Goal: Task Accomplishment & Management: Manage account settings

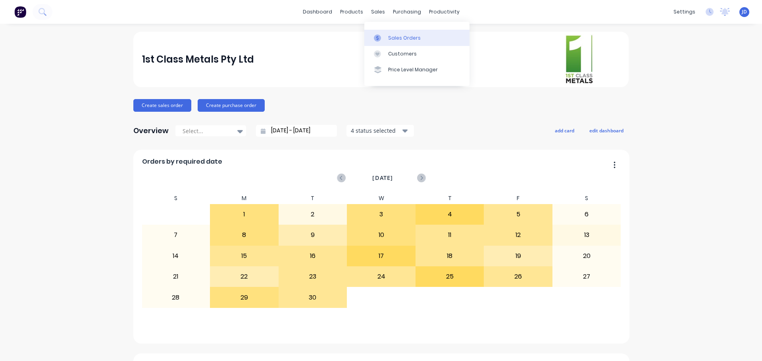
click at [378, 37] on icon at bounding box center [377, 38] width 2 height 4
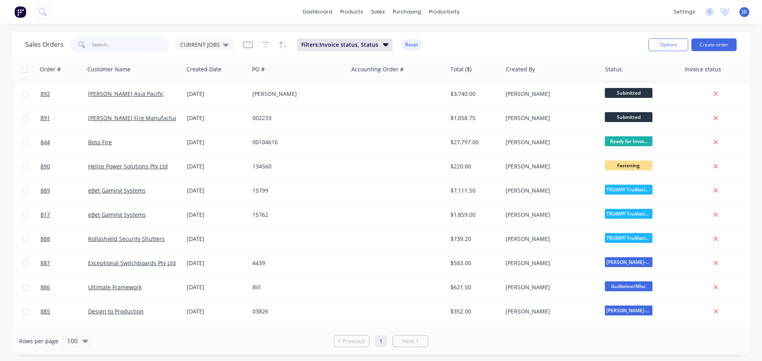
drag, startPoint x: 139, startPoint y: 48, endPoint x: 146, endPoint y: 39, distance: 11.3
click at [142, 48] on input "text" at bounding box center [130, 45] width 77 height 16
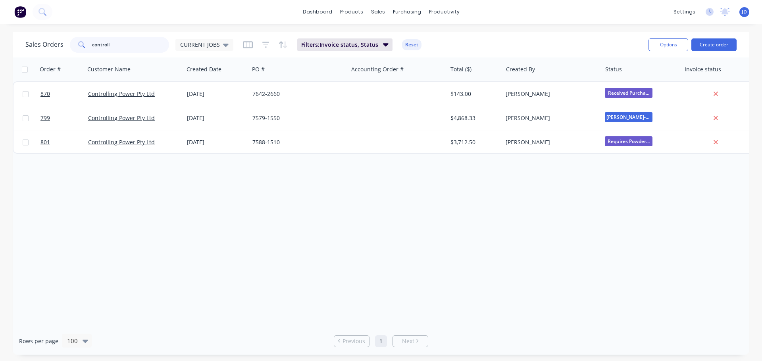
type input "controll"
click at [220, 52] on div "Sales Orders controll CURRENT JOBS" at bounding box center [129, 45] width 208 height 16
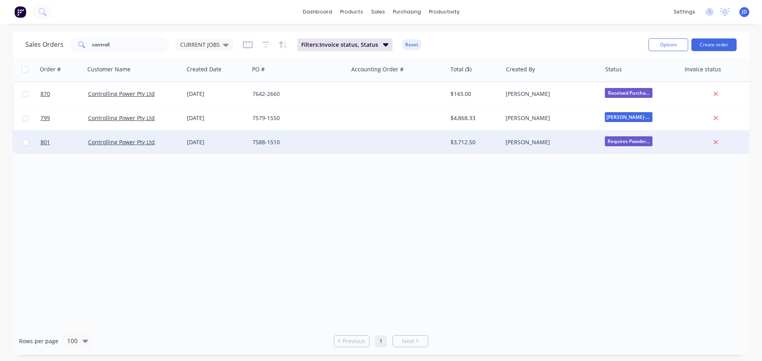
click at [236, 144] on div "[DATE]" at bounding box center [216, 142] width 59 height 8
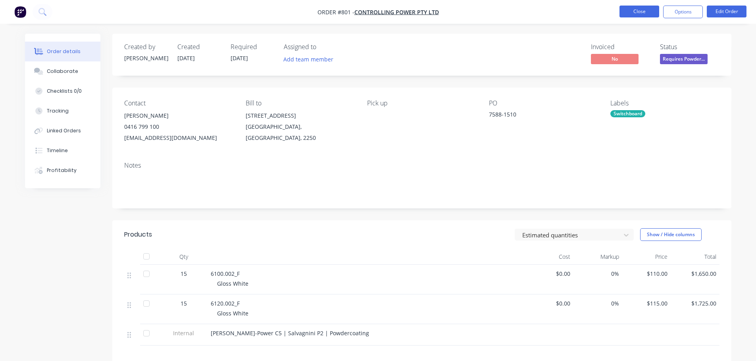
click at [634, 14] on button "Close" at bounding box center [639, 12] width 40 height 12
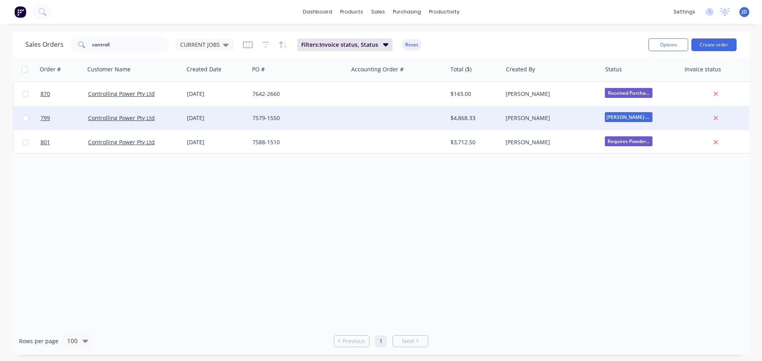
click at [315, 117] on div "7579-1550" at bounding box center [296, 118] width 88 height 8
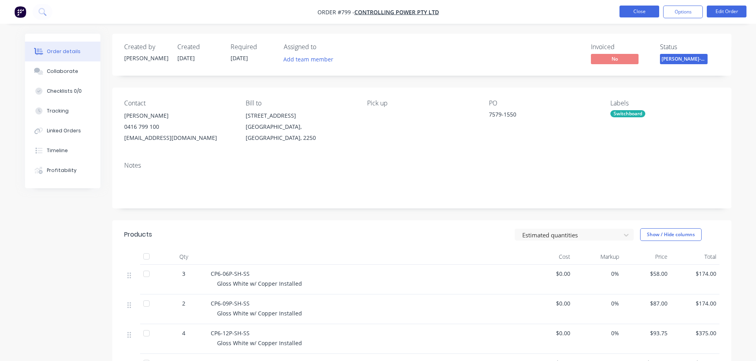
click at [642, 12] on button "Close" at bounding box center [639, 12] width 40 height 12
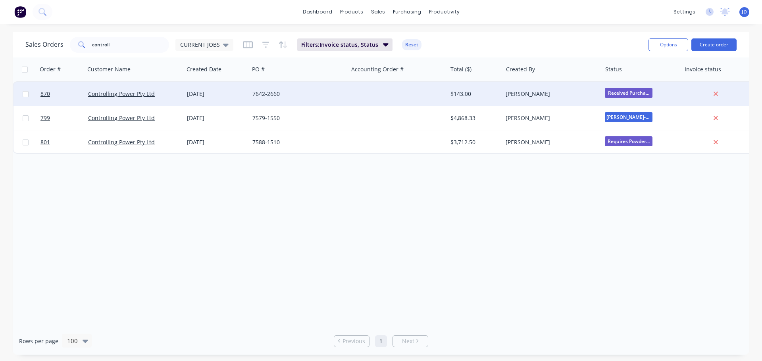
click at [313, 97] on div "7642-2660" at bounding box center [296, 94] width 88 height 8
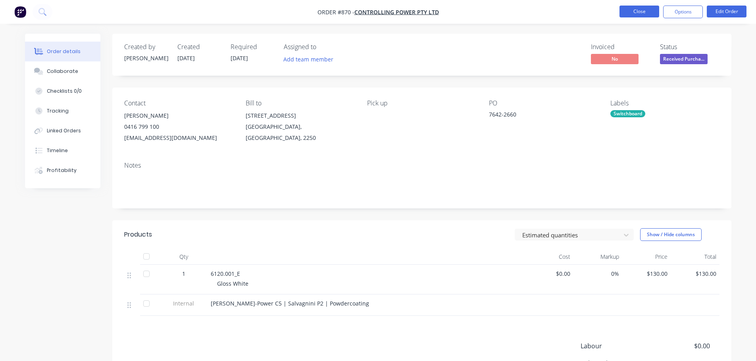
click at [647, 10] on button "Close" at bounding box center [639, 12] width 40 height 12
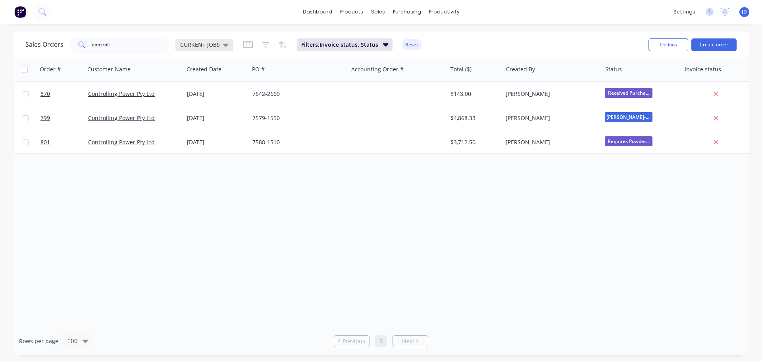
click at [215, 50] on div "CURRENT JOBS" at bounding box center [204, 45] width 58 height 12
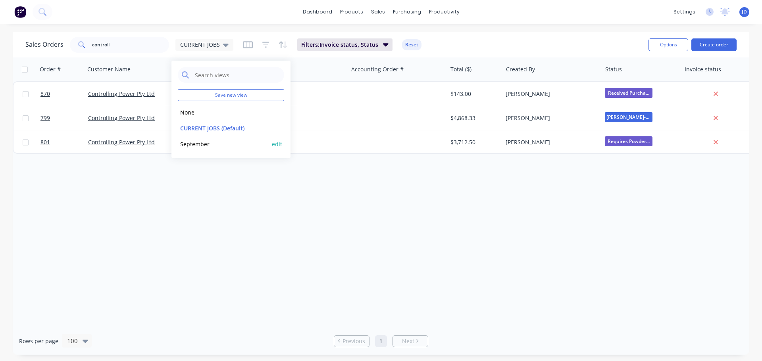
click at [210, 141] on button "September" at bounding box center [223, 144] width 90 height 9
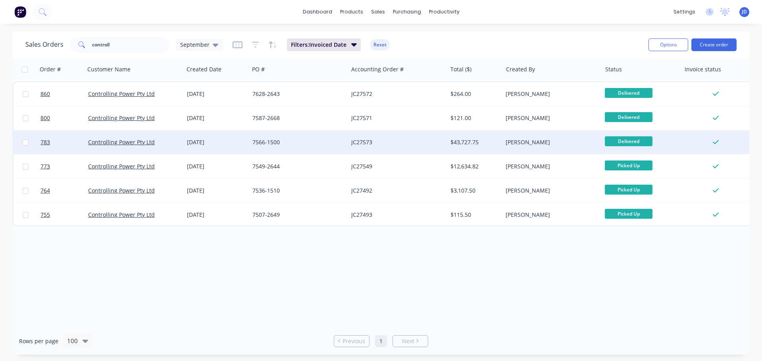
click at [238, 147] on div "[DATE]" at bounding box center [216, 143] width 65 height 24
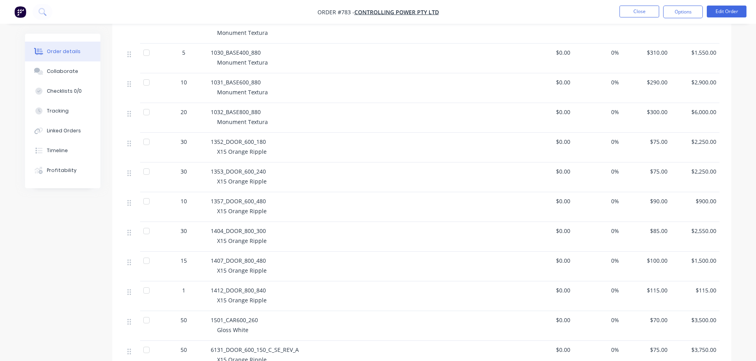
scroll to position [198, 0]
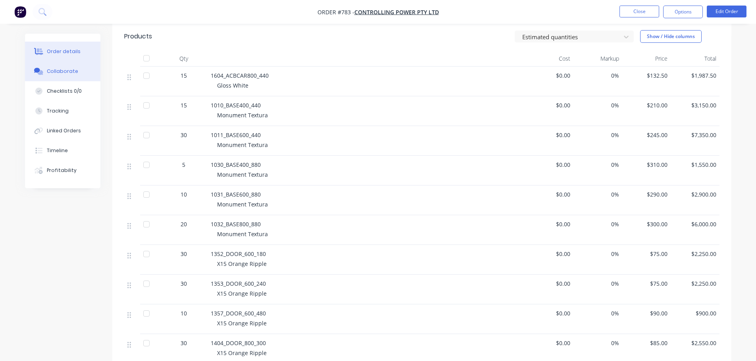
click at [79, 73] on button "Collaborate" at bounding box center [62, 72] width 75 height 20
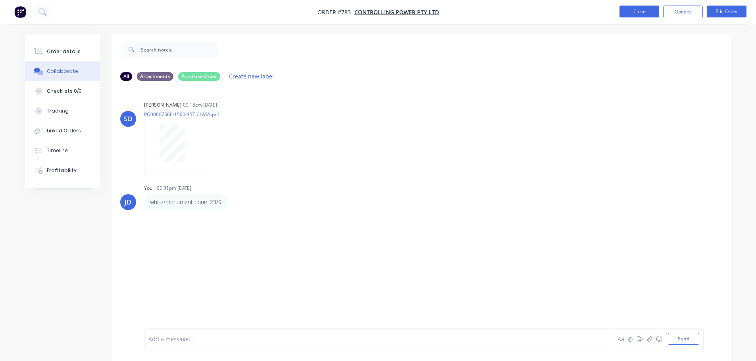
click at [640, 12] on button "Close" at bounding box center [639, 12] width 40 height 12
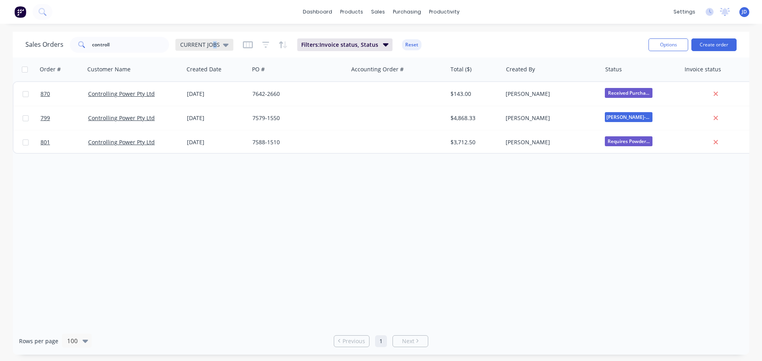
click at [216, 44] on span "CURRENT JOBS" at bounding box center [200, 44] width 40 height 8
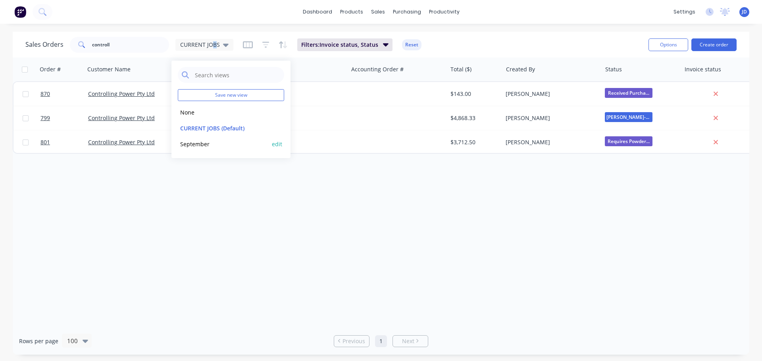
click at [192, 146] on button "September" at bounding box center [223, 144] width 90 height 9
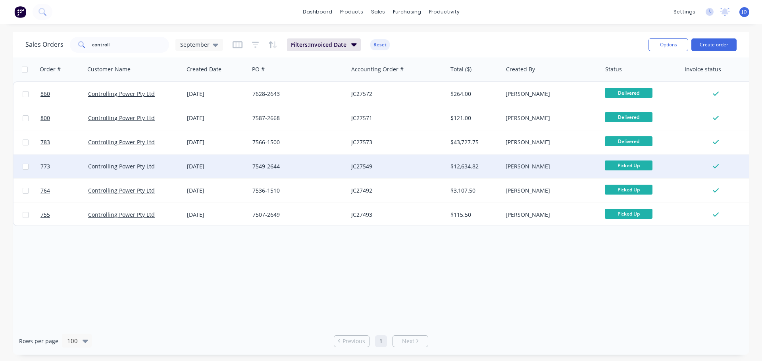
click at [317, 166] on div "7549-2644" at bounding box center [296, 167] width 88 height 8
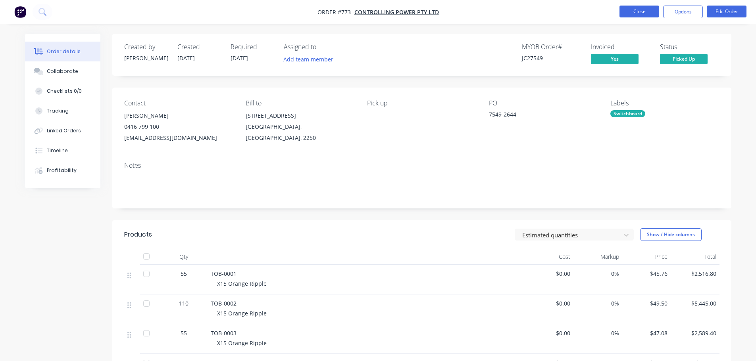
drag, startPoint x: 650, startPoint y: 18, endPoint x: 647, endPoint y: 9, distance: 9.7
click at [650, 18] on li "Close" at bounding box center [639, 12] width 40 height 13
click at [646, 8] on button "Close" at bounding box center [639, 12] width 40 height 12
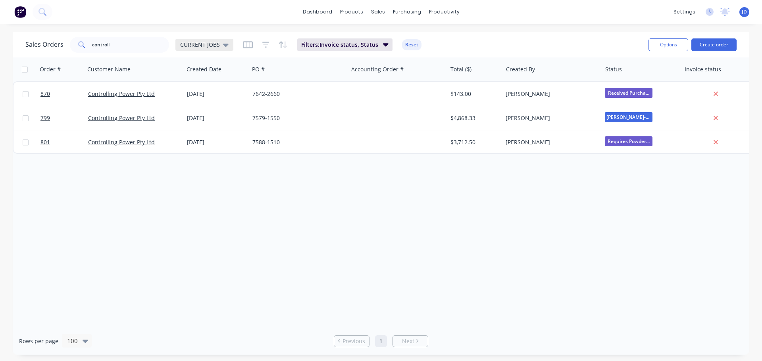
click at [210, 46] on span "CURRENT JOBS" at bounding box center [200, 44] width 40 height 8
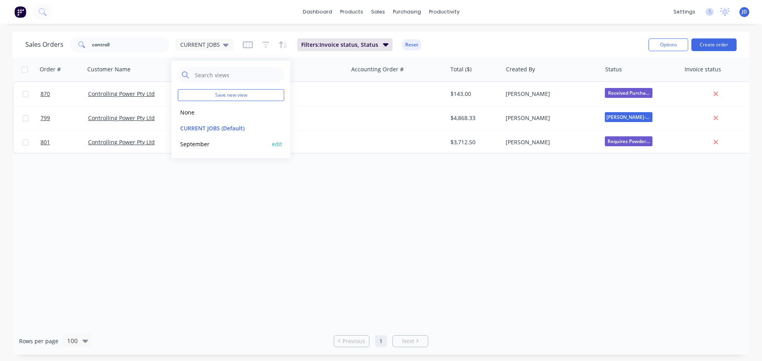
click at [214, 139] on div "September edit" at bounding box center [231, 144] width 106 height 16
click at [213, 148] on button "September" at bounding box center [223, 144] width 90 height 9
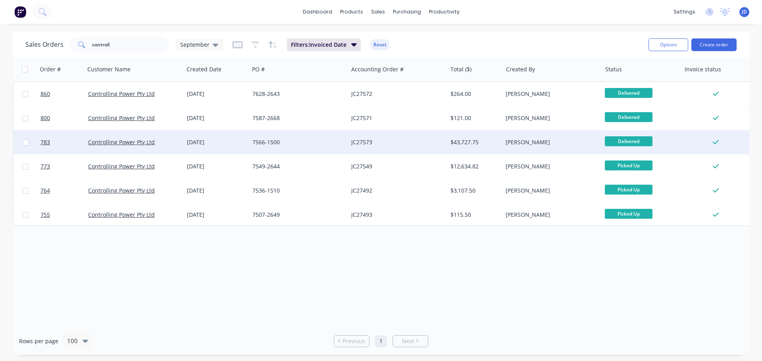
click at [330, 144] on div "7566-1500" at bounding box center [296, 142] width 88 height 8
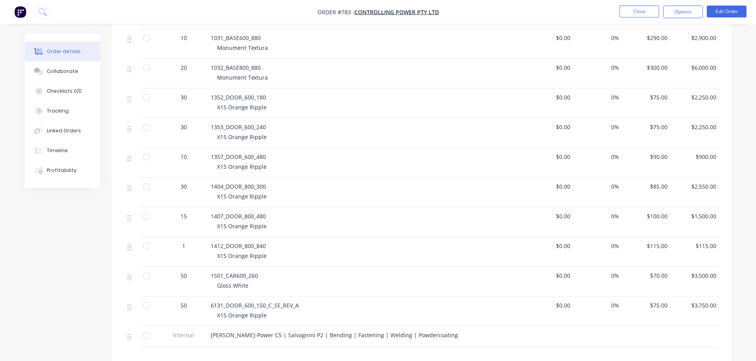
scroll to position [357, 0]
drag, startPoint x: 236, startPoint y: 96, endPoint x: 212, endPoint y: 94, distance: 23.6
click at [212, 94] on span "1352_DOOR_600_180" at bounding box center [238, 96] width 55 height 8
click at [358, 108] on div "X15 Orange Ripple" at bounding box center [369, 105] width 305 height 8
click at [640, 11] on button "Close" at bounding box center [639, 12] width 40 height 12
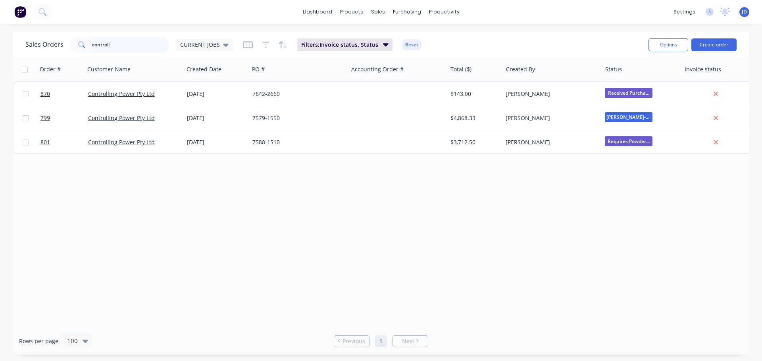
drag, startPoint x: 0, startPoint y: 27, endPoint x: 0, endPoint y: 5, distance: 22.2
click at [0, 17] on div "dashboard products sales purchasing productivity dashboard products Product Cat…" at bounding box center [381, 180] width 762 height 361
type input "810"
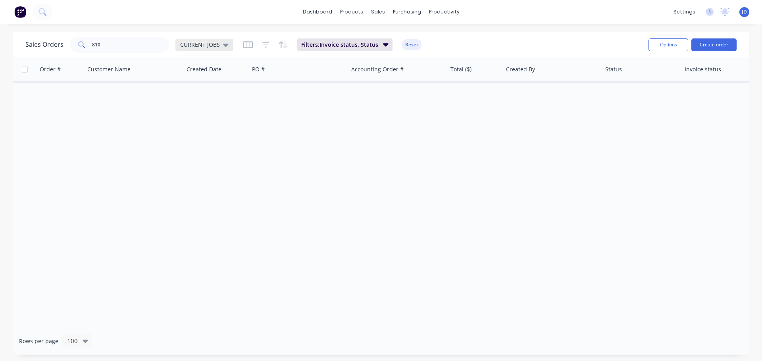
drag, startPoint x: 200, startPoint y: 48, endPoint x: 204, endPoint y: 54, distance: 7.8
click at [202, 47] on span "CURRENT JOBS" at bounding box center [200, 44] width 40 height 8
click at [208, 142] on button "September" at bounding box center [223, 144] width 90 height 9
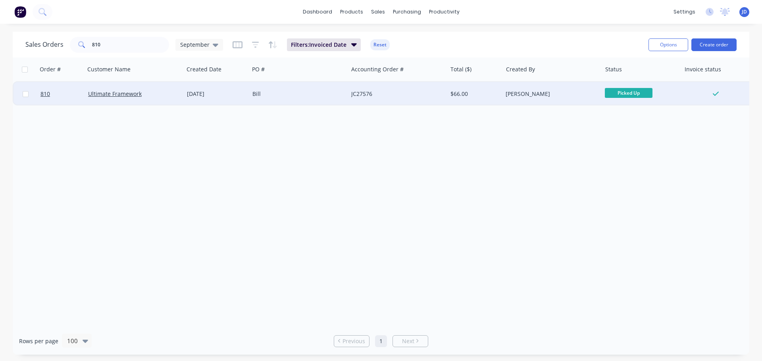
click at [172, 99] on div "Ultimate Framework" at bounding box center [134, 94] width 99 height 24
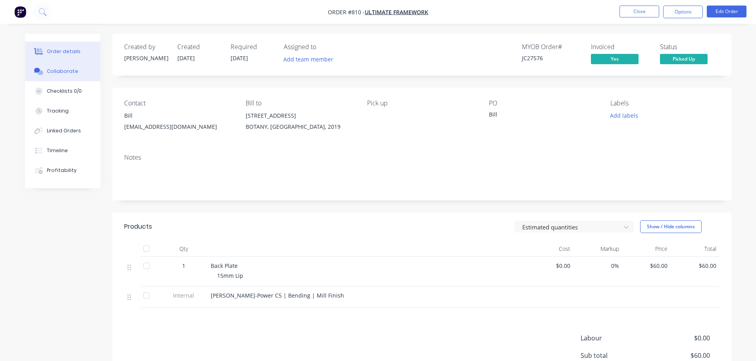
click at [70, 71] on div "Collaborate" at bounding box center [62, 71] width 31 height 7
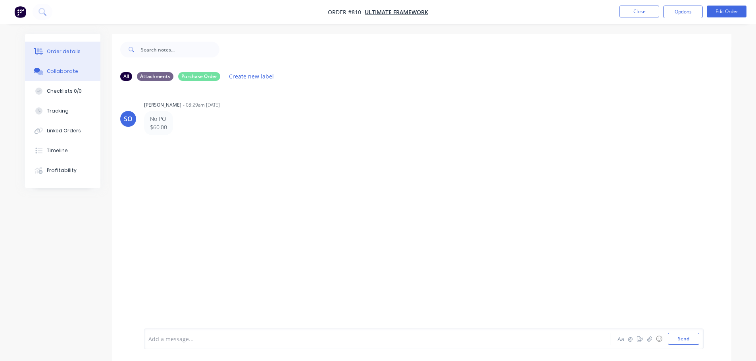
drag, startPoint x: 54, startPoint y: 54, endPoint x: 59, endPoint y: 52, distance: 5.7
click at [56, 54] on div "Order details" at bounding box center [64, 51] width 34 height 7
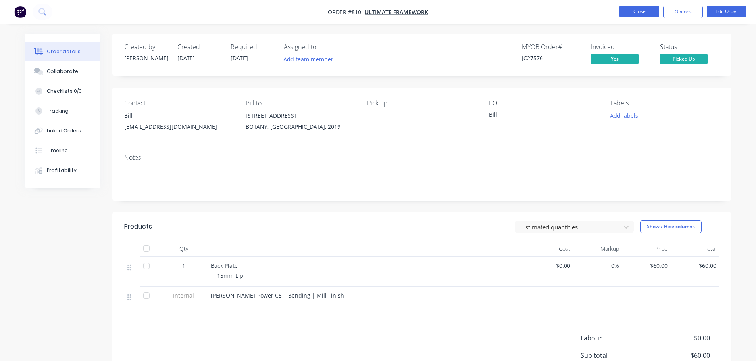
click at [639, 11] on button "Close" at bounding box center [639, 12] width 40 height 12
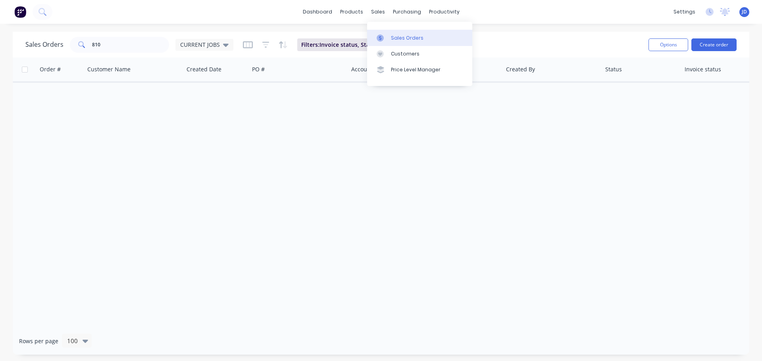
click at [392, 36] on div "Sales Orders" at bounding box center [407, 38] width 33 height 7
drag, startPoint x: 120, startPoint y: 45, endPoint x: 42, endPoint y: 27, distance: 80.3
click at [51, 33] on div "Sales Orders 810 CURRENT JOBS Filters: Invoice status, Status Reset Options Cre…" at bounding box center [381, 45] width 736 height 26
type input "boss"
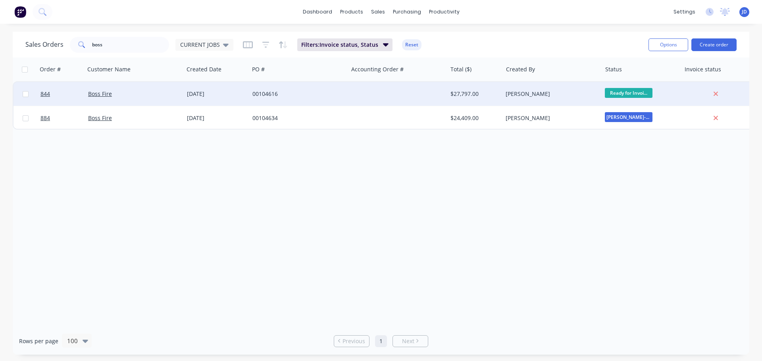
click at [411, 95] on div at bounding box center [397, 94] width 99 height 24
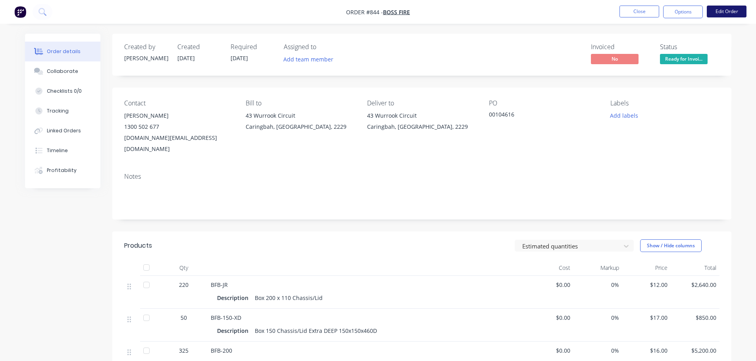
click at [733, 12] on button "Edit Order" at bounding box center [727, 12] width 40 height 12
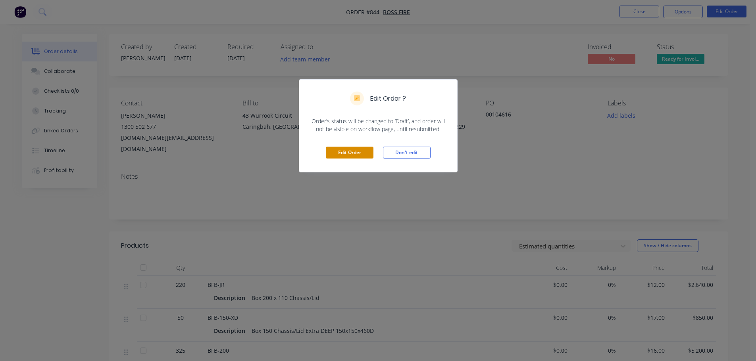
click at [362, 158] on button "Edit Order" at bounding box center [350, 153] width 48 height 12
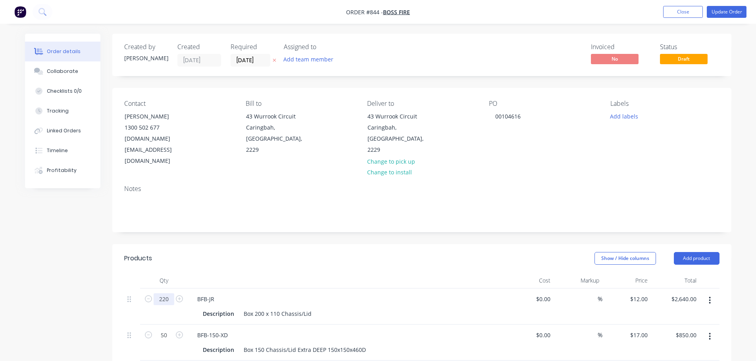
click at [167, 294] on input "220" at bounding box center [164, 300] width 21 height 12
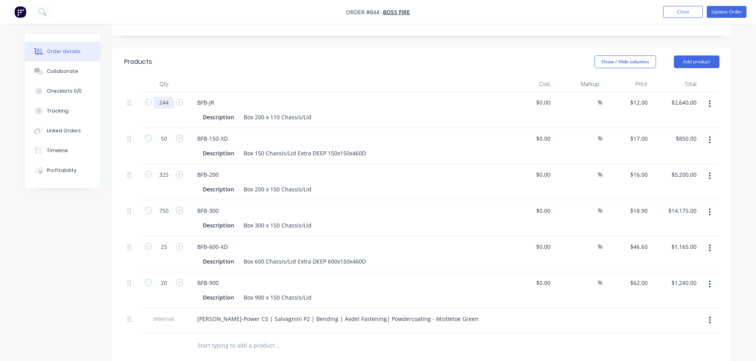
scroll to position [198, 0]
type input "244"
type input "$2,928.00"
click at [180, 278] on icon "button" at bounding box center [179, 281] width 7 height 7
type input "21"
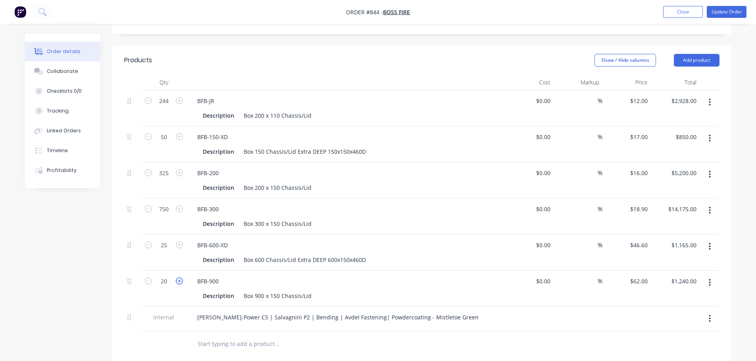
type input "$1,302.00"
click at [146, 349] on div "Products Show / Hide columns Add product Qty Cost Markup Price Total 244 BFB-JR…" at bounding box center [421, 297] width 619 height 502
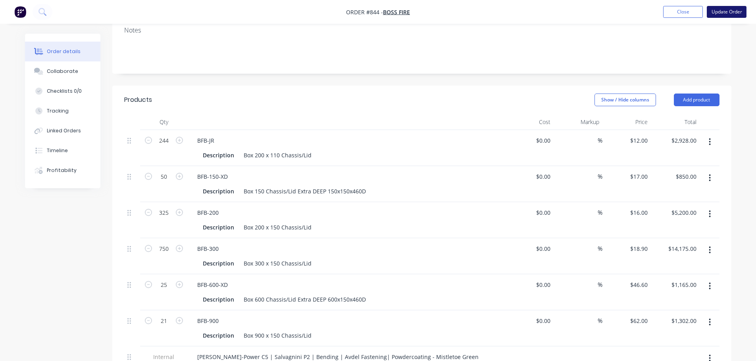
click at [737, 10] on button "Update Order" at bounding box center [727, 12] width 40 height 12
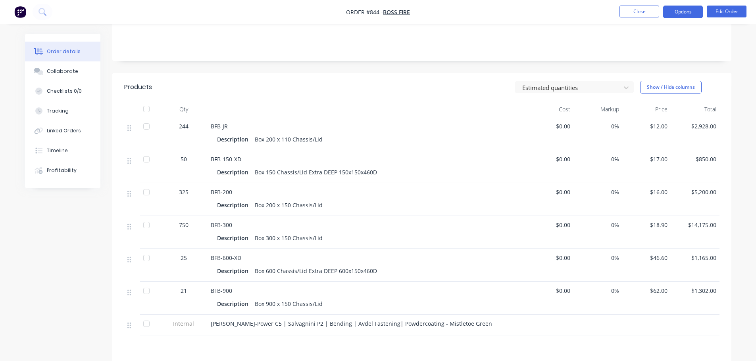
click at [677, 17] on button "Options" at bounding box center [683, 12] width 40 height 13
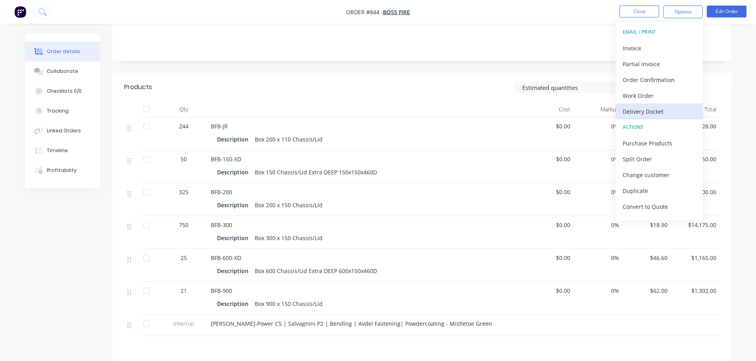
click at [656, 114] on div "Delivery Docket" at bounding box center [659, 112] width 73 height 12
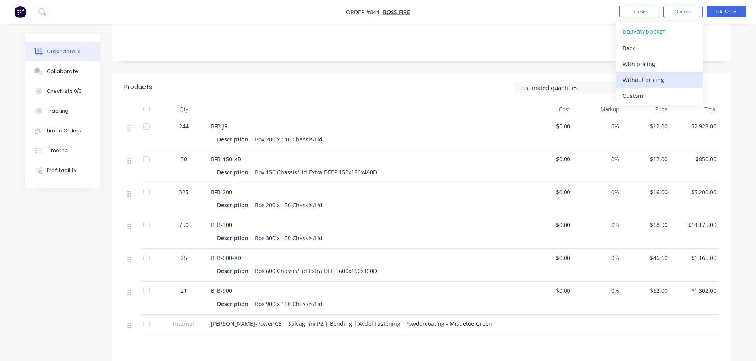
click at [662, 85] on button "Without pricing" at bounding box center [658, 80] width 87 height 16
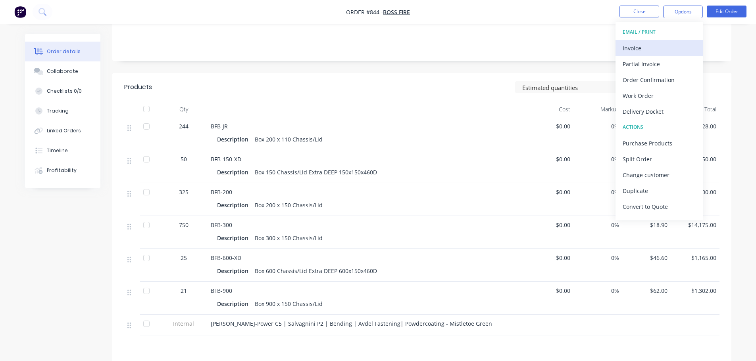
click at [666, 47] on div "Invoice" at bounding box center [659, 48] width 73 height 12
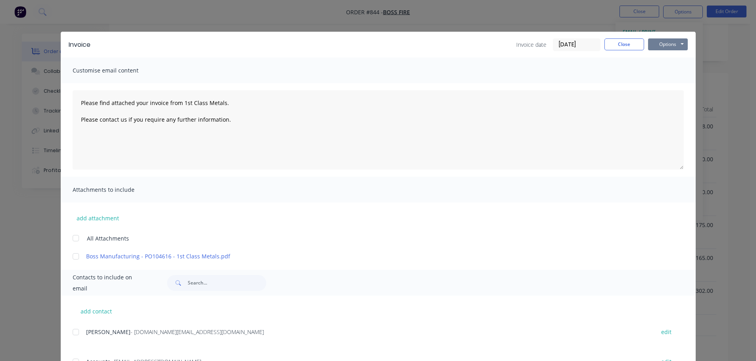
click at [676, 44] on button "Options" at bounding box center [668, 44] width 40 height 12
click at [677, 75] on button "Print" at bounding box center [673, 71] width 51 height 13
type textarea "Please find attached your invoice from 1st Class Metals. Please contact us if y…"
drag, startPoint x: 617, startPoint y: 38, endPoint x: 617, endPoint y: 46, distance: 7.5
click at [618, 41] on button "Close" at bounding box center [624, 44] width 40 height 12
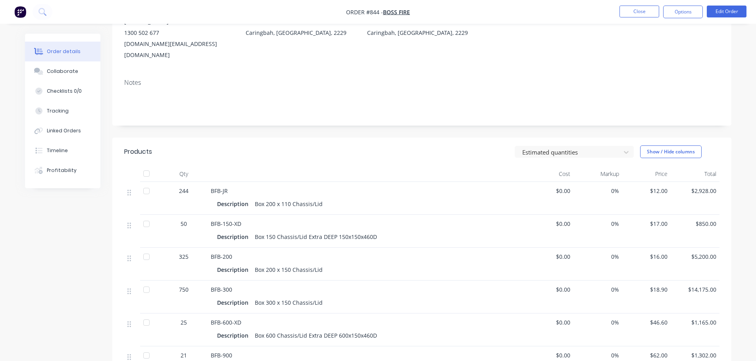
scroll to position [0, 0]
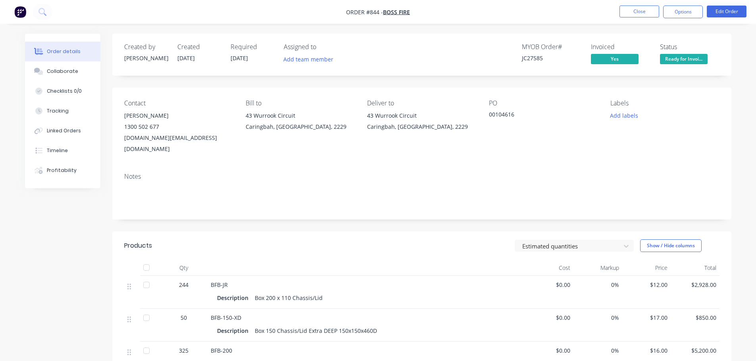
click at [677, 58] on span "Ready for Invoi..." at bounding box center [684, 59] width 48 height 10
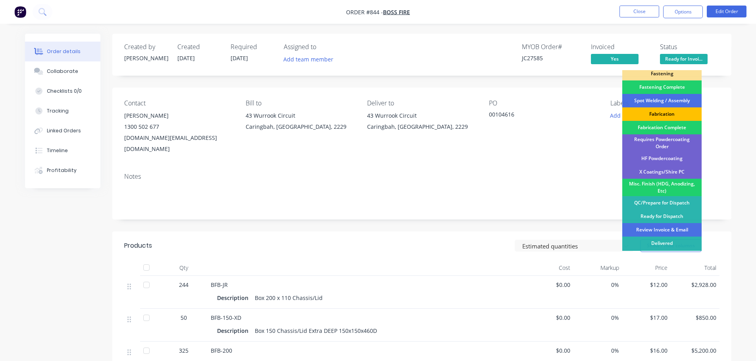
scroll to position [232, 0]
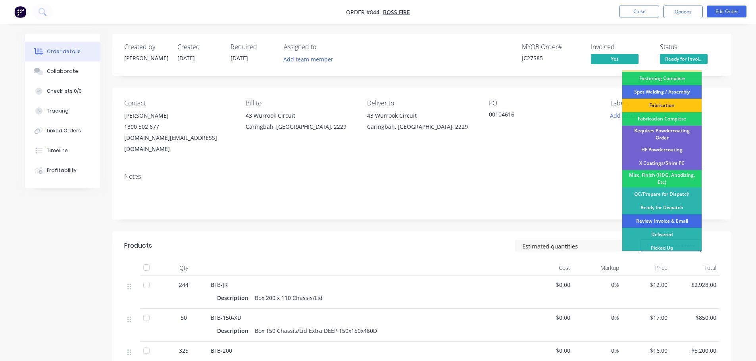
click at [661, 215] on div "Review Invoice & Email" at bounding box center [661, 221] width 79 height 13
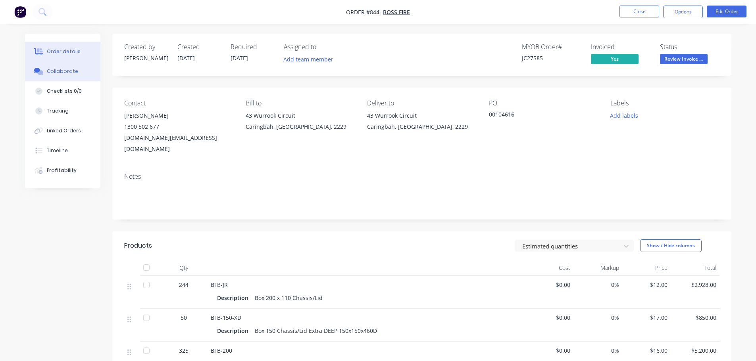
click at [64, 73] on div "Collaborate" at bounding box center [62, 71] width 31 height 7
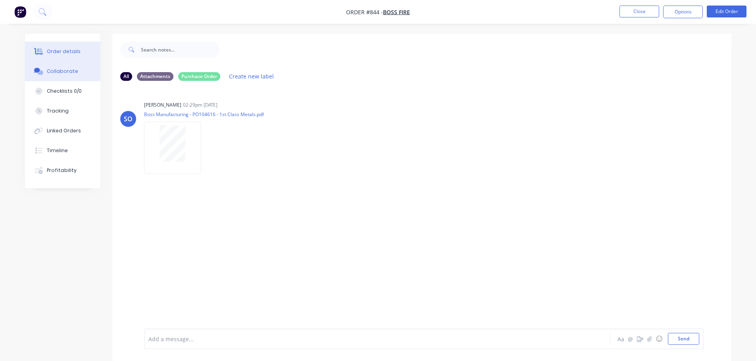
click at [65, 55] on button "Order details" at bounding box center [62, 52] width 75 height 20
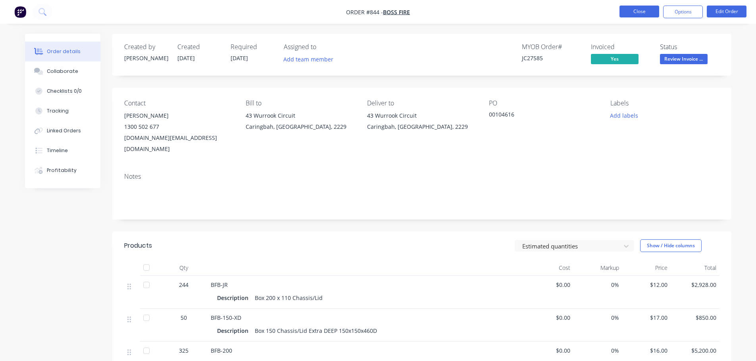
click at [654, 15] on button "Close" at bounding box center [639, 12] width 40 height 12
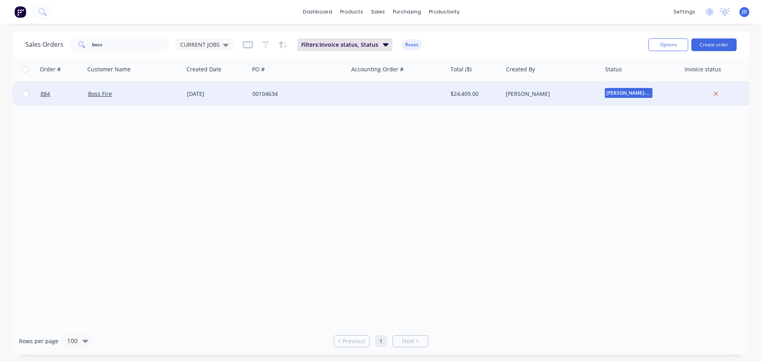
click at [535, 99] on div "[PERSON_NAME]" at bounding box center [551, 94] width 99 height 24
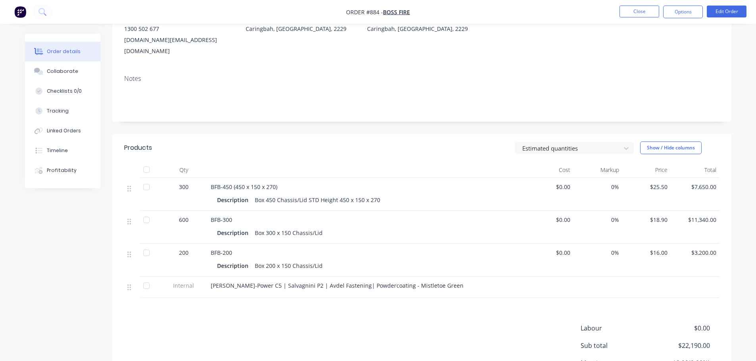
scroll to position [119, 0]
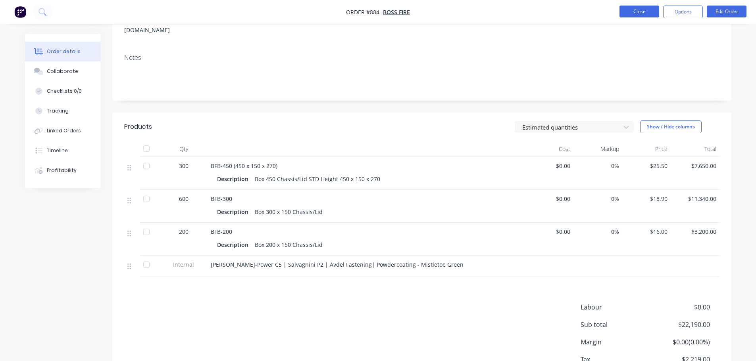
click at [631, 8] on button "Close" at bounding box center [639, 12] width 40 height 12
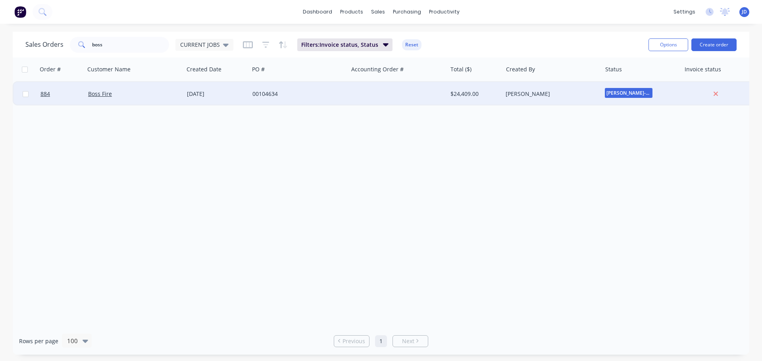
click at [422, 85] on div at bounding box center [397, 94] width 99 height 24
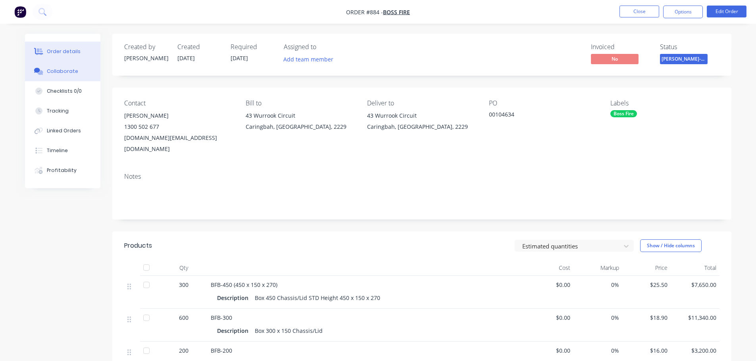
click at [61, 72] on div "Collaborate" at bounding box center [62, 71] width 31 height 7
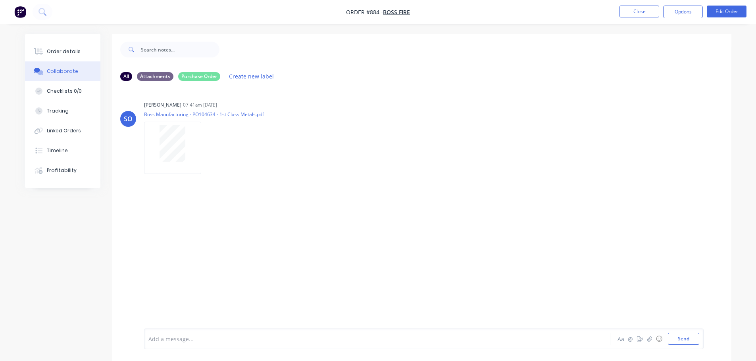
click at [165, 342] on div at bounding box center [355, 339] width 413 height 8
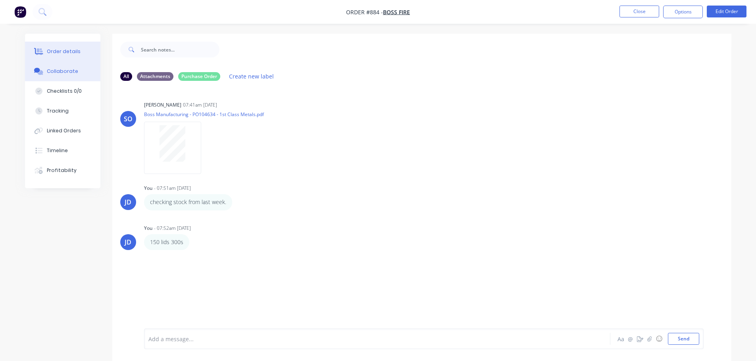
drag, startPoint x: 56, startPoint y: 49, endPoint x: 53, endPoint y: 54, distance: 5.5
click at [56, 50] on div "Order details" at bounding box center [64, 51] width 34 height 7
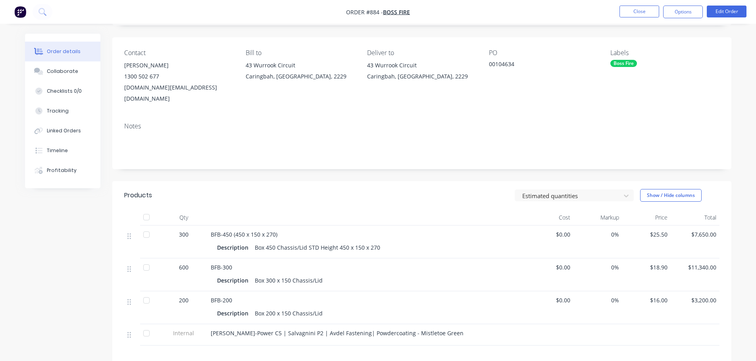
scroll to position [119, 0]
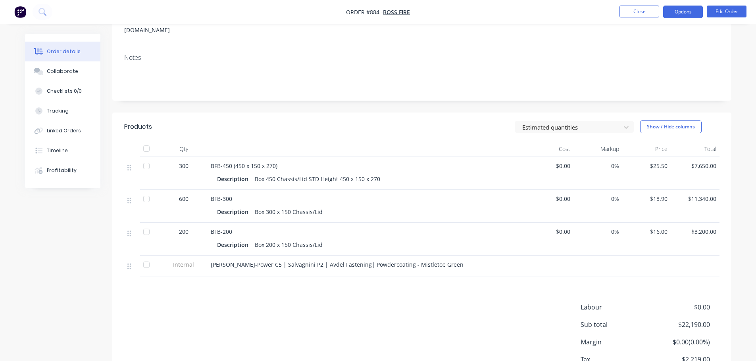
drag, startPoint x: 683, startPoint y: 15, endPoint x: 689, endPoint y: 16, distance: 6.1
click at [686, 14] on button "Options" at bounding box center [683, 12] width 40 height 13
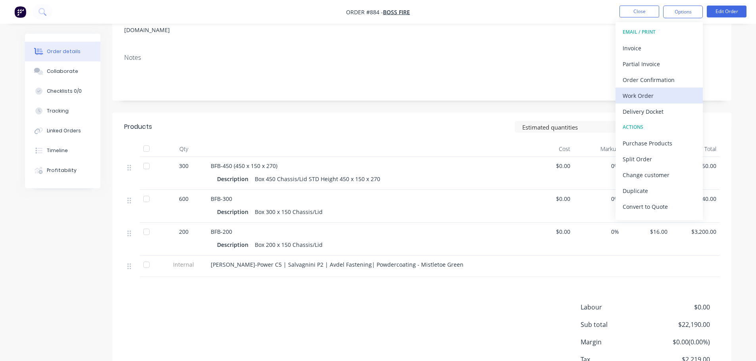
click at [654, 98] on div "Work Order" at bounding box center [659, 96] width 73 height 12
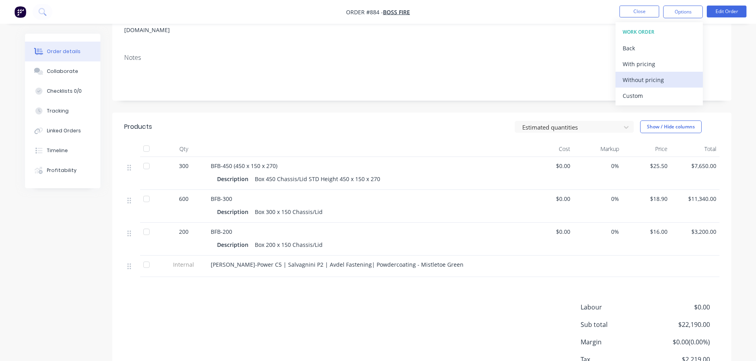
click at [662, 81] on div "Without pricing" at bounding box center [659, 80] width 73 height 12
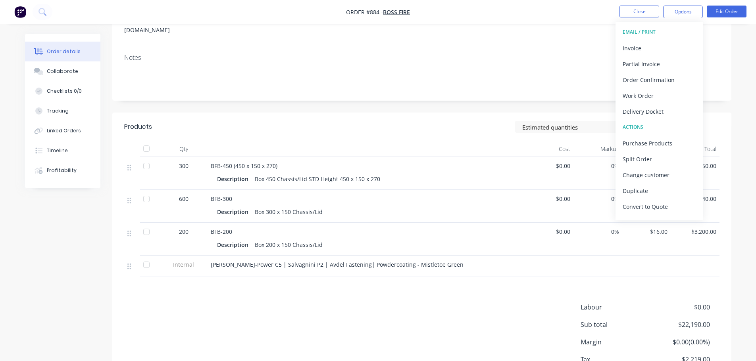
click at [432, 93] on div "Created by [PERSON_NAME] Created [DATE] Required [DATE] Assigned to Add team me…" at bounding box center [421, 161] width 619 height 492
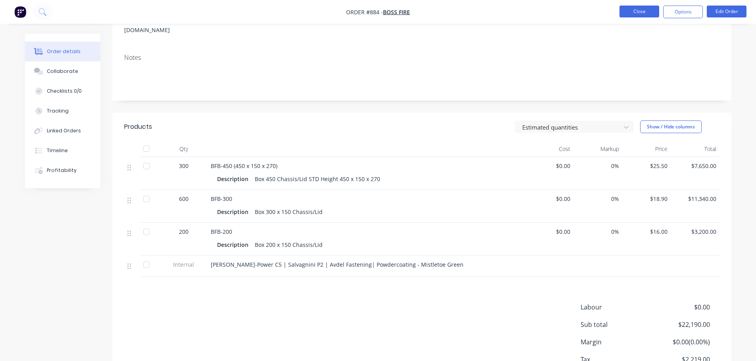
click at [640, 10] on button "Close" at bounding box center [639, 12] width 40 height 12
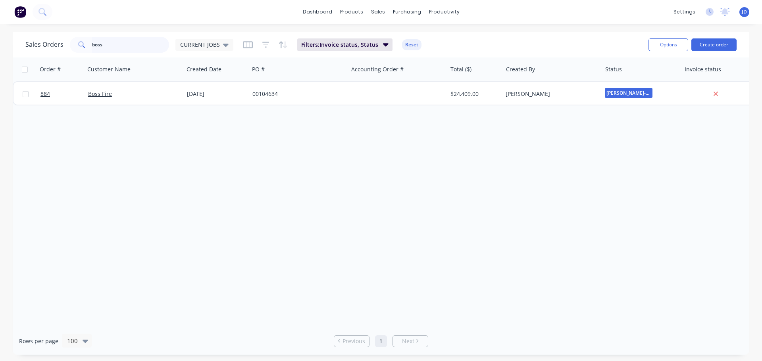
drag, startPoint x: 154, startPoint y: 48, endPoint x: 99, endPoint y: 39, distance: 56.3
click at [129, 49] on input "boss" at bounding box center [130, 45] width 77 height 16
type input "b"
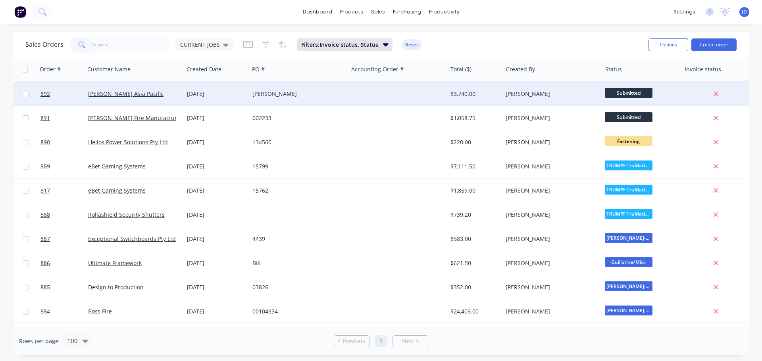
click at [622, 90] on span "Submitted" at bounding box center [629, 93] width 48 height 10
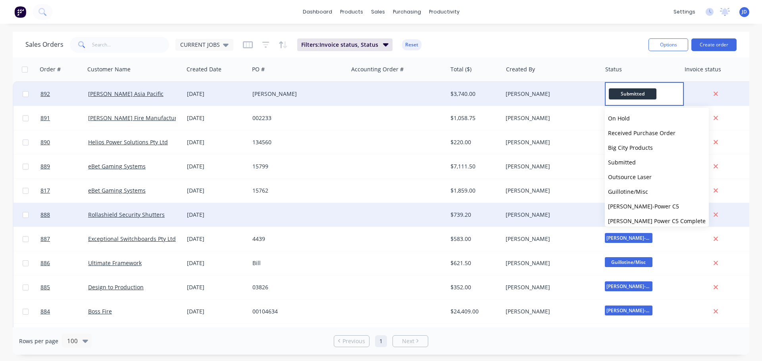
click at [640, 206] on span "[PERSON_NAME]-Power C5" at bounding box center [643, 207] width 71 height 8
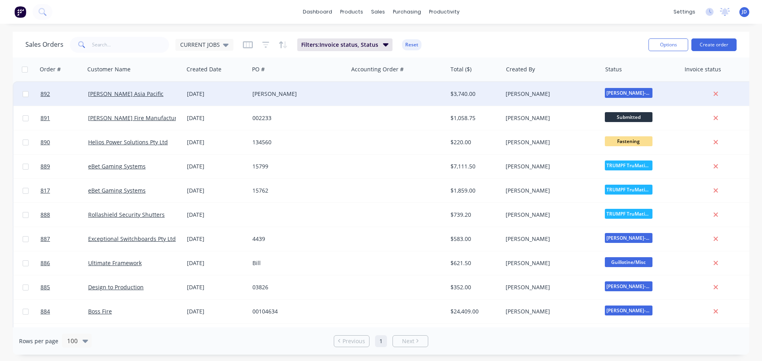
click at [588, 94] on div "[PERSON_NAME]" at bounding box center [550, 94] width 88 height 8
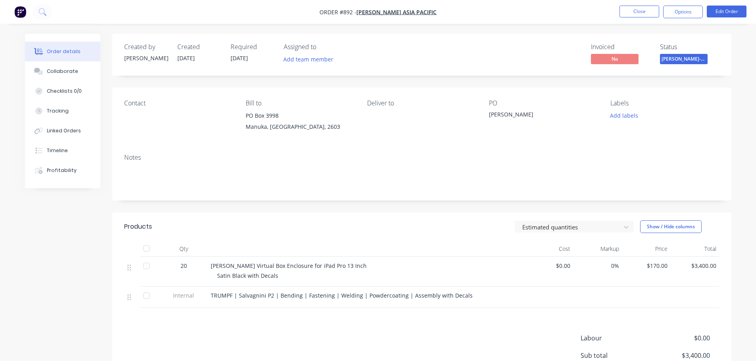
click at [684, 65] on button "[PERSON_NAME]-Power C5" at bounding box center [684, 60] width 48 height 12
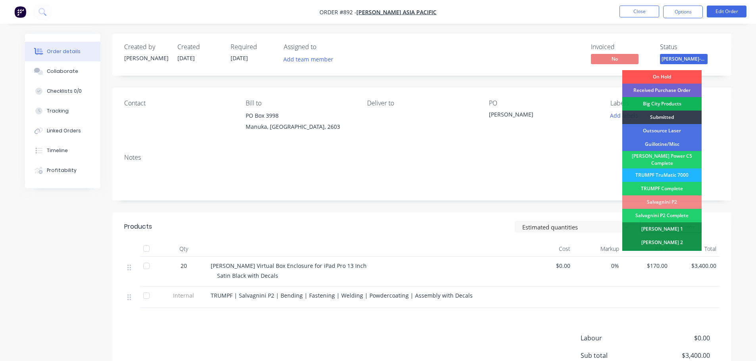
click at [665, 173] on div "TRUMPF TruMatic 7000" at bounding box center [661, 175] width 79 height 13
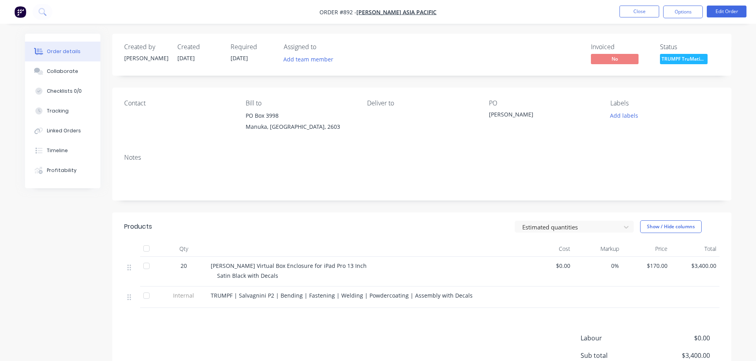
click at [646, 18] on li "Close" at bounding box center [639, 12] width 40 height 13
click at [648, 13] on button "Close" at bounding box center [639, 12] width 40 height 12
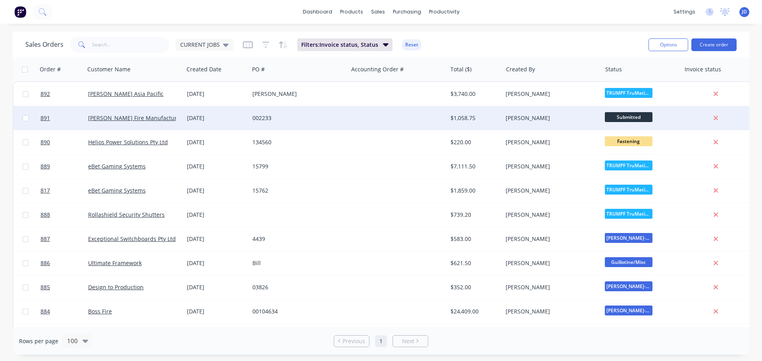
click at [624, 117] on span "Submitted" at bounding box center [629, 117] width 48 height 10
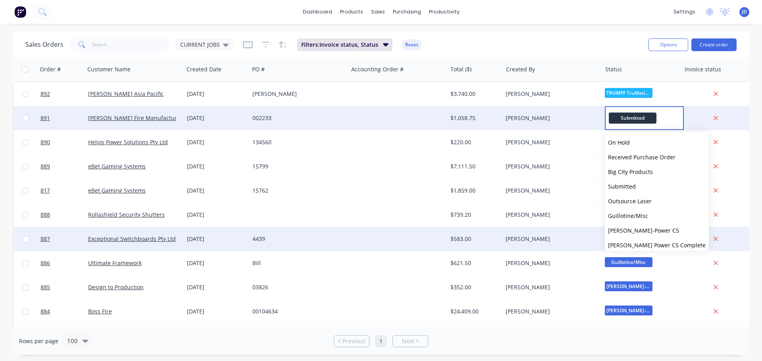
click at [635, 230] on span "[PERSON_NAME]-Power C5" at bounding box center [643, 231] width 71 height 8
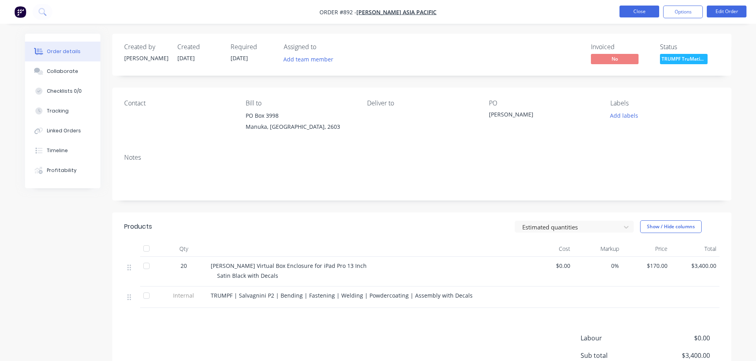
click at [639, 10] on button "Close" at bounding box center [639, 12] width 40 height 12
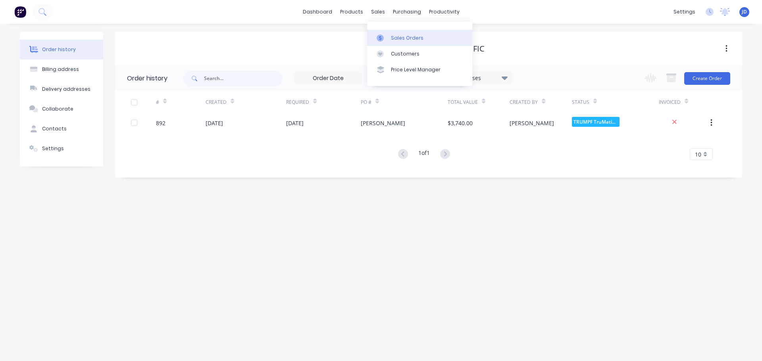
click at [379, 39] on icon at bounding box center [380, 38] width 7 height 7
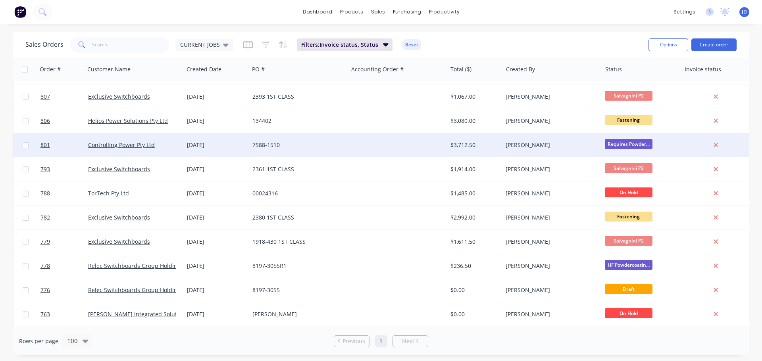
scroll to position [1471, 0]
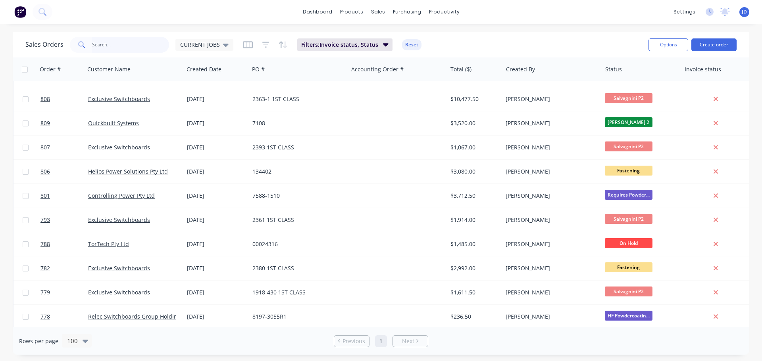
click at [133, 52] on input "text" at bounding box center [130, 45] width 77 height 16
type input "TOR"
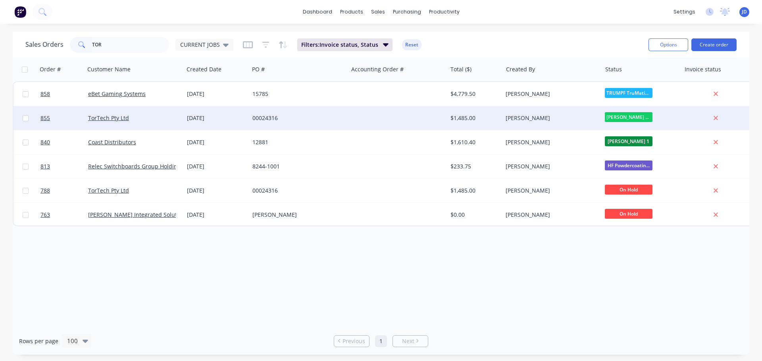
click at [617, 117] on span "[PERSON_NAME] Power C5 C..." at bounding box center [629, 117] width 48 height 10
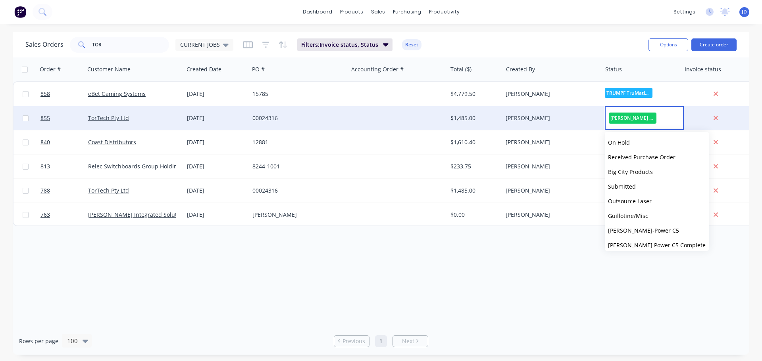
click at [643, 235] on button "[PERSON_NAME]-Power C5" at bounding box center [657, 230] width 104 height 15
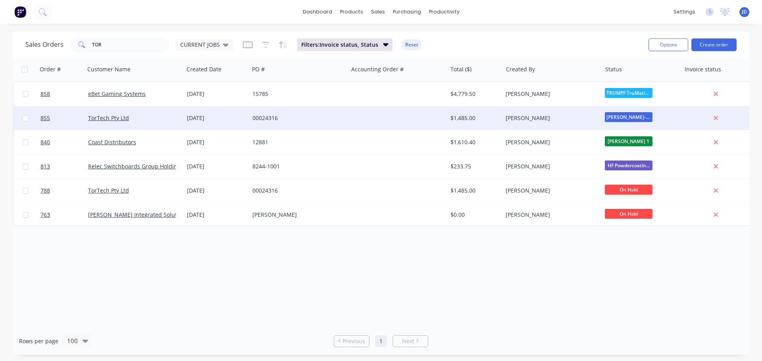
click at [640, 119] on span "[PERSON_NAME]-Power C5" at bounding box center [629, 117] width 48 height 10
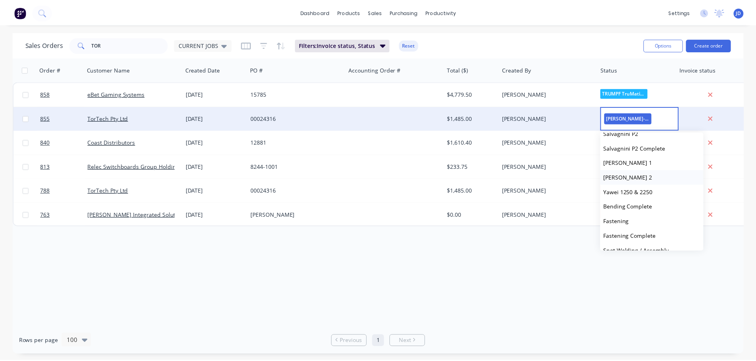
scroll to position [159, 0]
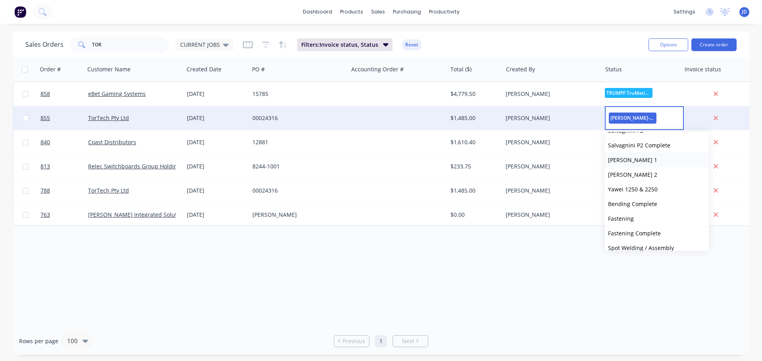
click at [660, 166] on button "[PERSON_NAME] 1" at bounding box center [657, 160] width 104 height 15
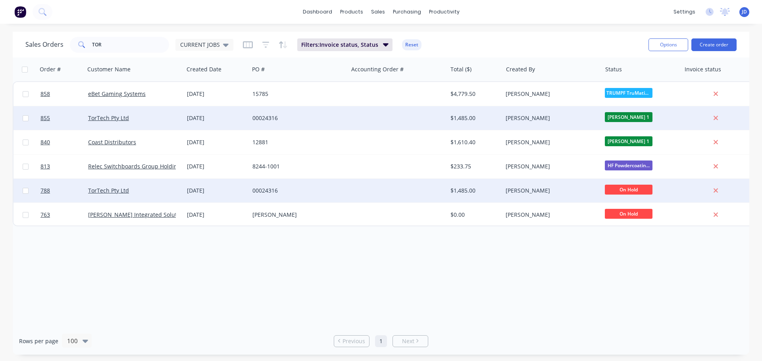
click at [465, 192] on div "$1,485.00" at bounding box center [473, 191] width 46 height 8
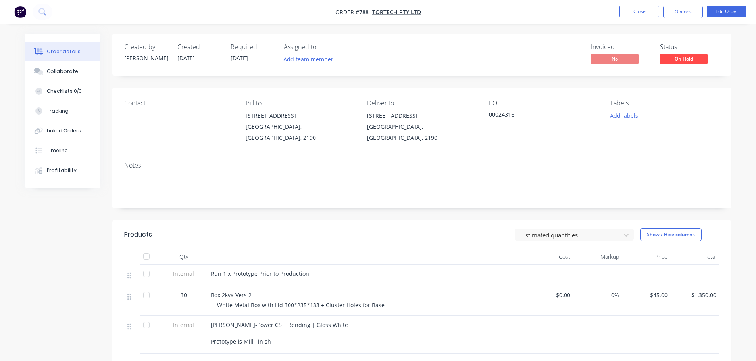
click at [694, 60] on span "On Hold" at bounding box center [684, 59] width 48 height 10
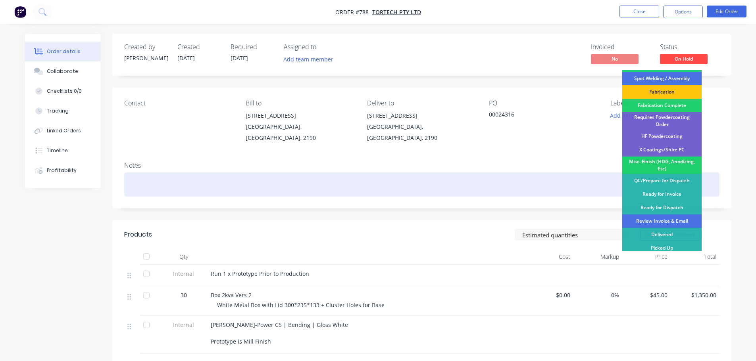
drag, startPoint x: 540, startPoint y: 170, endPoint x: 573, endPoint y: 131, distance: 50.4
click at [540, 173] on div at bounding box center [421, 185] width 595 height 24
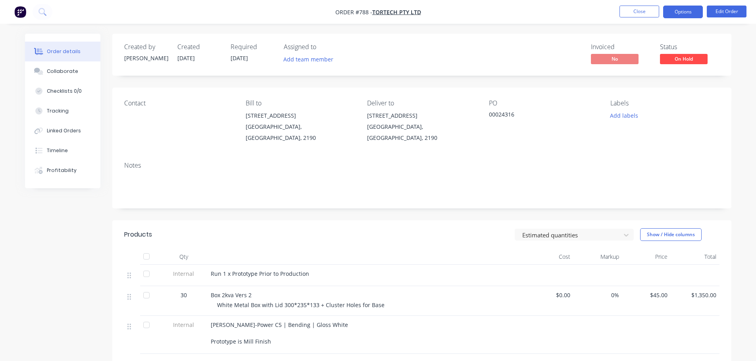
click at [693, 11] on button "Options" at bounding box center [683, 12] width 40 height 13
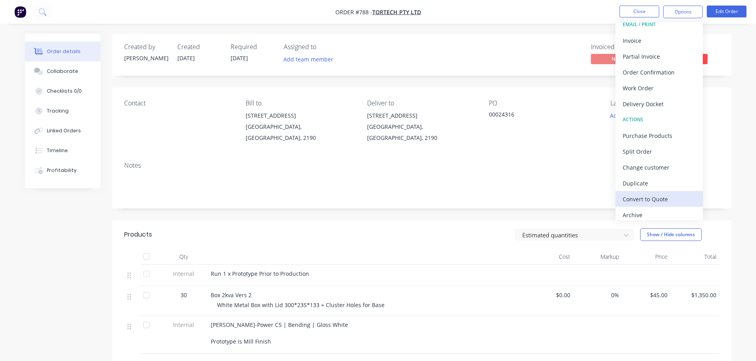
scroll to position [12, 0]
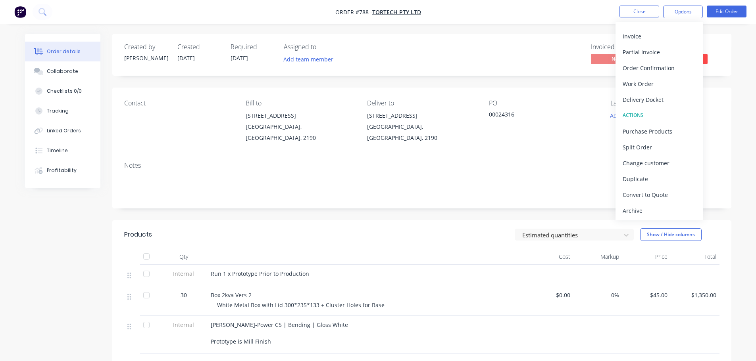
click at [636, 210] on div "Archive" at bounding box center [659, 211] width 73 height 12
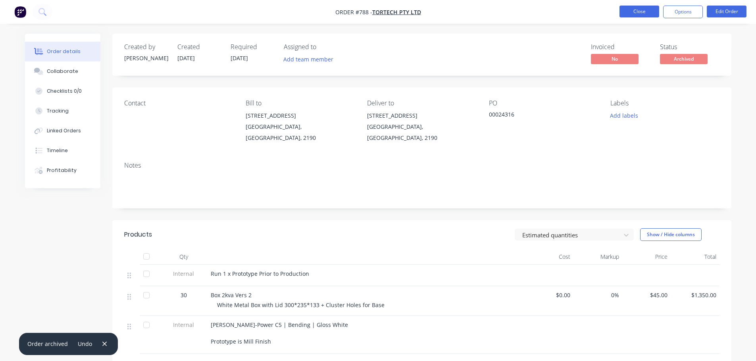
click at [642, 12] on button "Close" at bounding box center [639, 12] width 40 height 12
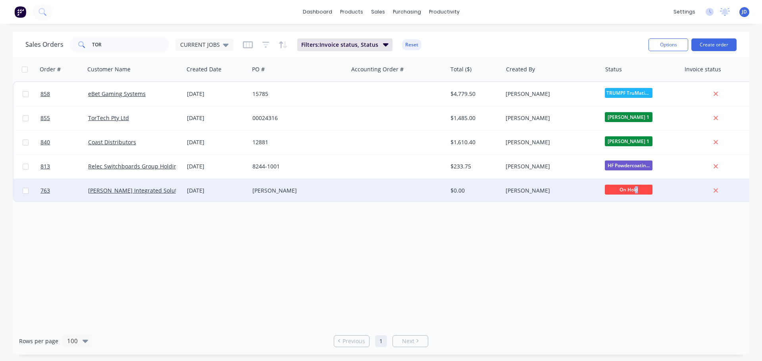
click at [635, 187] on span "On Hold" at bounding box center [629, 190] width 48 height 10
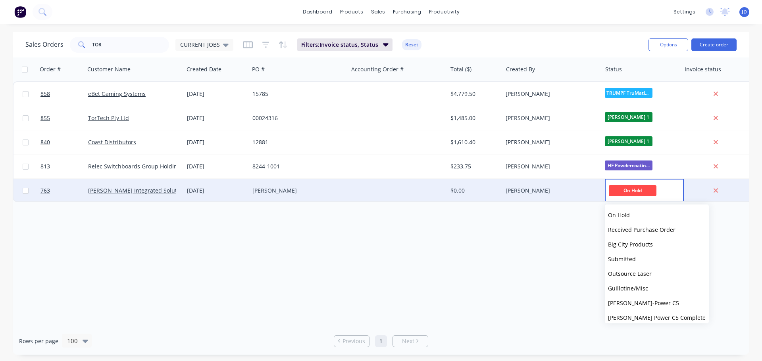
click at [525, 198] on div "[PERSON_NAME]" at bounding box center [551, 191] width 99 height 24
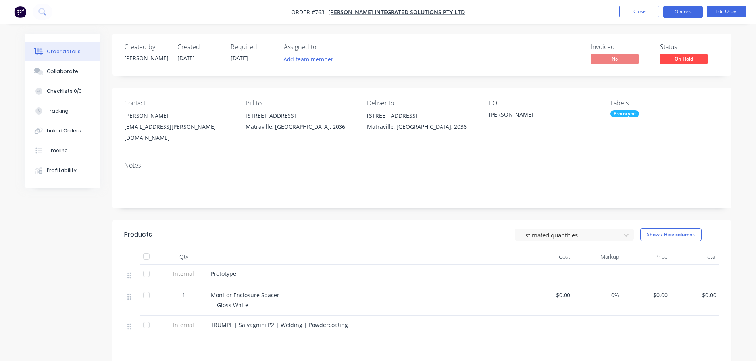
click at [692, 11] on button "Options" at bounding box center [683, 12] width 40 height 13
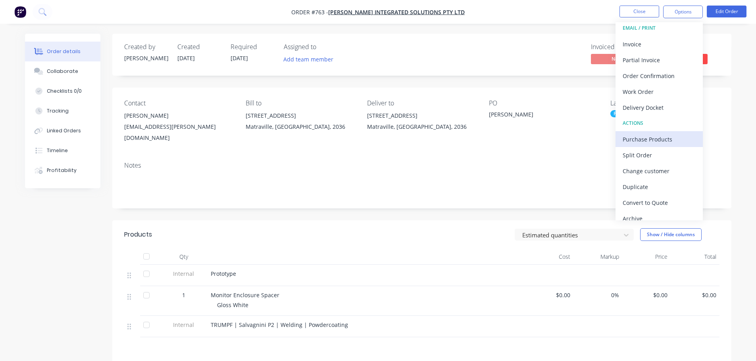
scroll to position [12, 0]
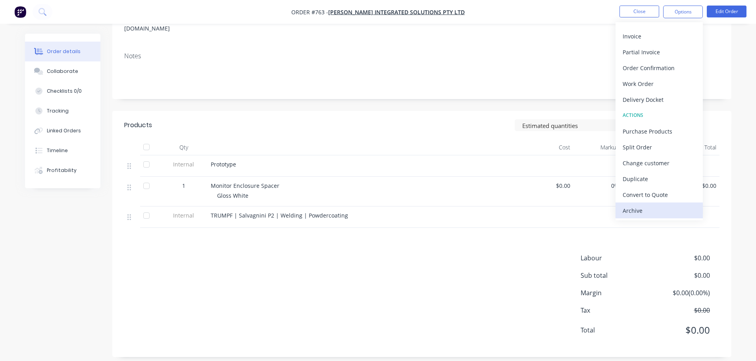
click at [645, 211] on div "Archive" at bounding box center [659, 211] width 73 height 12
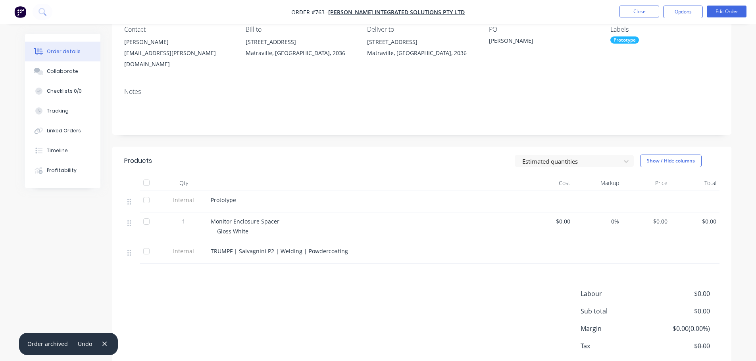
scroll to position [30, 0]
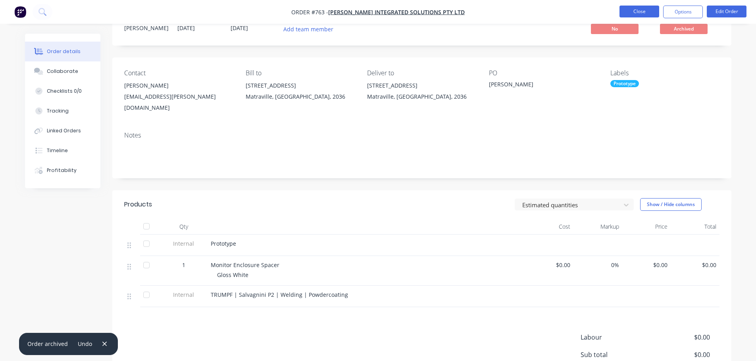
click at [641, 12] on button "Close" at bounding box center [639, 12] width 40 height 12
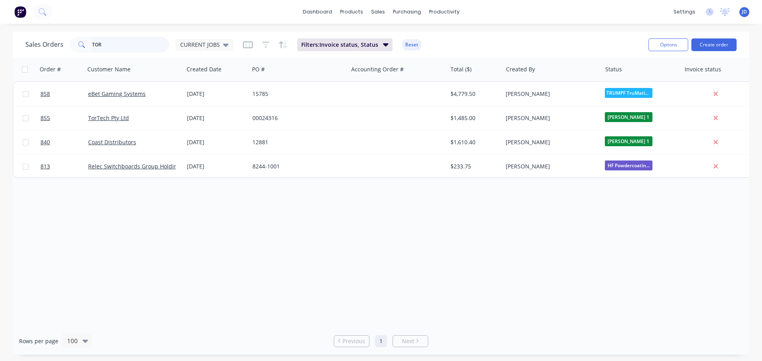
drag, startPoint x: 108, startPoint y: 50, endPoint x: 0, endPoint y: 30, distance: 109.7
click at [0, 36] on div "Sales Orders TOR CURRENT JOBS Filters: Invoice status, Status Reset Options Cre…" at bounding box center [381, 193] width 762 height 323
type input "HOLD"
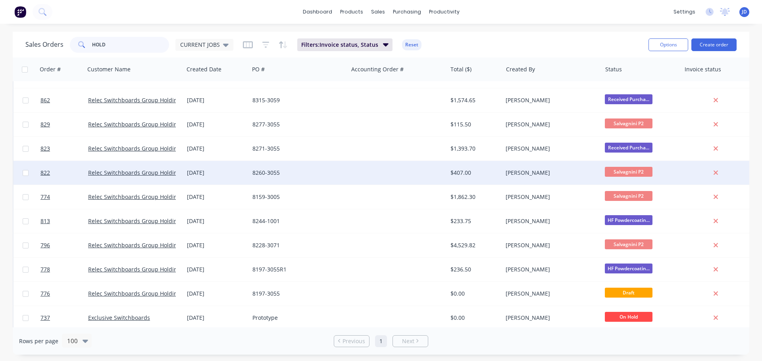
scroll to position [145, 0]
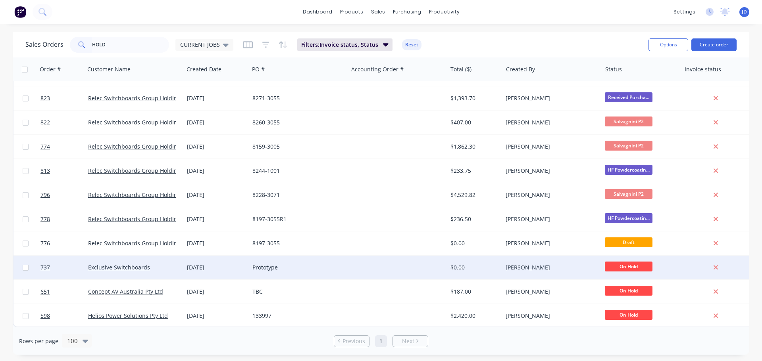
click at [632, 262] on span "On Hold" at bounding box center [629, 267] width 48 height 10
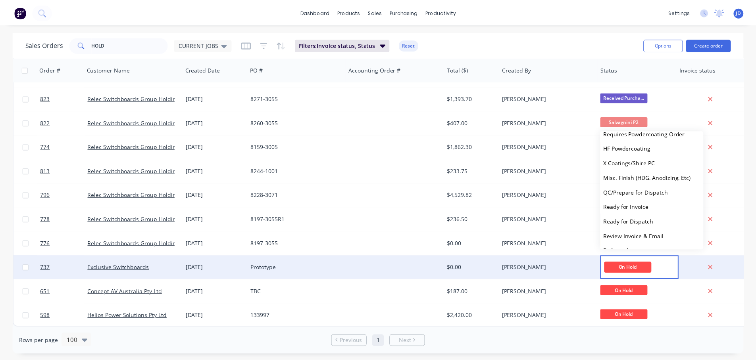
scroll to position [317, 0]
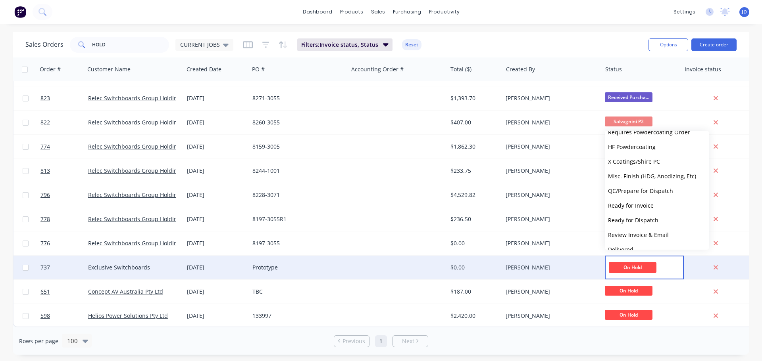
click at [577, 269] on div "[PERSON_NAME]" at bounding box center [551, 268] width 99 height 24
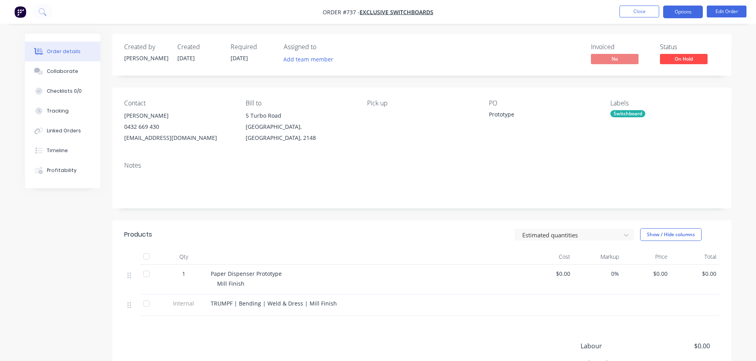
click at [674, 8] on button "Options" at bounding box center [683, 12] width 40 height 13
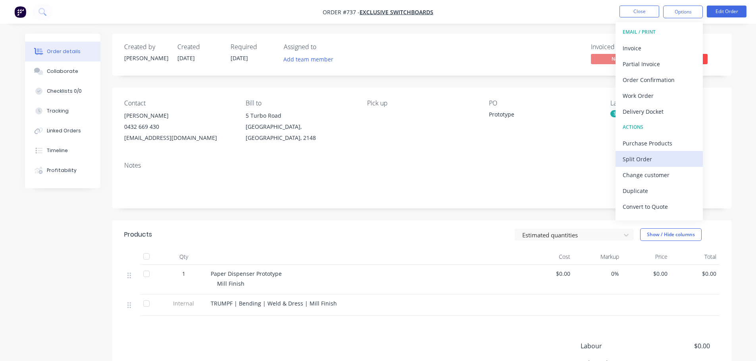
scroll to position [12, 0]
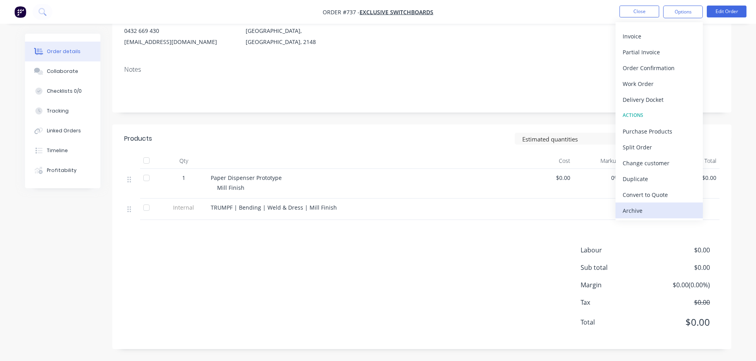
click at [644, 214] on div "Archive" at bounding box center [659, 211] width 73 height 12
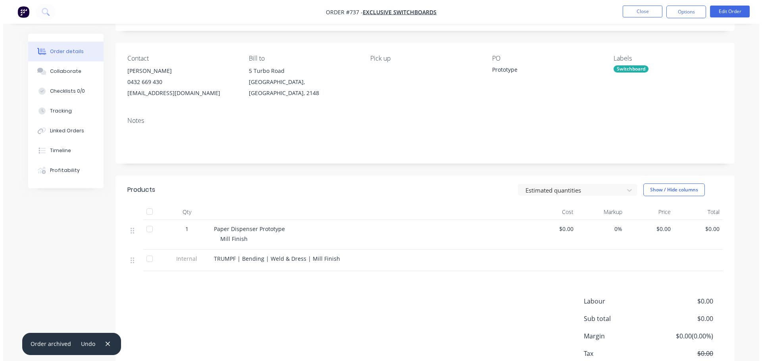
scroll to position [0, 0]
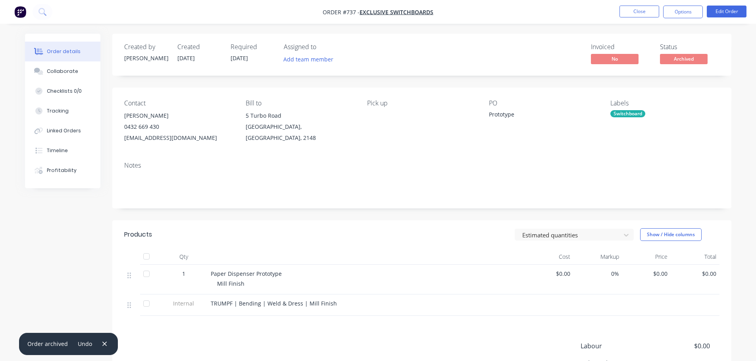
drag, startPoint x: 640, startPoint y: 7, endPoint x: 633, endPoint y: 0, distance: 9.3
click at [637, 4] on nav "Order #737 - Exclusive Switchboards Close Options Edit Order" at bounding box center [378, 12] width 756 height 24
click at [642, 3] on nav "Order #737 - Exclusive Switchboards Close Options Edit Order" at bounding box center [378, 12] width 756 height 24
click at [644, 5] on nav "Order #737 - Exclusive Switchboards Close Options Edit Order" at bounding box center [378, 12] width 756 height 24
click at [645, 10] on button "Close" at bounding box center [639, 12] width 40 height 12
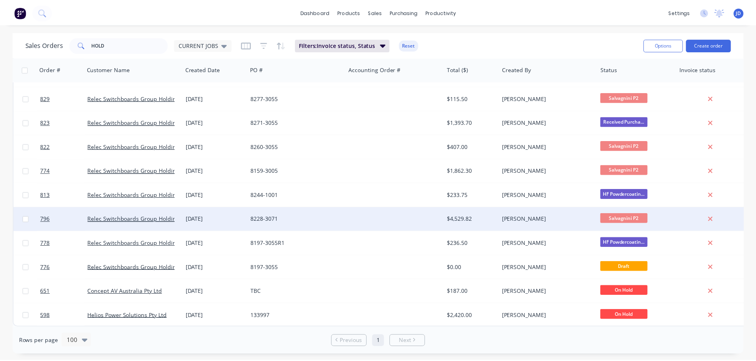
scroll to position [121, 0]
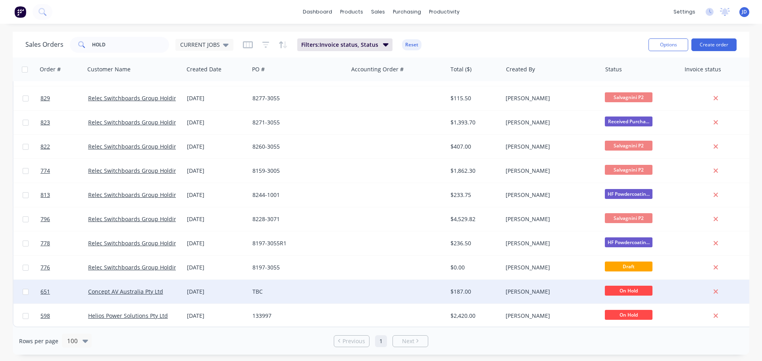
click at [584, 288] on div "[PERSON_NAME]" at bounding box center [550, 292] width 88 height 8
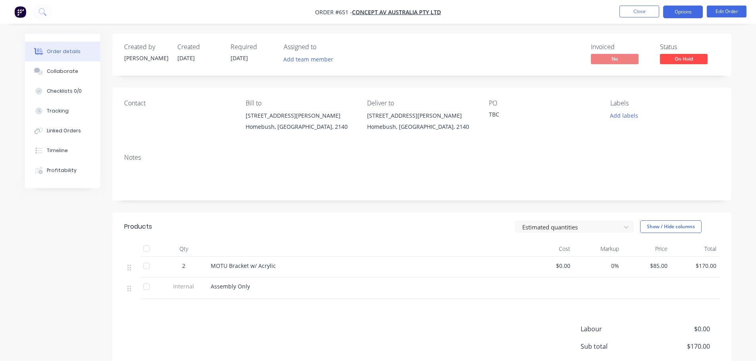
click at [677, 11] on button "Options" at bounding box center [683, 12] width 40 height 13
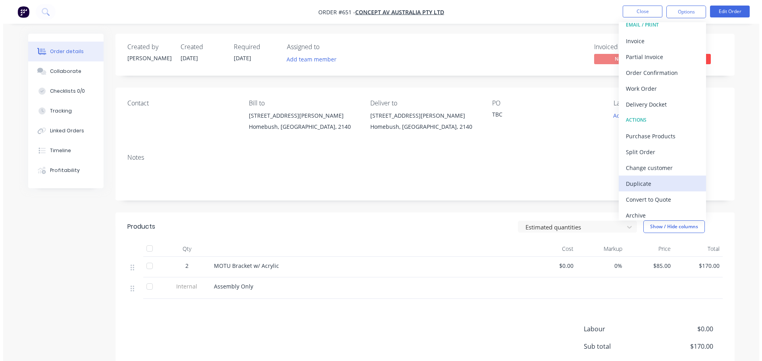
scroll to position [12, 0]
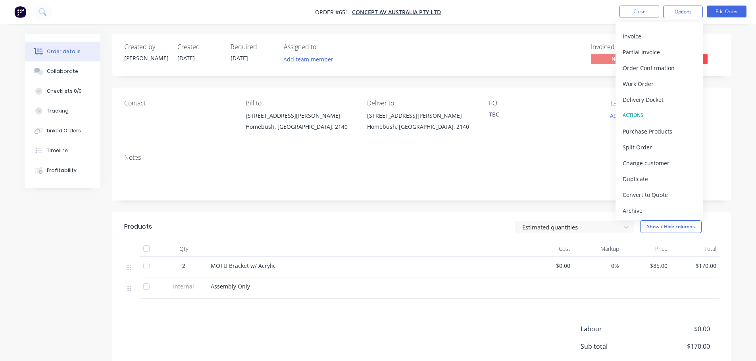
click at [636, 214] on div "Archive" at bounding box center [659, 211] width 73 height 12
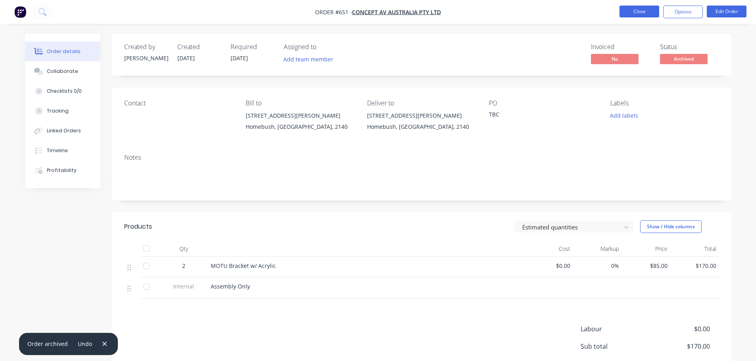
click at [633, 13] on button "Close" at bounding box center [639, 12] width 40 height 12
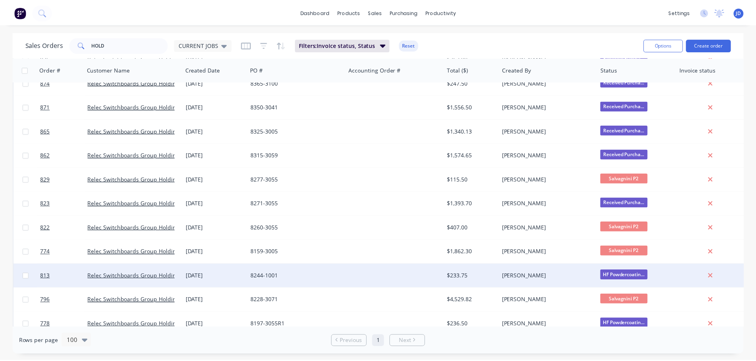
scroll to position [96, 0]
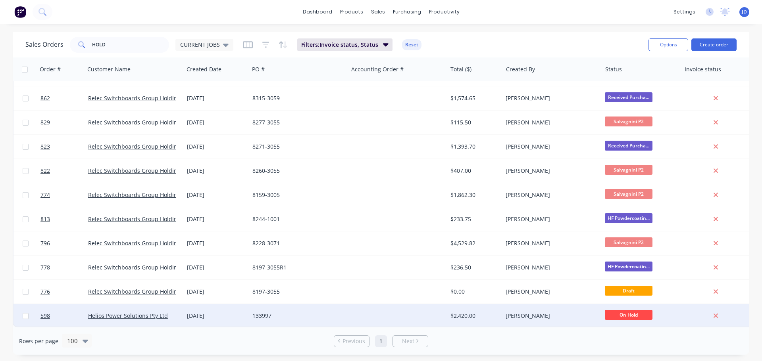
click at [554, 317] on div "[PERSON_NAME]" at bounding box center [551, 316] width 99 height 24
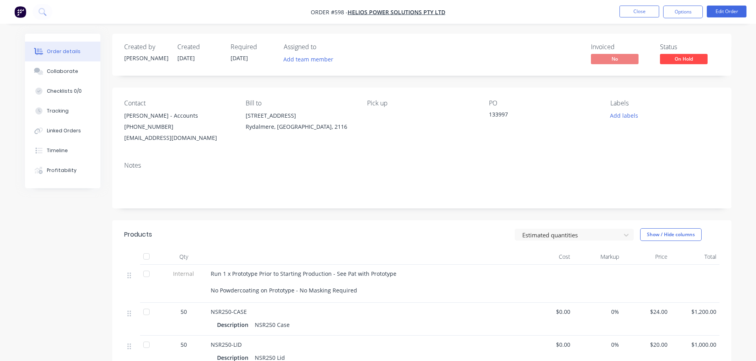
click at [509, 113] on div "133997" at bounding box center [538, 115] width 99 height 11
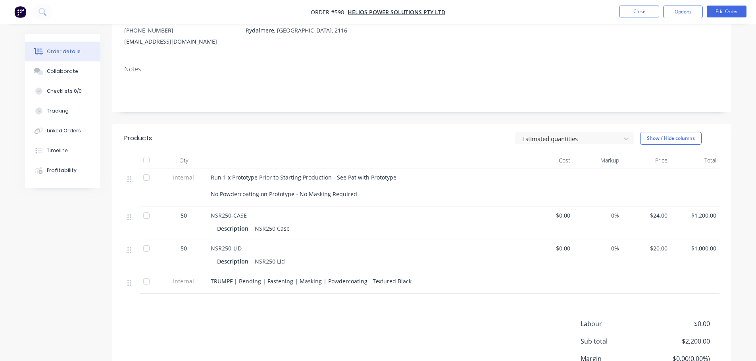
scroll to position [170, 0]
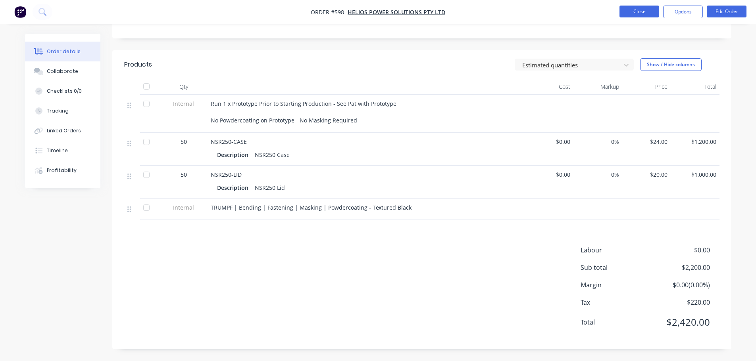
click at [633, 15] on button "Close" at bounding box center [639, 12] width 40 height 12
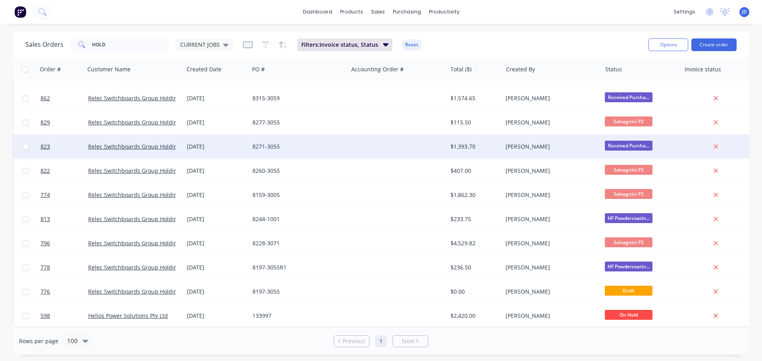
scroll to position [96, 0]
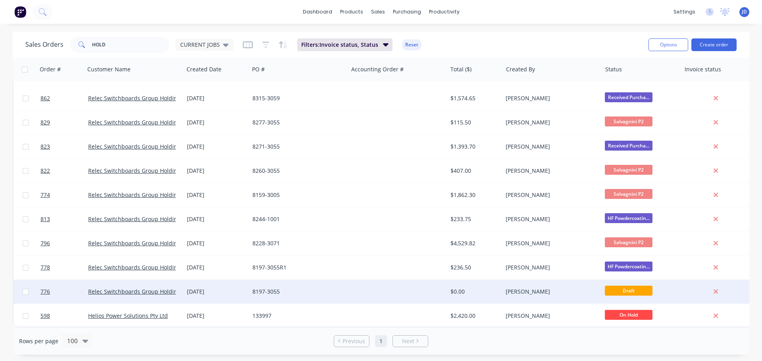
click at [381, 286] on div at bounding box center [397, 292] width 99 height 24
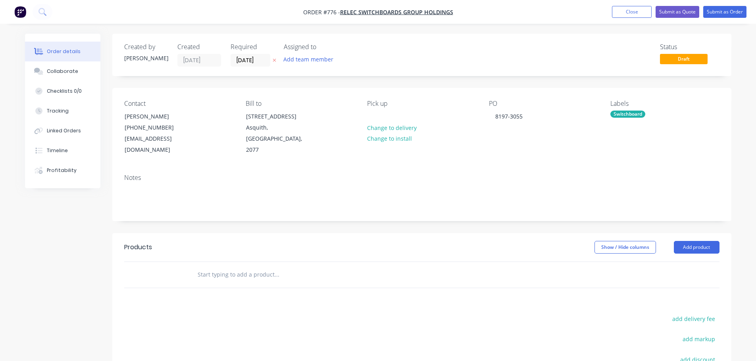
click at [677, 55] on span "Draft" at bounding box center [684, 59] width 48 height 10
click at [677, 60] on span "Draft" at bounding box center [684, 59] width 48 height 10
click at [630, 13] on button "Close" at bounding box center [632, 12] width 40 height 12
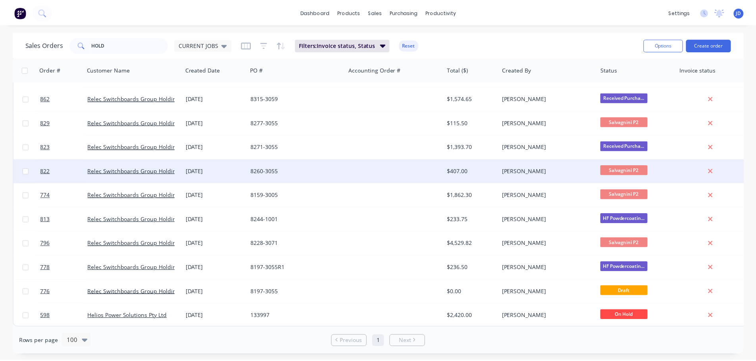
scroll to position [96, 0]
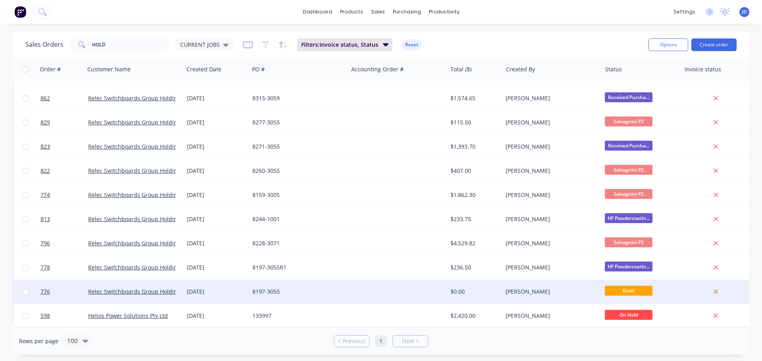
click at [531, 289] on div "[PERSON_NAME]" at bounding box center [550, 292] width 88 height 8
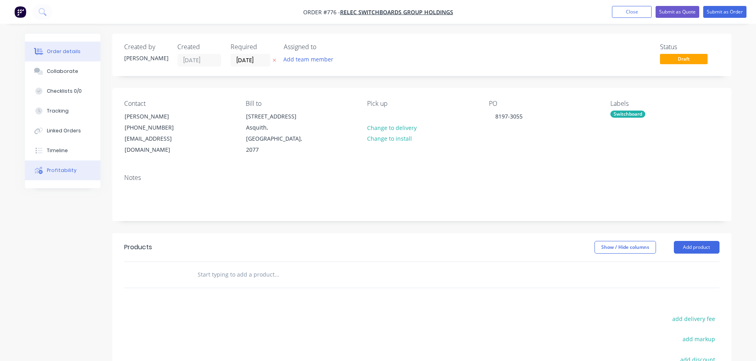
click at [65, 169] on div "Profitability" at bounding box center [62, 170] width 30 height 7
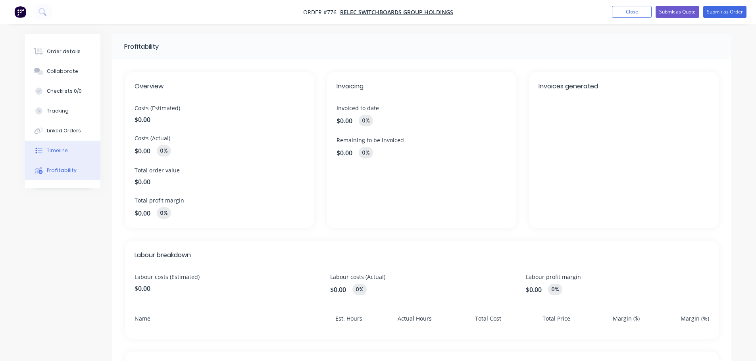
click at [69, 152] on button "Timeline" at bounding box center [62, 151] width 75 height 20
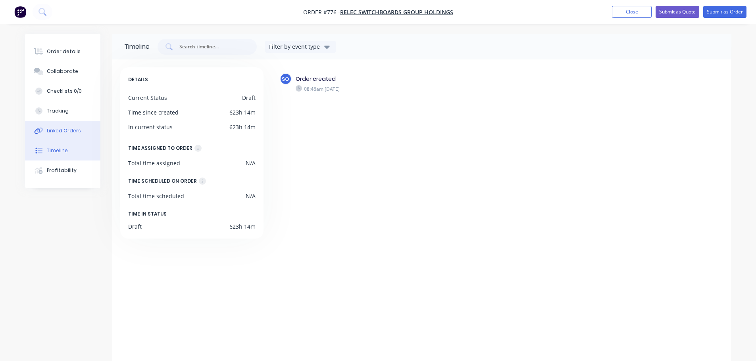
click at [73, 134] on div "Linked Orders" at bounding box center [64, 130] width 34 height 7
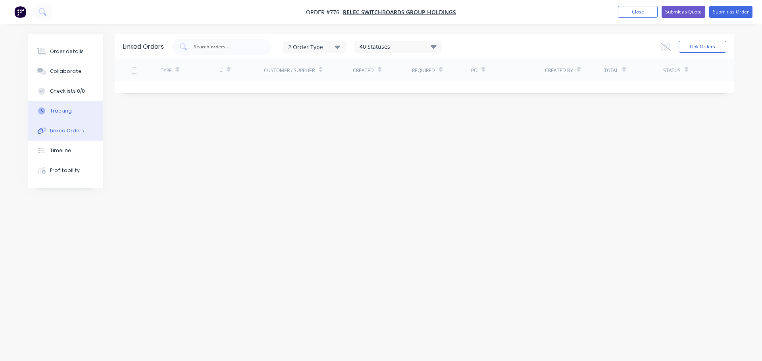
click at [76, 120] on button "Tracking" at bounding box center [65, 111] width 75 height 20
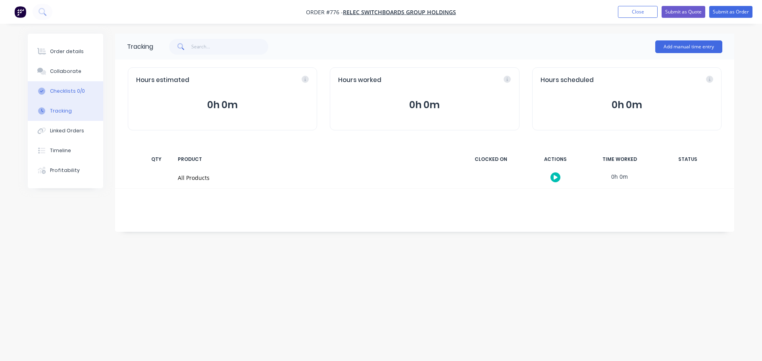
click at [78, 95] on button "Checklists 0/0" at bounding box center [65, 91] width 75 height 20
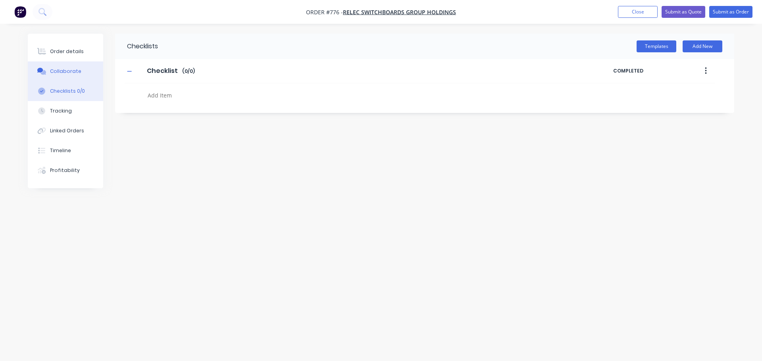
click at [78, 73] on button "Collaborate" at bounding box center [65, 72] width 75 height 20
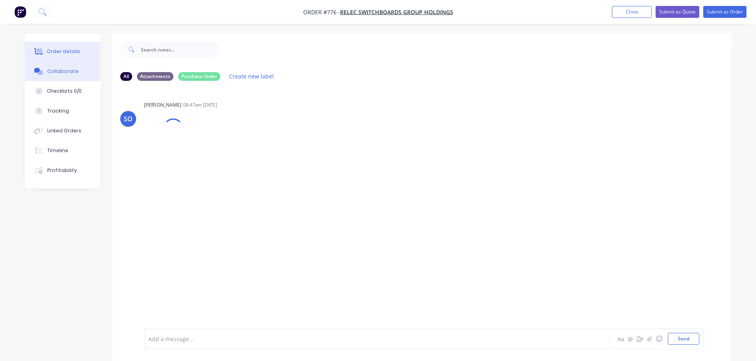
click at [81, 48] on button "Order details" at bounding box center [62, 52] width 75 height 20
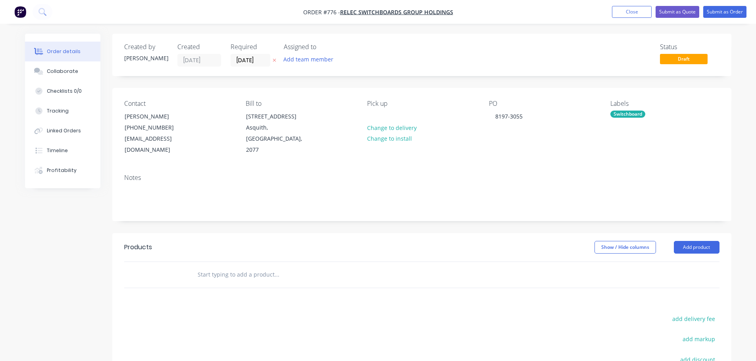
click at [671, 63] on span "Draft" at bounding box center [684, 59] width 48 height 10
click at [670, 59] on span "Draft" at bounding box center [684, 59] width 48 height 10
click at [640, 13] on button "Close" at bounding box center [632, 12] width 40 height 12
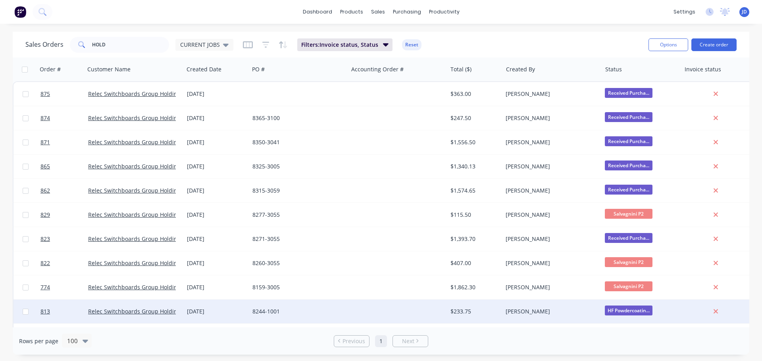
scroll to position [96, 0]
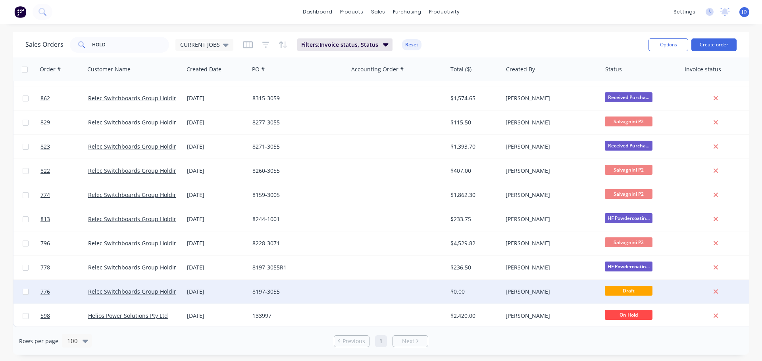
click at [608, 290] on span "Draft" at bounding box center [629, 291] width 48 height 10
click at [540, 289] on div "[PERSON_NAME]" at bounding box center [550, 292] width 88 height 8
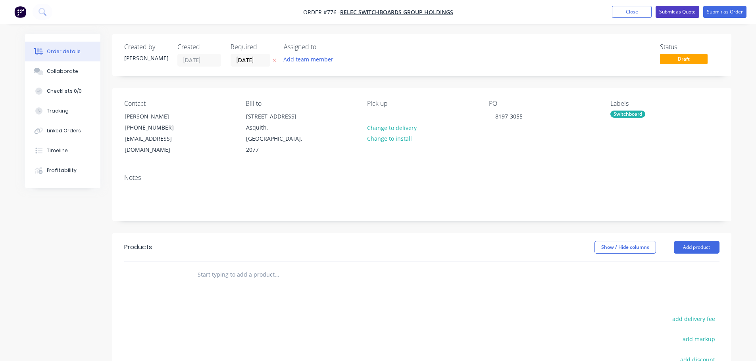
click at [675, 12] on button "Submit as Quote" at bounding box center [678, 12] width 44 height 12
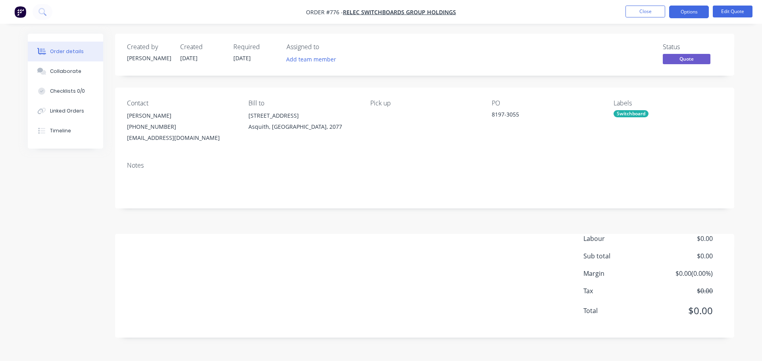
click at [689, 56] on span "Quote" at bounding box center [687, 59] width 48 height 10
click at [687, 14] on button "Options" at bounding box center [689, 12] width 40 height 13
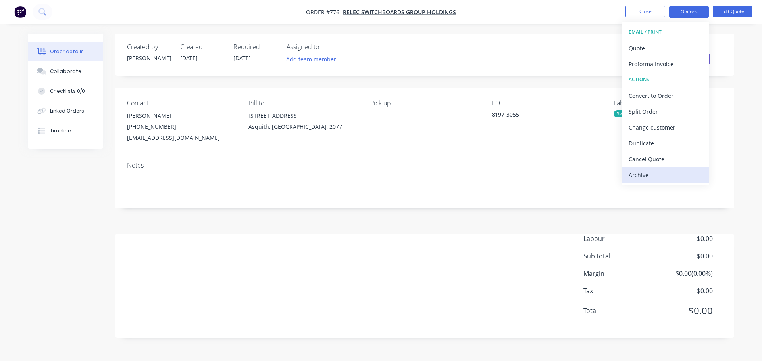
click at [634, 177] on div "Archive" at bounding box center [665, 175] width 73 height 12
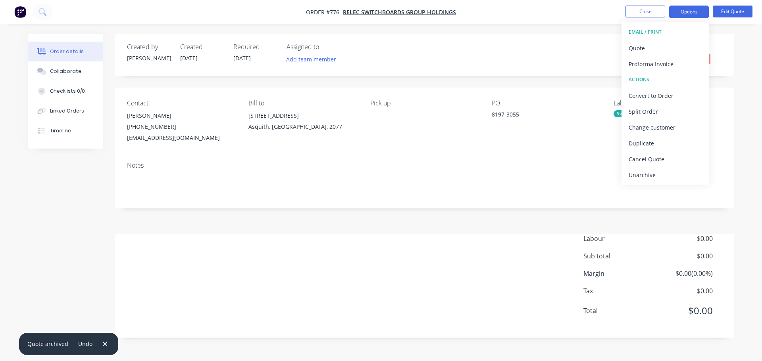
click at [521, 208] on div "Notes" at bounding box center [424, 182] width 619 height 53
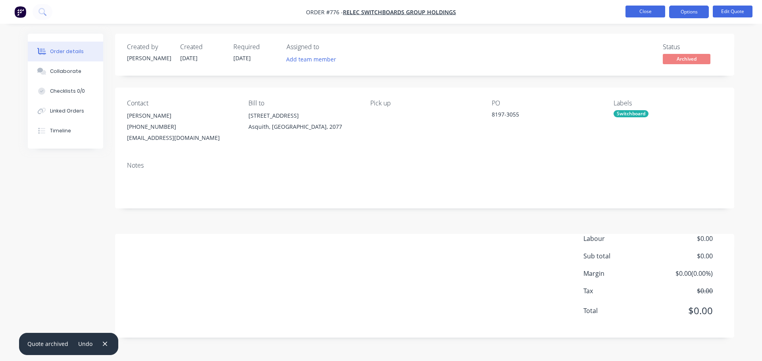
click at [640, 9] on button "Close" at bounding box center [645, 12] width 40 height 12
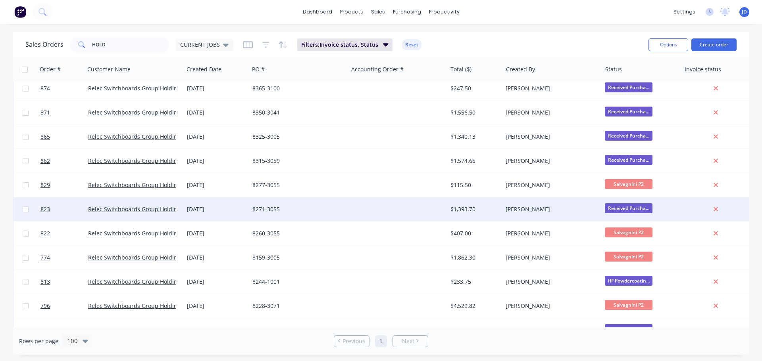
scroll to position [72, 0]
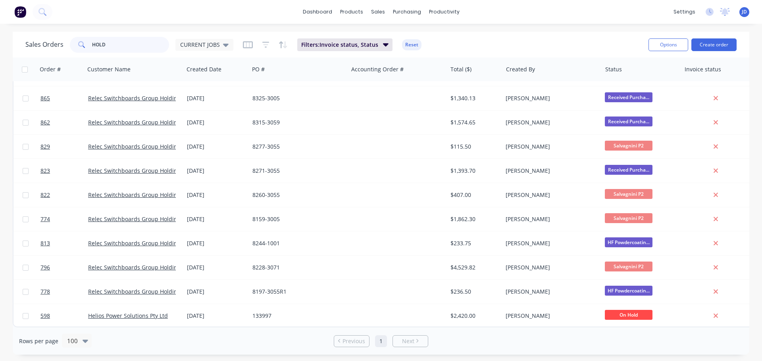
drag, startPoint x: 126, startPoint y: 46, endPoint x: 0, endPoint y: 31, distance: 127.0
click at [0, 34] on div "Sales Orders HOLD CURRENT JOBS Filters: Invoice status, Status Reset Options Cr…" at bounding box center [381, 193] width 762 height 323
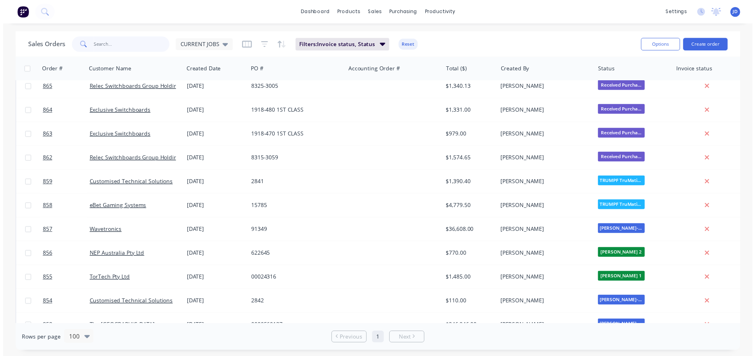
scroll to position [477, 0]
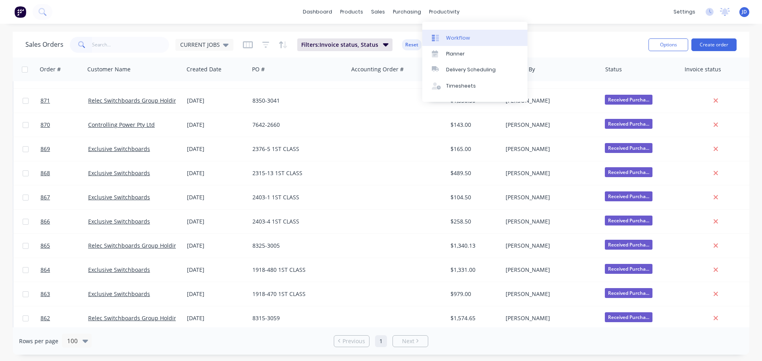
click at [448, 39] on div "Workflow" at bounding box center [458, 38] width 24 height 7
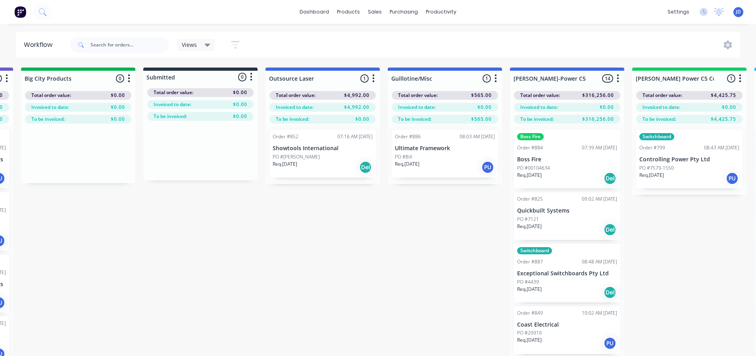
drag, startPoint x: 489, startPoint y: 252, endPoint x: 529, endPoint y: 240, distance: 42.2
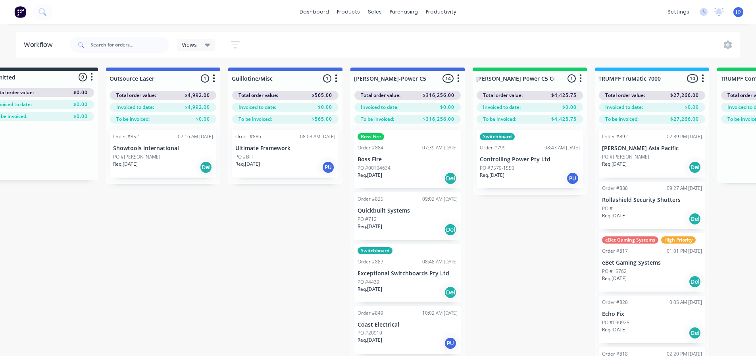
drag, startPoint x: 335, startPoint y: 277, endPoint x: 427, endPoint y: 267, distance: 92.5
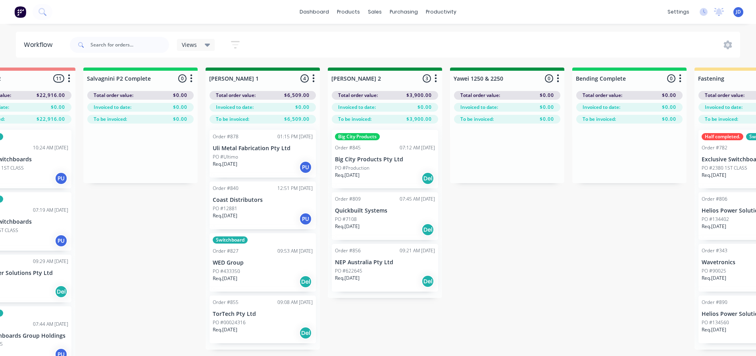
drag, startPoint x: 505, startPoint y: 239, endPoint x: 584, endPoint y: 221, distance: 80.7
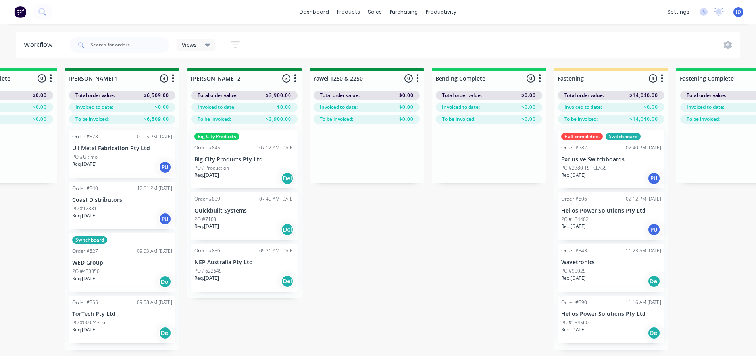
drag, startPoint x: 542, startPoint y: 253, endPoint x: 725, endPoint y: 228, distance: 184.2
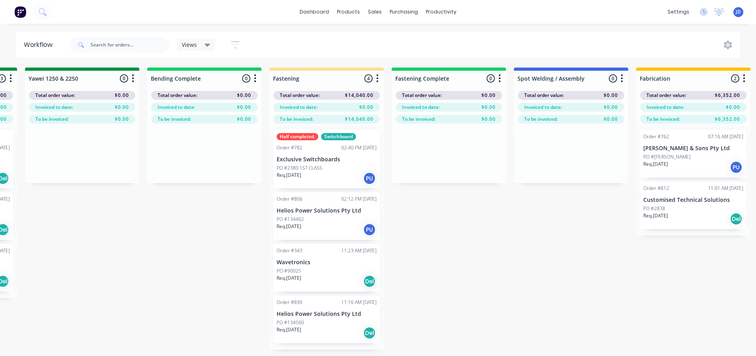
click at [587, 243] on div "On Hold 1 Status colour #FF4949 hex #FF4949 Save Cancel Notifications Email SMS…" at bounding box center [103, 225] width 3625 height 316
drag, startPoint x: 590, startPoint y: 243, endPoint x: 592, endPoint y: 249, distance: 6.4
click at [591, 248] on div "On Hold 1 Status colour #FF4949 hex #FF4949 Save Cancel Notifications Email SMS…" at bounding box center [103, 225] width 3625 height 316
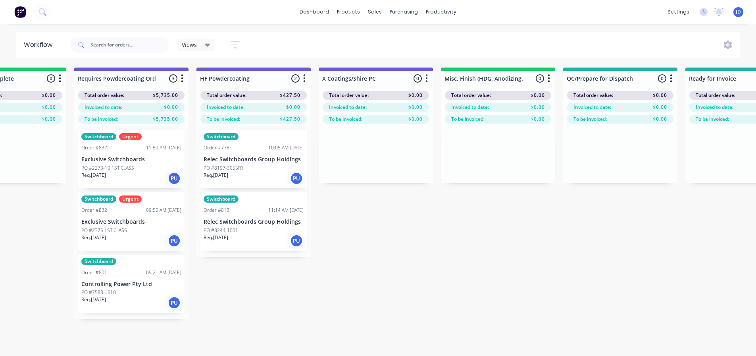
drag, startPoint x: 430, startPoint y: 204, endPoint x: 582, endPoint y: 186, distance: 152.9
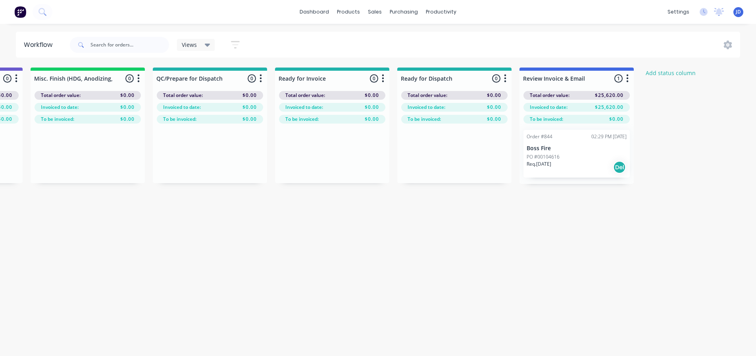
drag, startPoint x: 325, startPoint y: 221, endPoint x: 621, endPoint y: 223, distance: 295.6
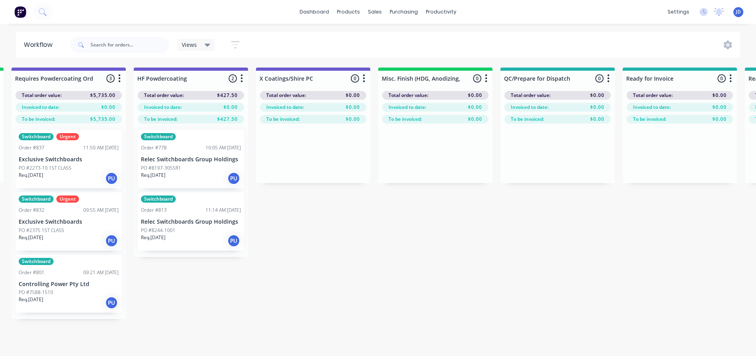
drag, startPoint x: 613, startPoint y: 225, endPoint x: 569, endPoint y: 225, distance: 43.6
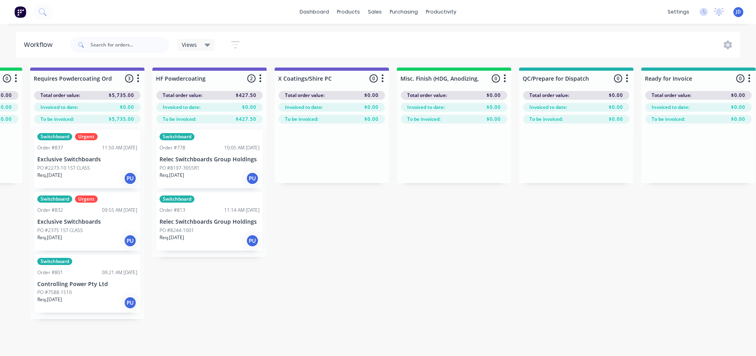
drag, startPoint x: 485, startPoint y: 292, endPoint x: 481, endPoint y: 292, distance: 4.8
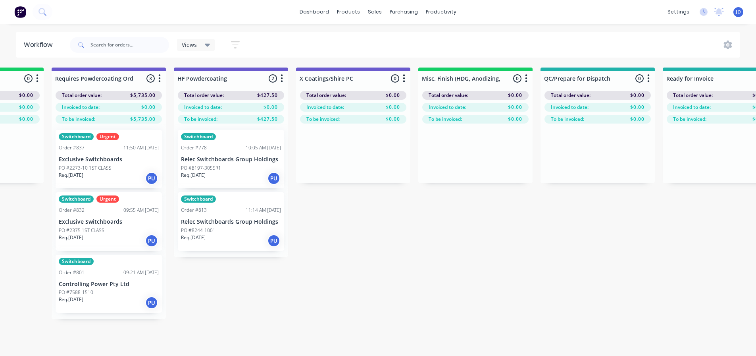
scroll to position [0, 2440]
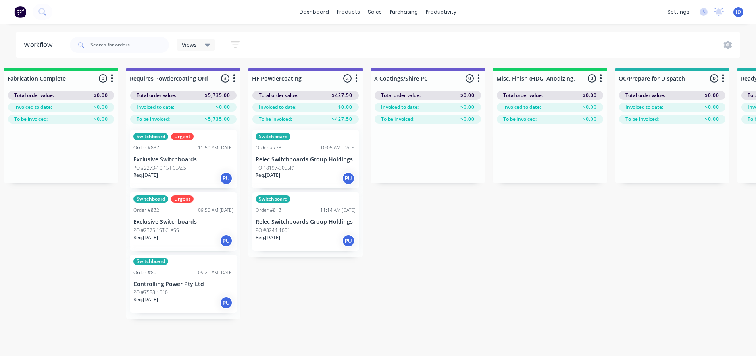
drag, startPoint x: 445, startPoint y: 300, endPoint x: 392, endPoint y: 295, distance: 53.0
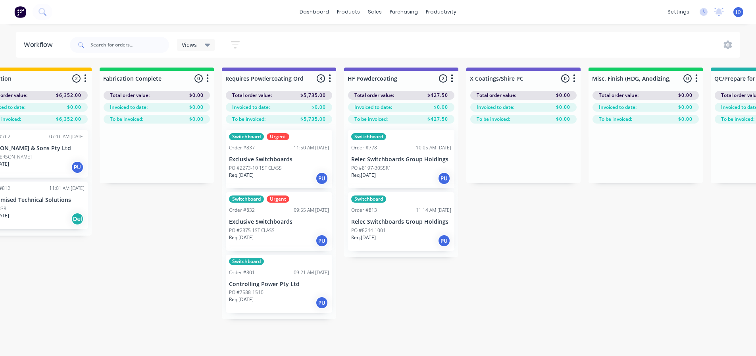
drag, startPoint x: 523, startPoint y: 294, endPoint x: 482, endPoint y: 290, distance: 41.0
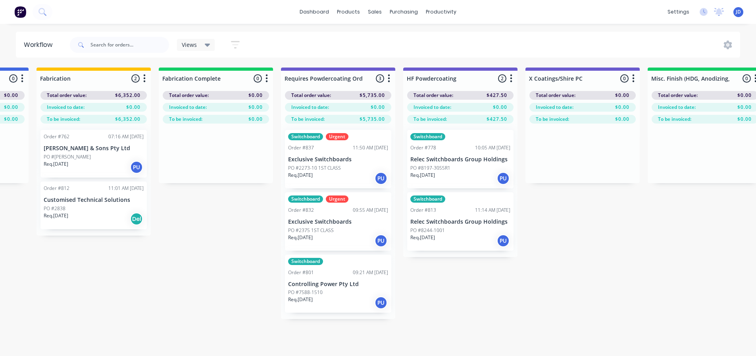
drag, startPoint x: 161, startPoint y: 308, endPoint x: 121, endPoint y: 294, distance: 41.9
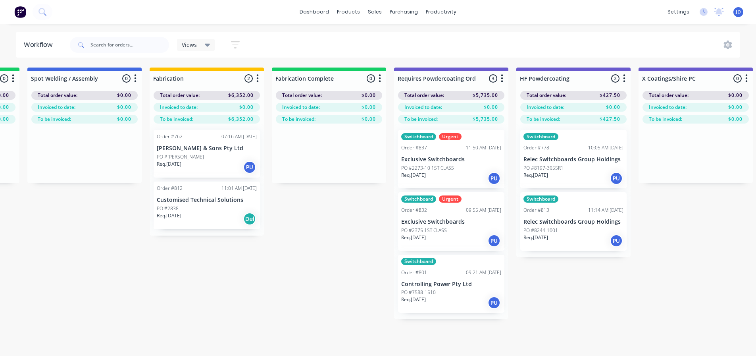
drag, startPoint x: 282, startPoint y: 313, endPoint x: 242, endPoint y: 302, distance: 41.8
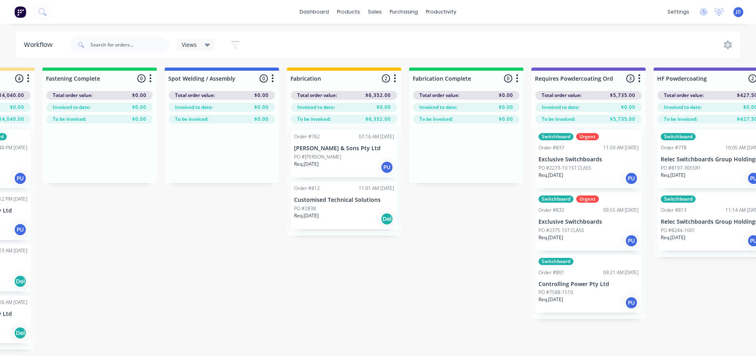
drag, startPoint x: 442, startPoint y: 336, endPoint x: 351, endPoint y: 304, distance: 95.7
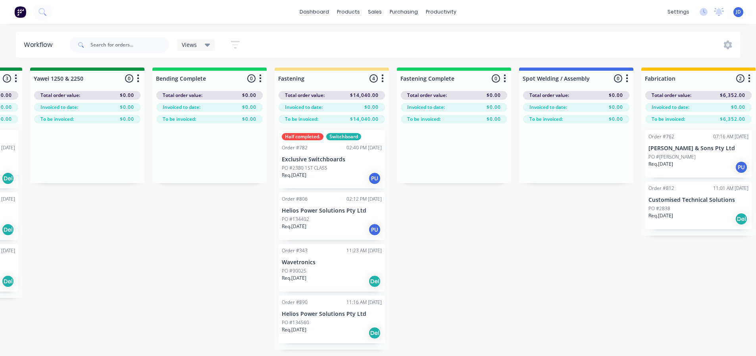
drag, startPoint x: 548, startPoint y: 304, endPoint x: 476, endPoint y: 290, distance: 73.1
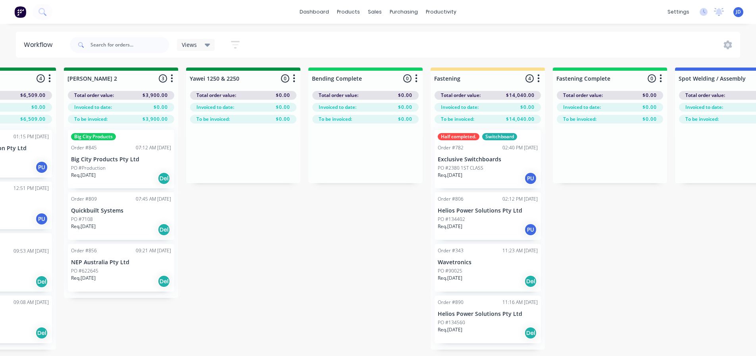
drag, startPoint x: 605, startPoint y: 311, endPoint x: 552, endPoint y: 286, distance: 58.4
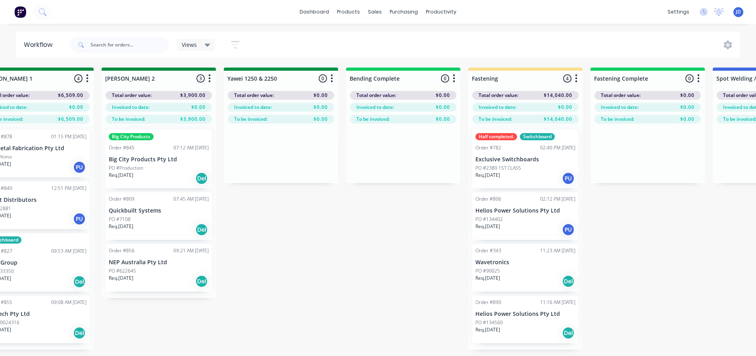
scroll to position [0, 1371]
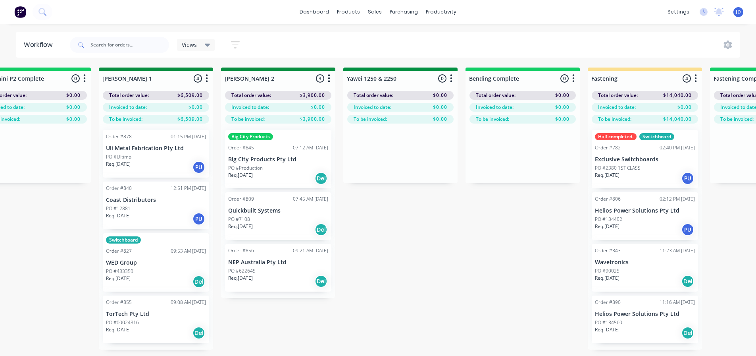
drag, startPoint x: 386, startPoint y: 305, endPoint x: 319, endPoint y: 287, distance: 69.4
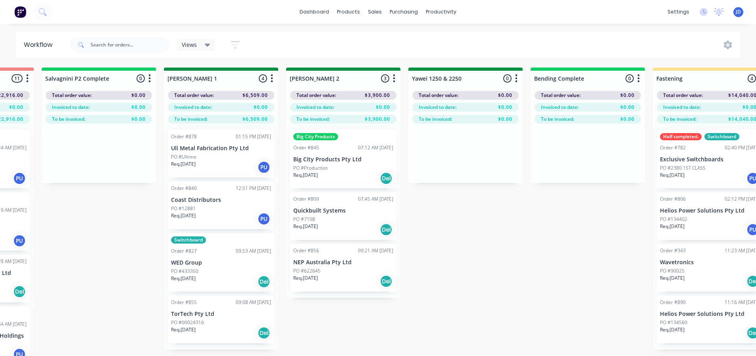
drag, startPoint x: 430, startPoint y: 259, endPoint x: 367, endPoint y: 222, distance: 73.1
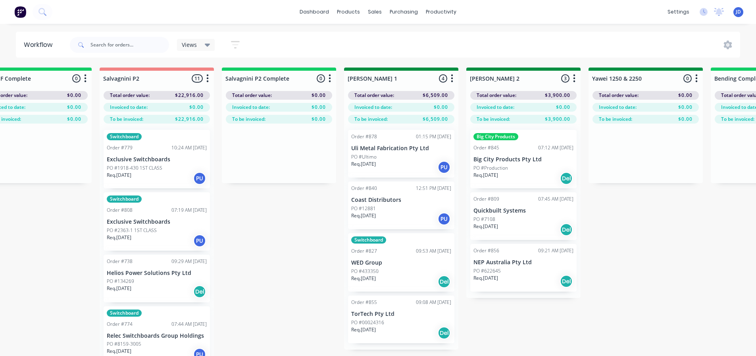
scroll to position [0, 1123]
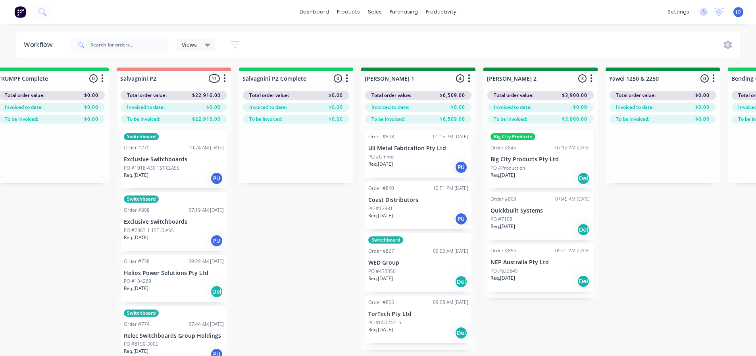
drag, startPoint x: 644, startPoint y: 290, endPoint x: 620, endPoint y: 279, distance: 26.6
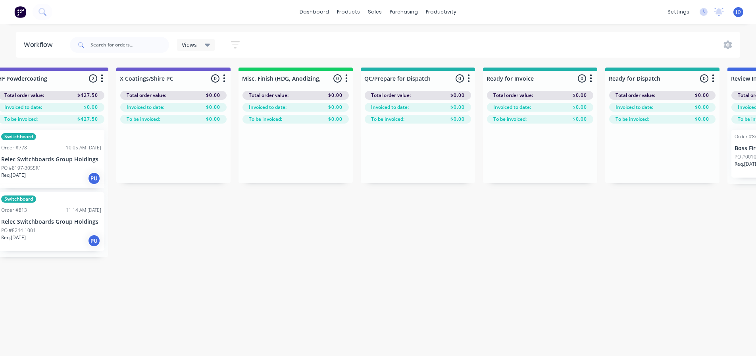
scroll to position [0, 2852]
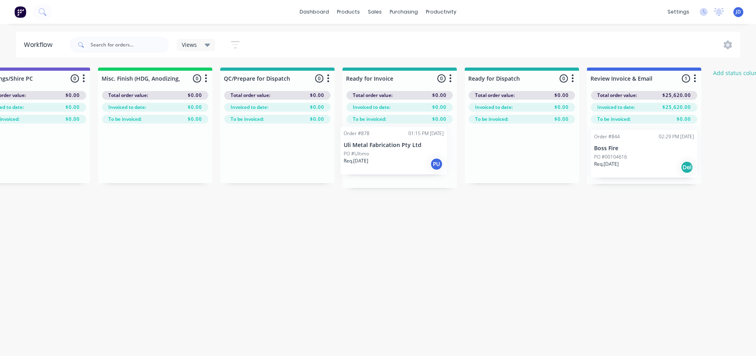
drag, startPoint x: 473, startPoint y: 158, endPoint x: 406, endPoint y: 153, distance: 68.0
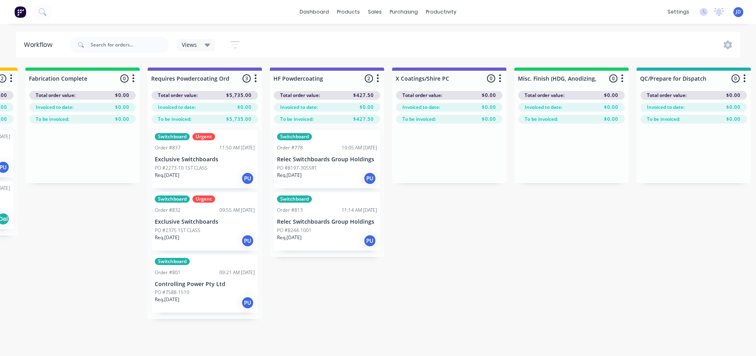
drag, startPoint x: 522, startPoint y: 288, endPoint x: 433, endPoint y: 270, distance: 91.0
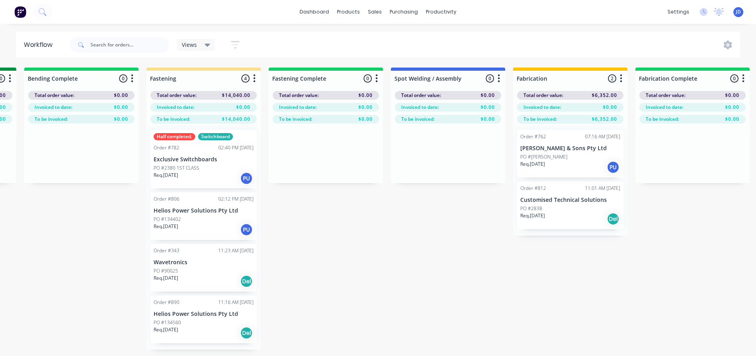
drag, startPoint x: 639, startPoint y: 295, endPoint x: 519, endPoint y: 285, distance: 120.7
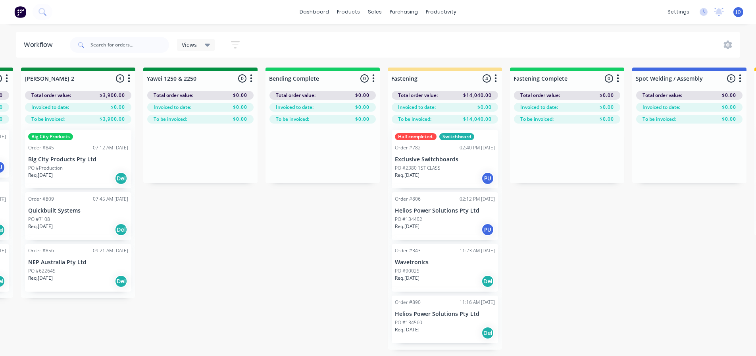
drag, startPoint x: 481, startPoint y: 281, endPoint x: 404, endPoint y: 270, distance: 77.0
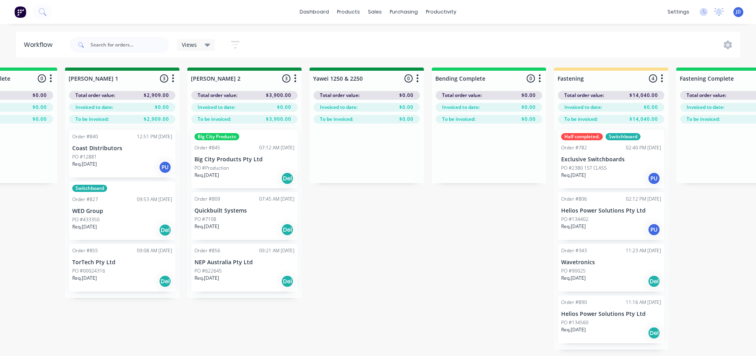
drag, startPoint x: 504, startPoint y: 311, endPoint x: 457, endPoint y: 299, distance: 48.7
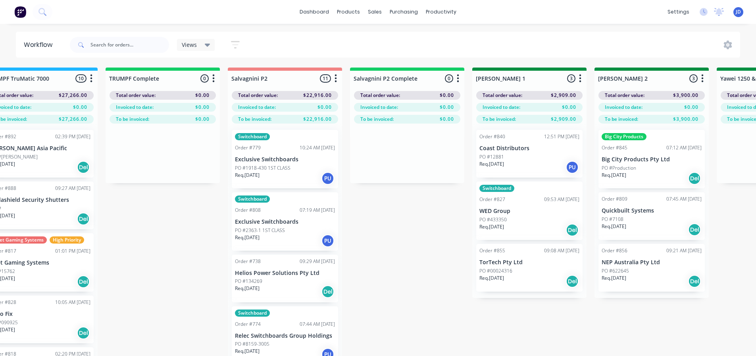
drag, startPoint x: 537, startPoint y: 324, endPoint x: 493, endPoint y: 317, distance: 44.3
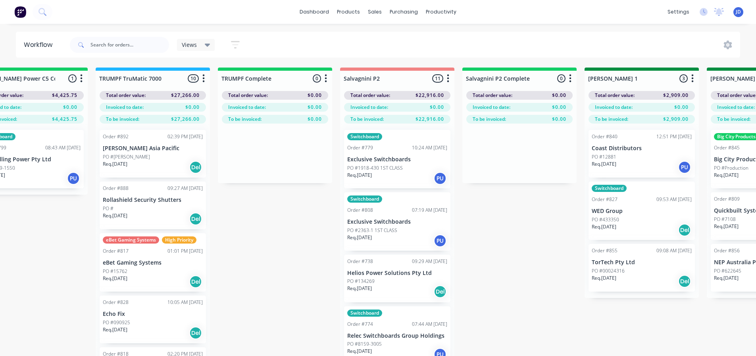
scroll to position [0, 637]
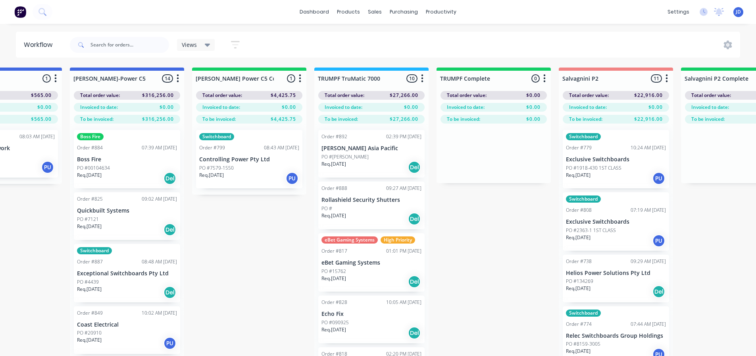
drag, startPoint x: 472, startPoint y: 305, endPoint x: 460, endPoint y: 295, distance: 15.5
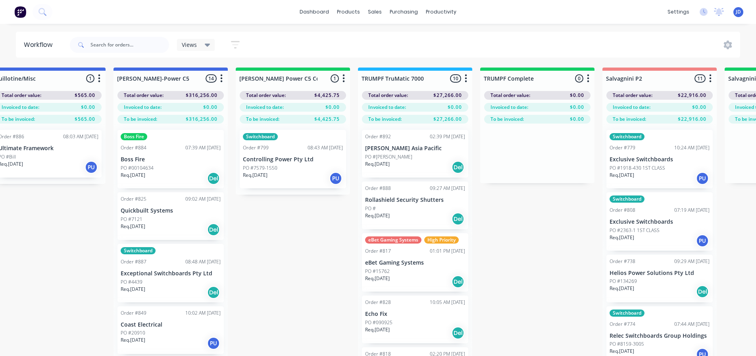
click at [298, 172] on div "Req. [DATE] PU" at bounding box center [293, 177] width 100 height 13
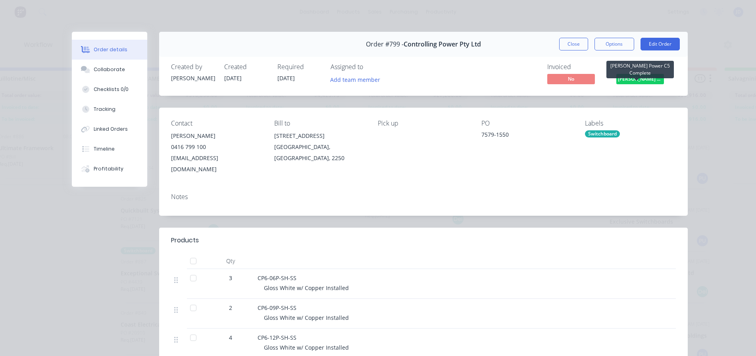
drag, startPoint x: 632, startPoint y: 77, endPoint x: 631, endPoint y: 87, distance: 10.4
click at [633, 77] on span "[PERSON_NAME] Power C5 C..." at bounding box center [640, 79] width 48 height 10
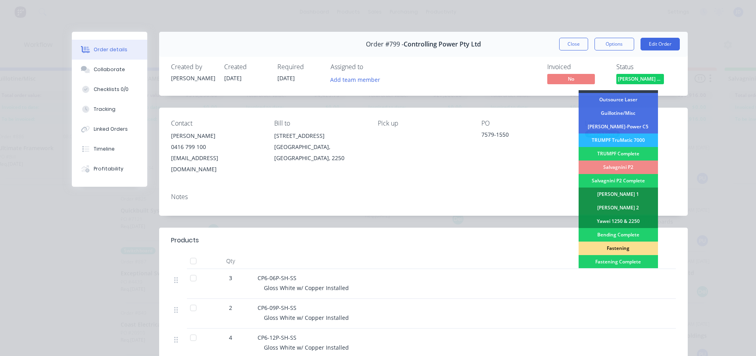
scroll to position [119, 0]
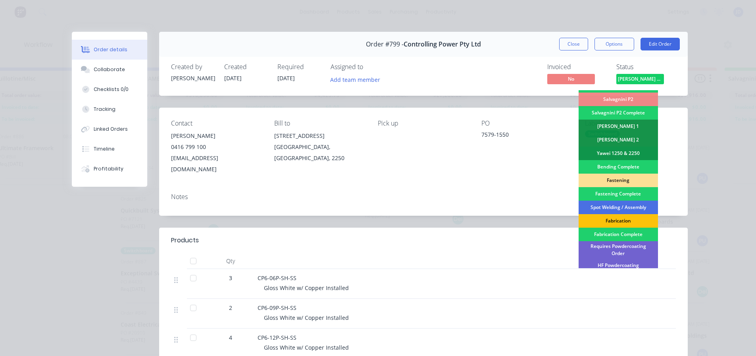
click at [631, 97] on div "Salvagnini P2" at bounding box center [618, 98] width 79 height 13
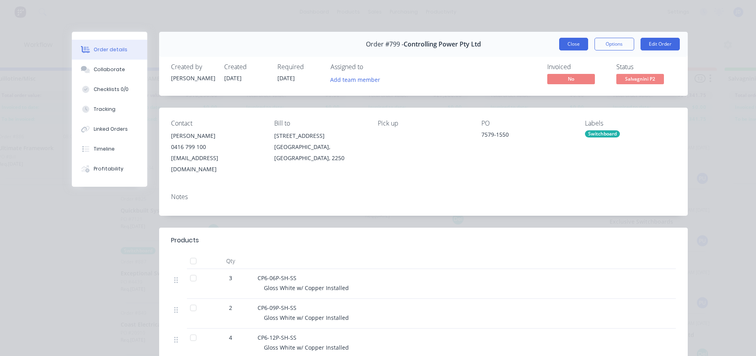
click at [561, 44] on button "Close" at bounding box center [573, 44] width 29 height 13
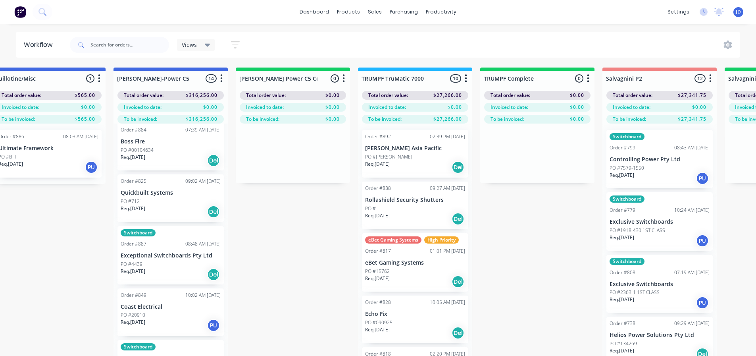
scroll to position [79, 0]
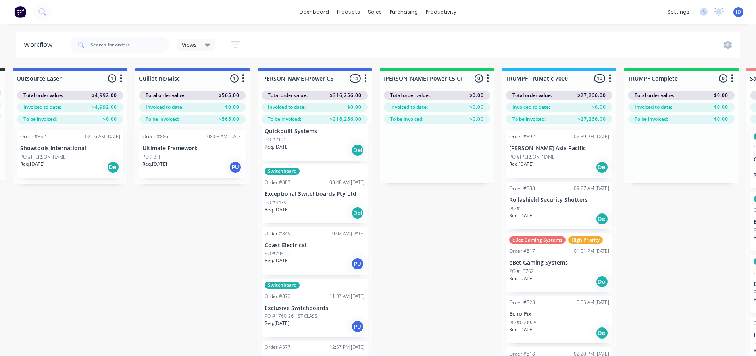
drag, startPoint x: 285, startPoint y: 276, endPoint x: 236, endPoint y: 256, distance: 53.2
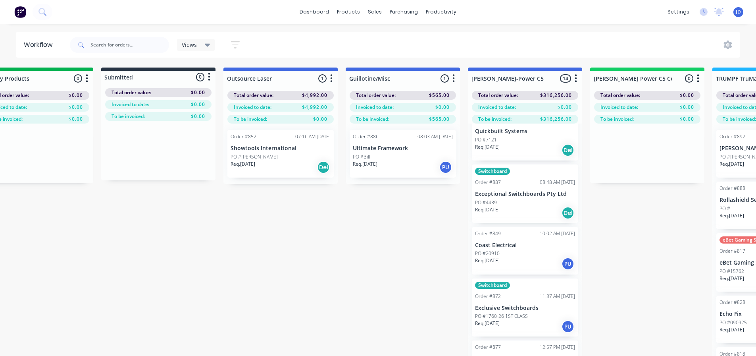
drag, startPoint x: 289, startPoint y: 302, endPoint x: 230, endPoint y: 271, distance: 66.8
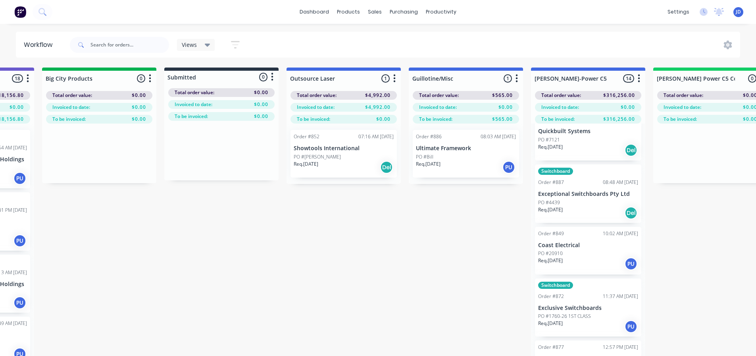
click at [354, 164] on div "Req. [DATE] Del" at bounding box center [344, 166] width 100 height 13
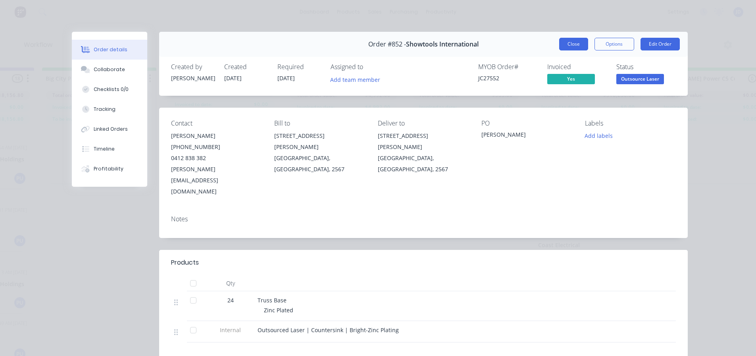
click at [577, 42] on button "Close" at bounding box center [573, 44] width 29 height 13
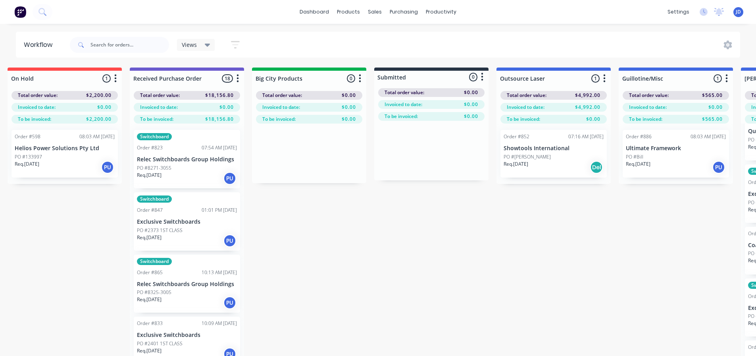
scroll to position [0, 0]
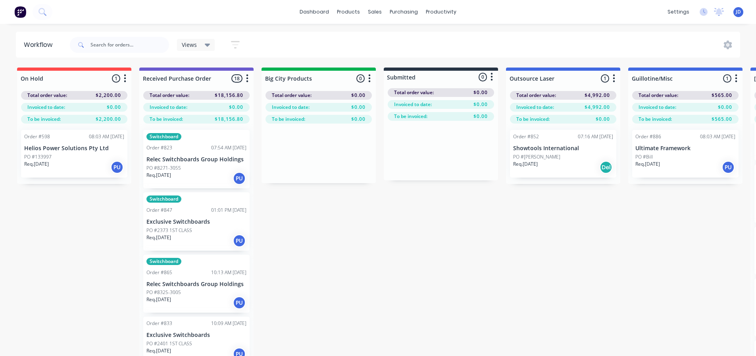
drag, startPoint x: 367, startPoint y: 183, endPoint x: 302, endPoint y: 150, distance: 72.9
drag, startPoint x: 340, startPoint y: 221, endPoint x: 507, endPoint y: 203, distance: 168.0
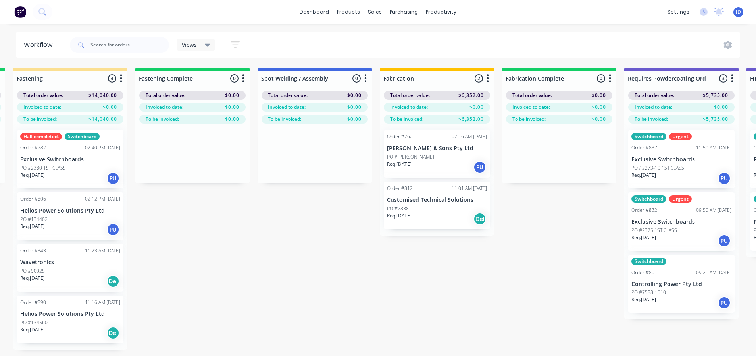
drag, startPoint x: 446, startPoint y: 219, endPoint x: 542, endPoint y: 204, distance: 96.8
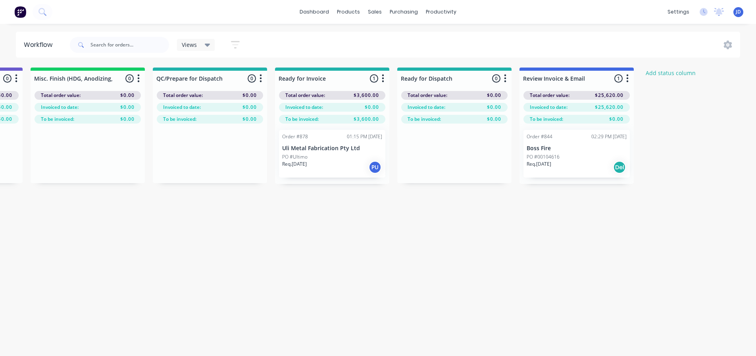
click at [308, 125] on div "Order #878 01:15 PM [DATE] Uli Metal Fabrication Pty Ltd PO #Ultimo Req. [DATE]…" at bounding box center [332, 153] width 114 height 60
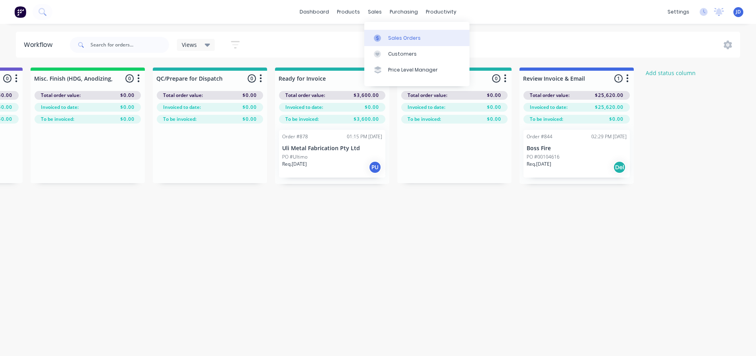
click at [376, 34] on link "Sales Orders" at bounding box center [416, 38] width 105 height 16
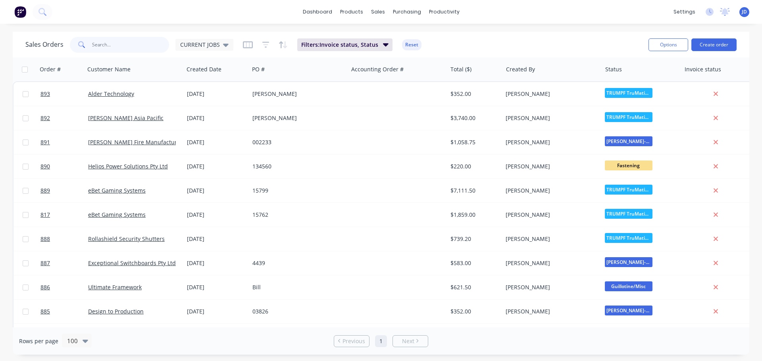
click at [99, 41] on input "text" at bounding box center [130, 45] width 77 height 16
type input "ULT"
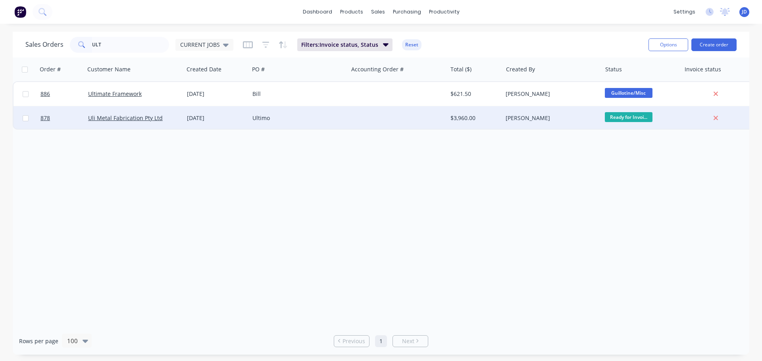
click at [325, 124] on div "Ultimo" at bounding box center [298, 118] width 99 height 24
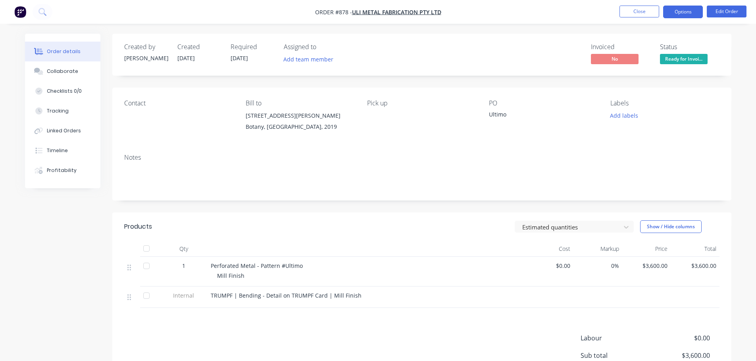
click at [688, 10] on button "Options" at bounding box center [683, 12] width 40 height 13
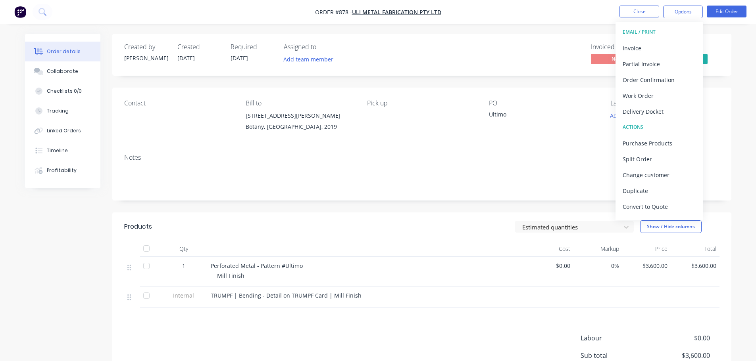
click at [655, 117] on div "Delivery Docket" at bounding box center [659, 112] width 73 height 12
click at [659, 79] on div "Without pricing" at bounding box center [659, 80] width 73 height 12
click at [640, 44] on div "Invoice" at bounding box center [659, 48] width 73 height 12
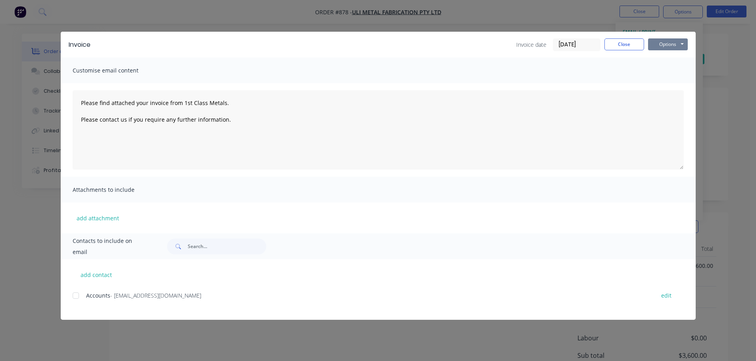
click at [662, 46] on button "Options" at bounding box center [668, 44] width 40 height 12
click at [670, 75] on button "Print" at bounding box center [673, 71] width 51 height 13
type textarea "Please find attached your invoice from 1st Class Metals. Please contact us if y…"
click at [628, 49] on button "Close" at bounding box center [624, 44] width 40 height 12
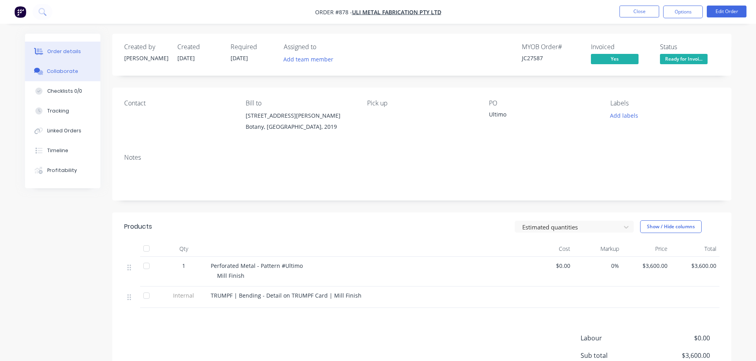
click at [35, 69] on icon at bounding box center [38, 71] width 9 height 7
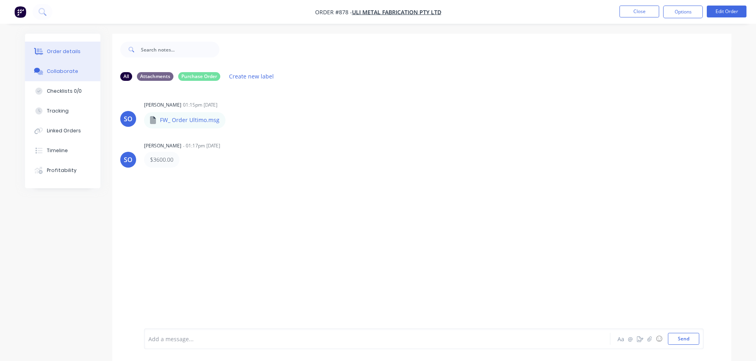
click at [63, 60] on button "Order details" at bounding box center [62, 52] width 75 height 20
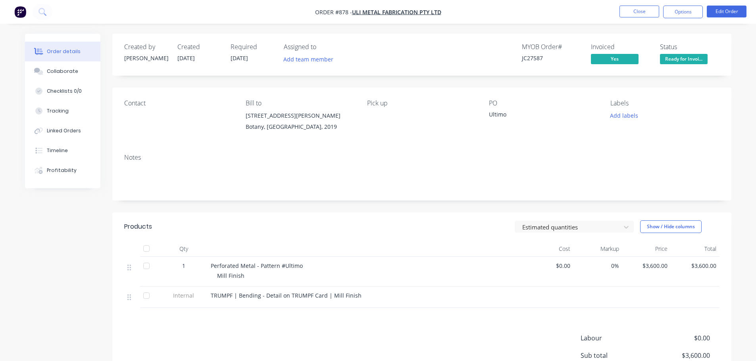
drag, startPoint x: 66, startPoint y: 50, endPoint x: 199, endPoint y: 51, distance: 132.9
click at [67, 50] on div "Order details" at bounding box center [64, 51] width 34 height 7
click at [680, 58] on span "Ready for Invoi..." at bounding box center [684, 59] width 48 height 10
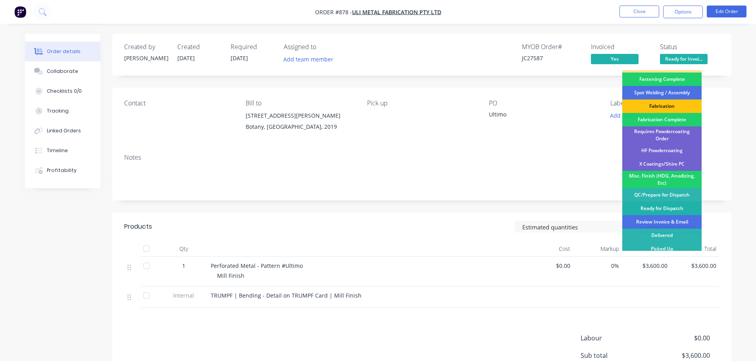
scroll to position [232, 0]
drag, startPoint x: 672, startPoint y: 217, endPoint x: 672, endPoint y: 202, distance: 15.5
click at [673, 217] on div "Review Invoice & Email" at bounding box center [661, 221] width 79 height 13
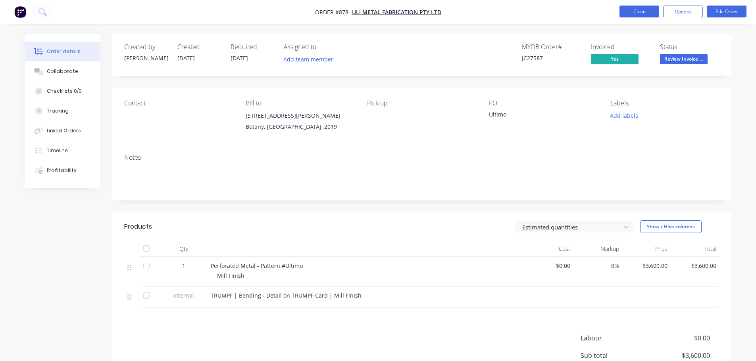
click at [649, 12] on button "Close" at bounding box center [639, 12] width 40 height 12
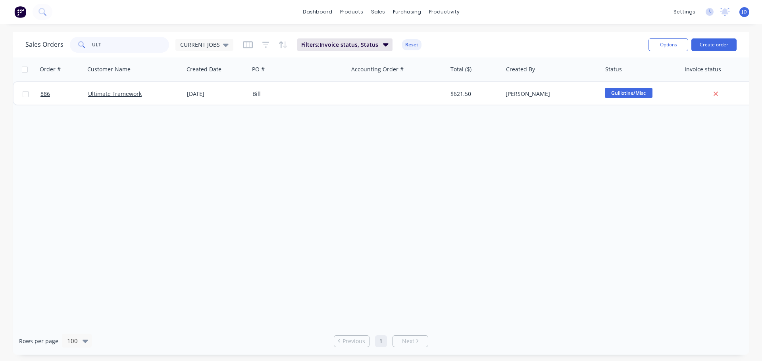
drag, startPoint x: 118, startPoint y: 38, endPoint x: 0, endPoint y: -4, distance: 125.1
click at [0, 0] on html "dashboard products sales purchasing productivity dashboard products Product Cat…" at bounding box center [381, 180] width 762 height 361
type input "QUICK"
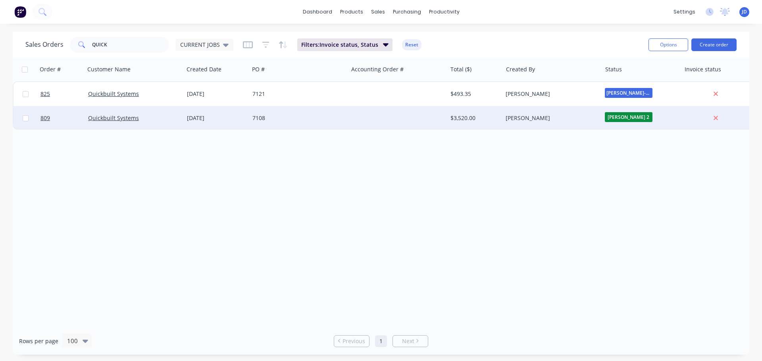
click at [444, 126] on div at bounding box center [397, 118] width 99 height 24
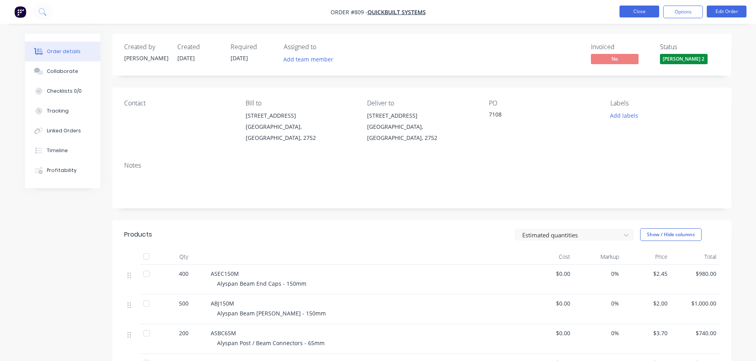
click at [641, 14] on button "Close" at bounding box center [639, 12] width 40 height 12
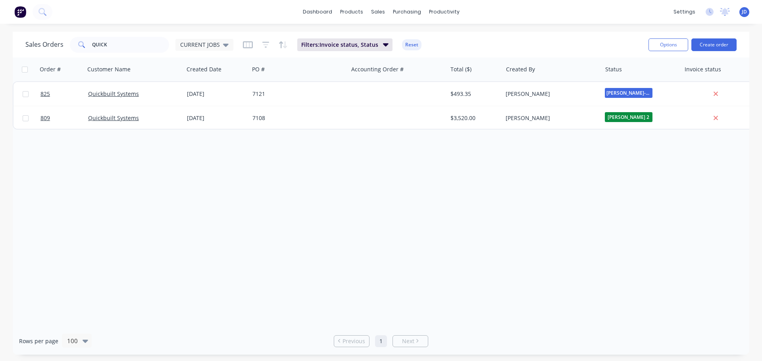
drag, startPoint x: 417, startPoint y: 206, endPoint x: 500, endPoint y: 203, distance: 83.0
click at [439, 204] on div "Order # Customer Name Created Date PO # Accounting Order # Total ($) Created By…" at bounding box center [381, 193] width 736 height 270
click at [167, 193] on div "Order # Customer Name Created Date PO # Accounting Order # Total ($) Created By…" at bounding box center [381, 193] width 736 height 270
drag, startPoint x: 139, startPoint y: 45, endPoint x: 0, endPoint y: 1, distance: 145.7
click at [0, 25] on div "dashboard products sales purchasing productivity dashboard products Product Cat…" at bounding box center [381, 180] width 762 height 361
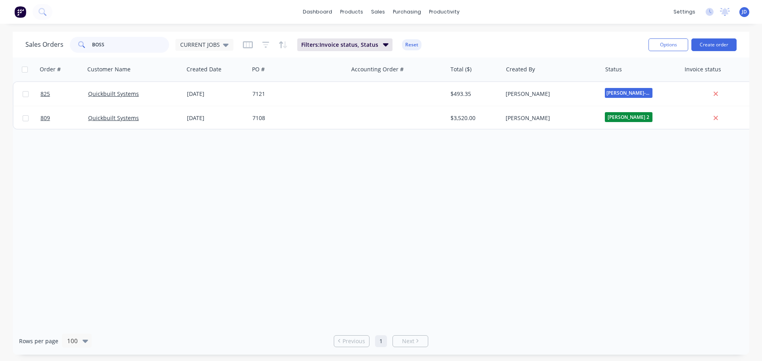
type input "BOSS"
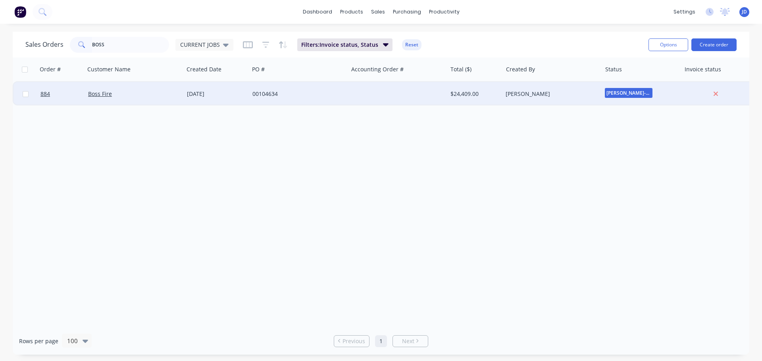
click at [175, 97] on div "Boss Fire" at bounding box center [132, 94] width 88 height 8
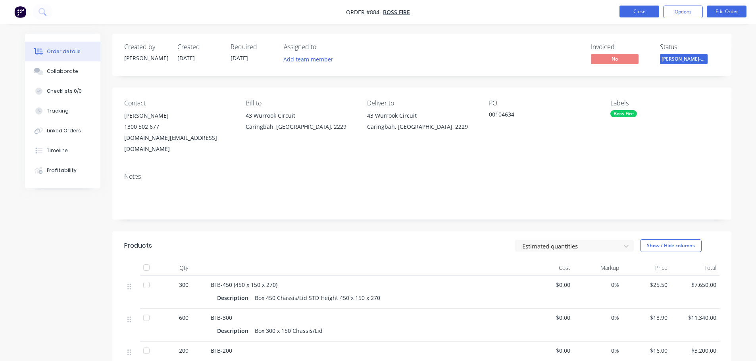
click at [646, 14] on button "Close" at bounding box center [639, 12] width 40 height 12
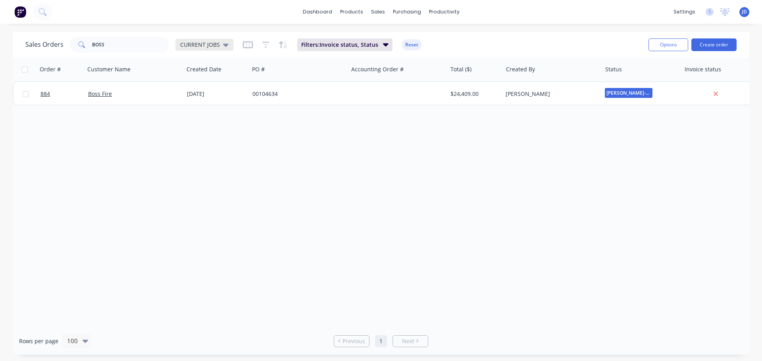
click at [219, 46] on div "CURRENT JOBS" at bounding box center [204, 44] width 48 height 7
click at [192, 143] on button "September" at bounding box center [223, 144] width 90 height 9
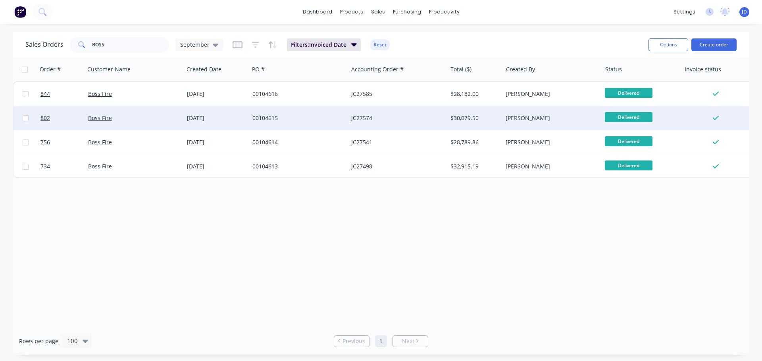
click at [299, 126] on div "00104615" at bounding box center [298, 118] width 99 height 24
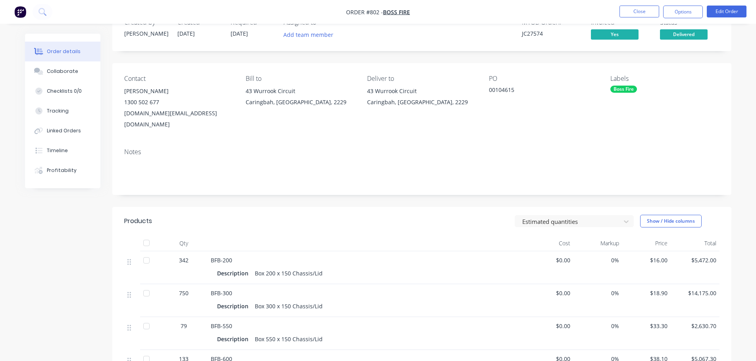
scroll to position [79, 0]
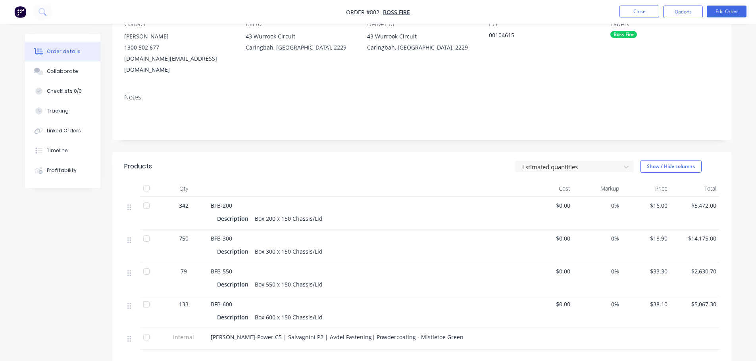
click at [369, 296] on div "BFB-600 Description Box 600 x 150 Chassis/Lid" at bounding box center [366, 312] width 317 height 33
drag, startPoint x: 204, startPoint y: 223, endPoint x: 198, endPoint y: 221, distance: 6.9
click at [198, 230] on div "750 BFB-300 Description Box 300 x 150 Chassis/Lid $0.00 0% $18.90 $14,175.00" at bounding box center [421, 246] width 595 height 33
click at [222, 211] on div "Description Box 200 x 150 Chassis/Lid" at bounding box center [366, 217] width 311 height 13
click at [72, 67] on button "Collaborate" at bounding box center [62, 72] width 75 height 20
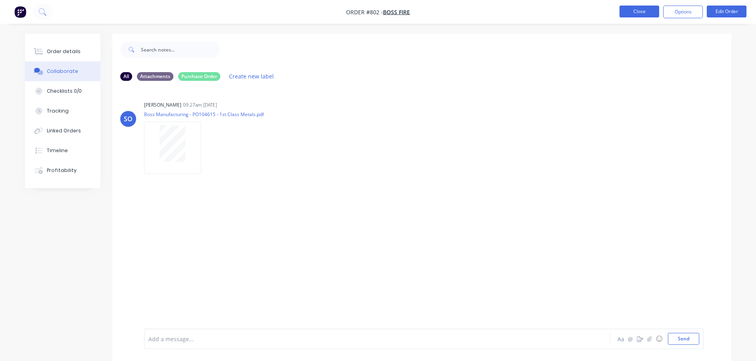
click at [650, 13] on button "Close" at bounding box center [639, 12] width 40 height 12
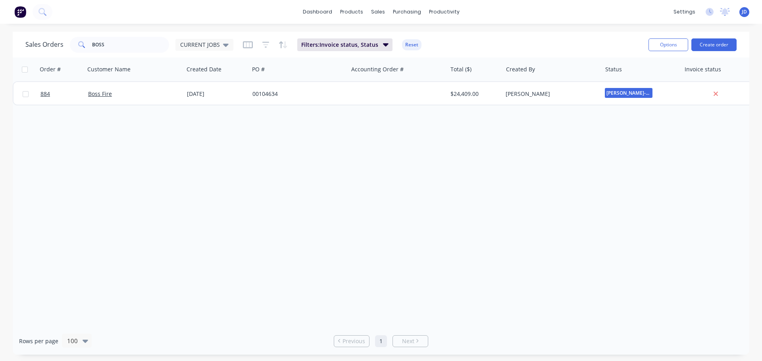
click at [213, 46] on span "CURRENT JOBS" at bounding box center [200, 44] width 40 height 8
click at [206, 149] on div "September edit" at bounding box center [231, 144] width 106 height 16
click at [215, 145] on button "September" at bounding box center [223, 144] width 90 height 9
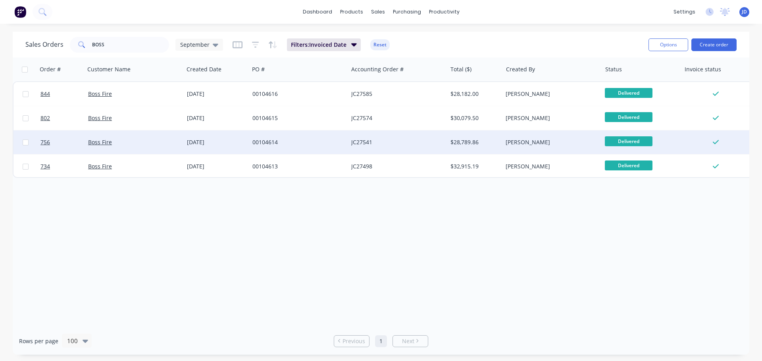
click at [388, 145] on div "JC27541" at bounding box center [395, 142] width 88 height 8
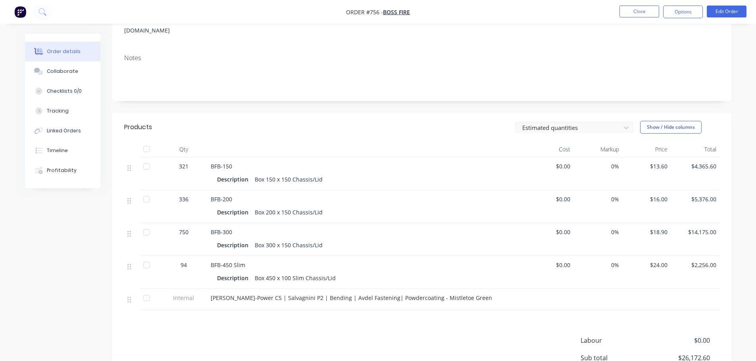
scroll to position [119, 0]
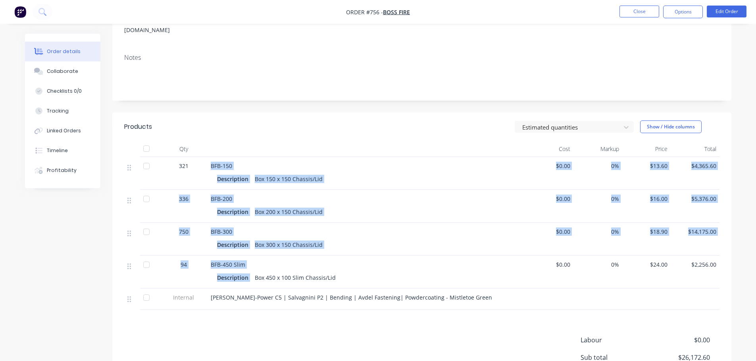
drag, startPoint x: 253, startPoint y: 267, endPoint x: 188, endPoint y: 145, distance: 138.6
click at [188, 157] on div "321 BFB-150 Description Box 150 x 150 Chassis/Lid $0.00 0% $13.60 $4,365.60 336…" at bounding box center [421, 233] width 595 height 153
click at [398, 173] on div "Description Box 150 x 150 Chassis/Lid" at bounding box center [366, 179] width 298 height 12
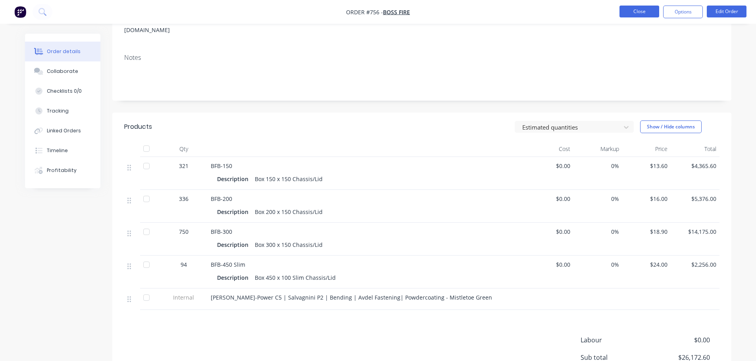
click at [641, 12] on button "Close" at bounding box center [639, 12] width 40 height 12
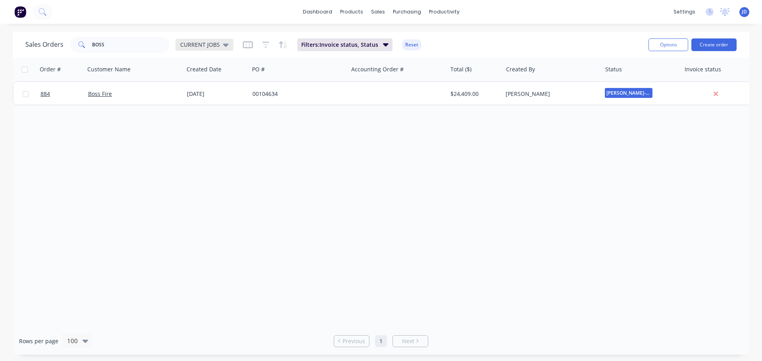
click at [188, 45] on span "CURRENT JOBS" at bounding box center [200, 44] width 40 height 8
click at [210, 145] on button "September" at bounding box center [223, 144] width 90 height 9
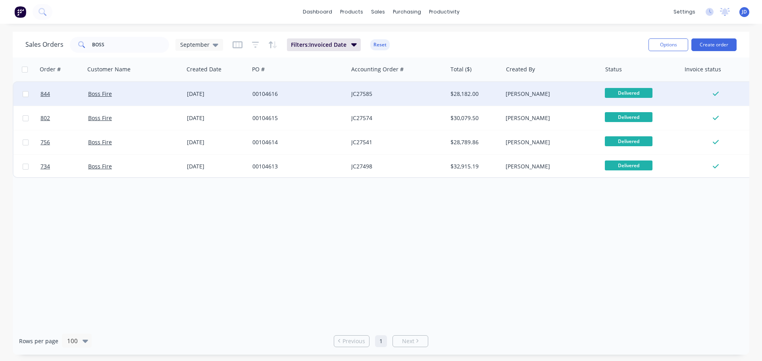
click at [462, 89] on div "$28,182.00" at bounding box center [475, 94] width 56 height 24
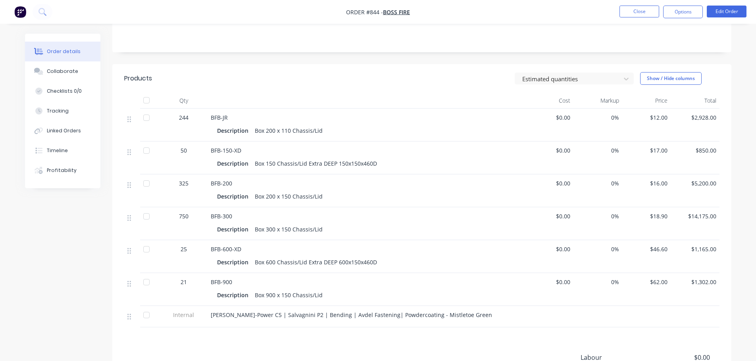
scroll to position [198, 0]
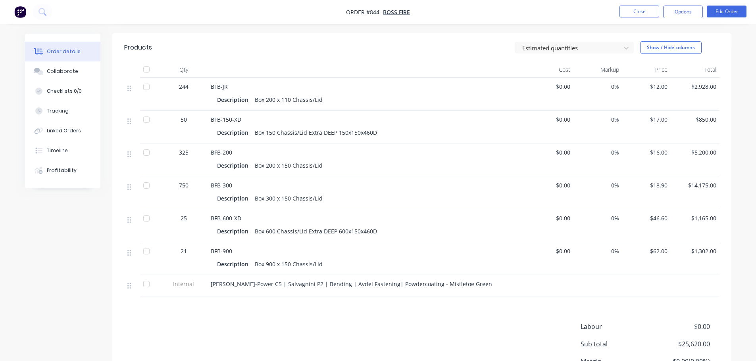
click at [290, 148] on div "BFB-200" at bounding box center [366, 152] width 311 height 8
click at [298, 181] on div "BFB-300" at bounding box center [366, 185] width 311 height 8
click at [285, 259] on div "Box 900 x 150 Chassis/Lid" at bounding box center [289, 265] width 74 height 12
click at [461, 259] on div "Description Box 900 x 150 Chassis/Lid" at bounding box center [366, 265] width 298 height 12
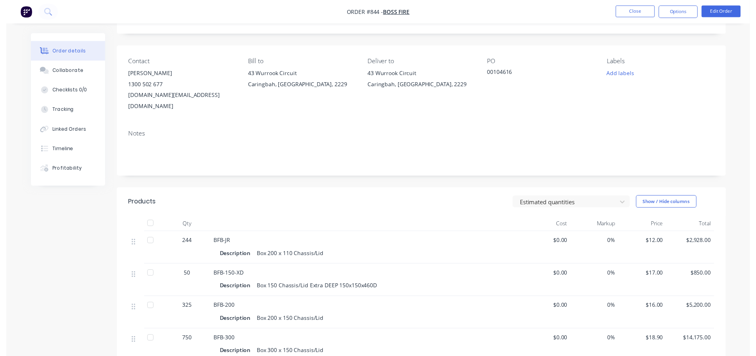
scroll to position [0, 0]
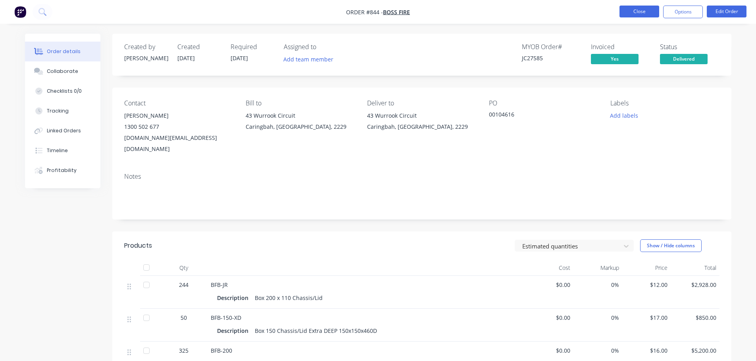
click at [643, 12] on button "Close" at bounding box center [639, 12] width 40 height 12
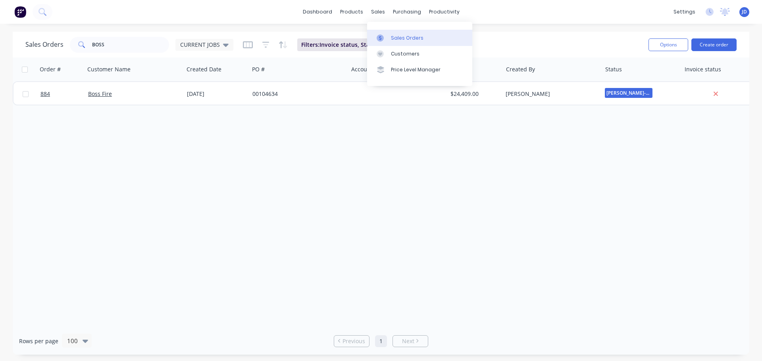
click at [381, 36] on icon at bounding box center [380, 38] width 7 height 7
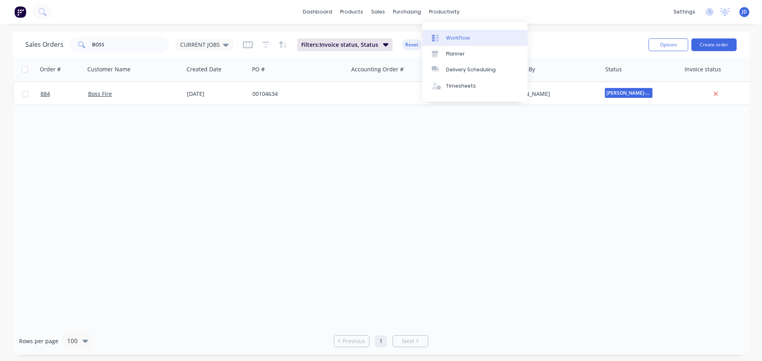
click at [461, 35] on div "Workflow" at bounding box center [458, 38] width 24 height 7
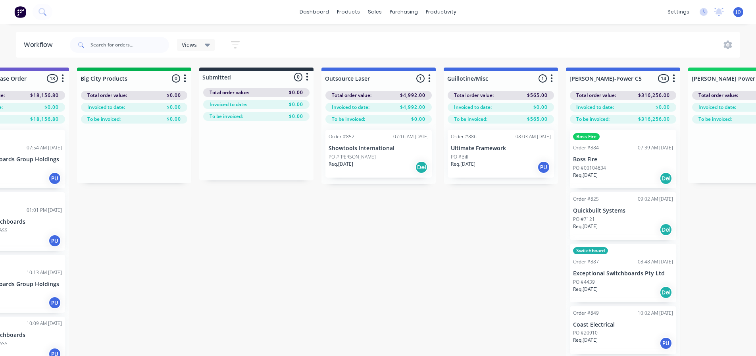
drag, startPoint x: 461, startPoint y: 221, endPoint x: 514, endPoint y: 195, distance: 59.8
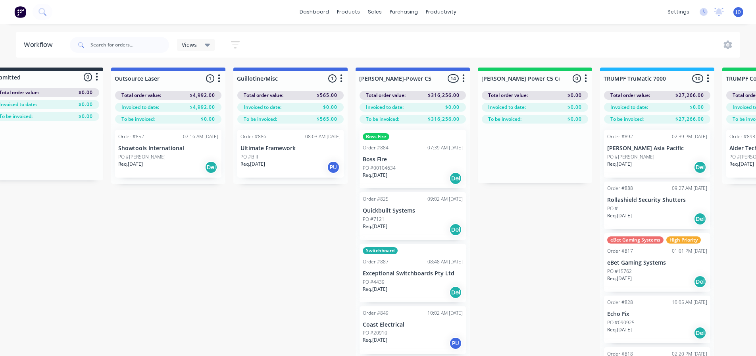
drag, startPoint x: 481, startPoint y: 193, endPoint x: 500, endPoint y: 188, distance: 19.8
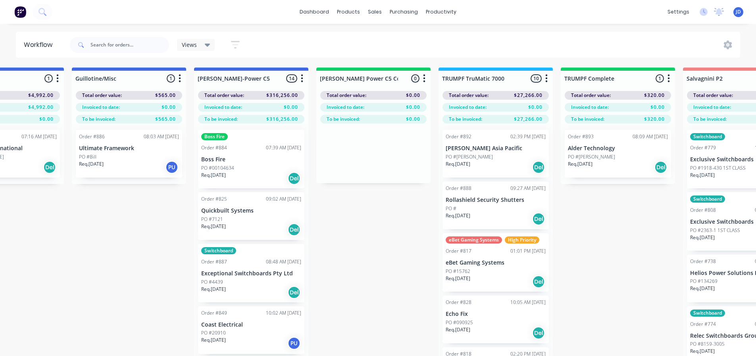
scroll to position [0, 710]
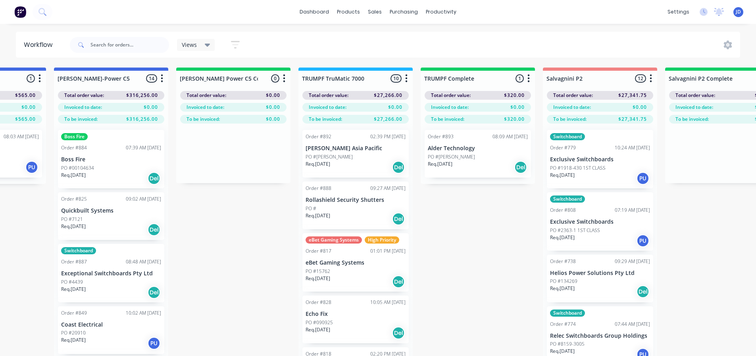
drag, startPoint x: 397, startPoint y: 263, endPoint x: 451, endPoint y: 238, distance: 59.8
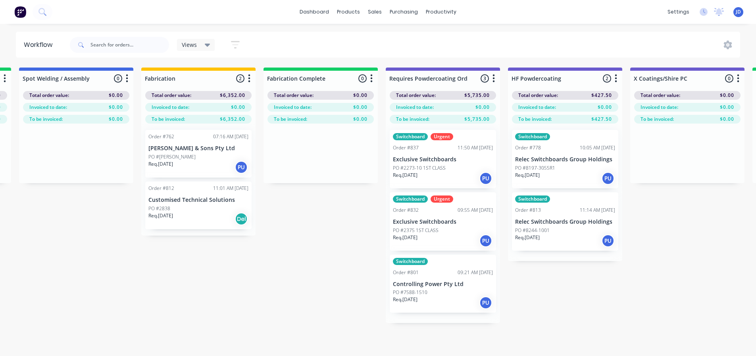
scroll to position [0, 2295]
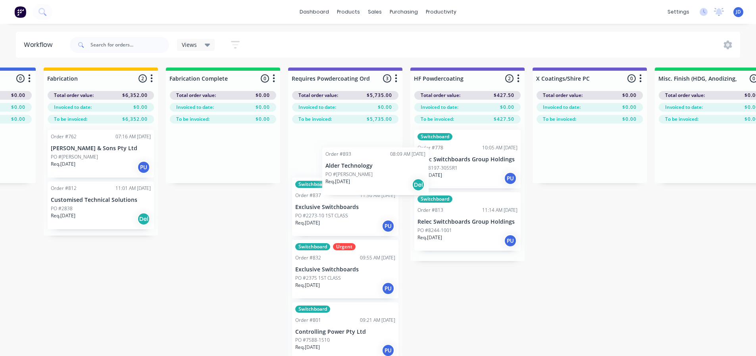
drag, startPoint x: 468, startPoint y: 159, endPoint x: 361, endPoint y: 166, distance: 106.6
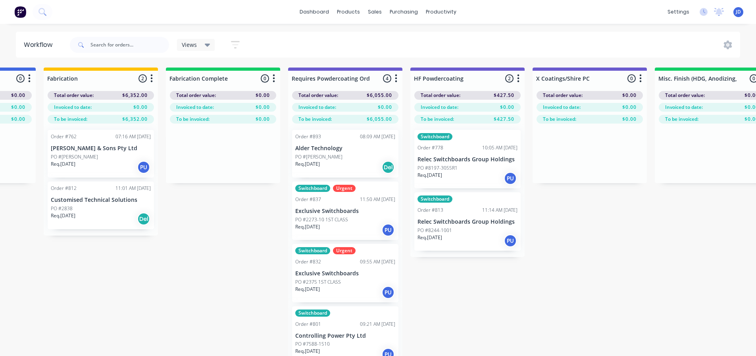
drag, startPoint x: 486, startPoint y: 300, endPoint x: 490, endPoint y: 300, distance: 4.0
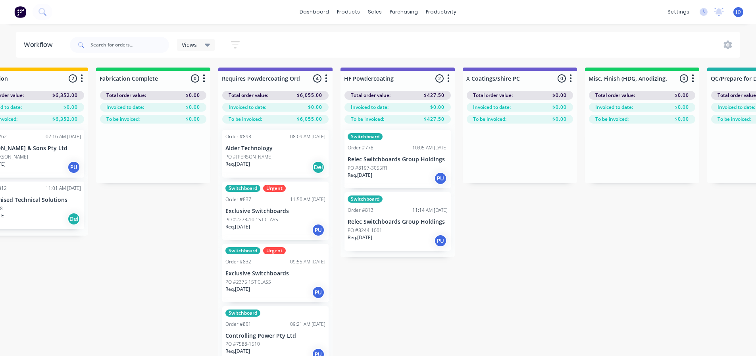
drag, startPoint x: 523, startPoint y: 308, endPoint x: 565, endPoint y: 305, distance: 41.8
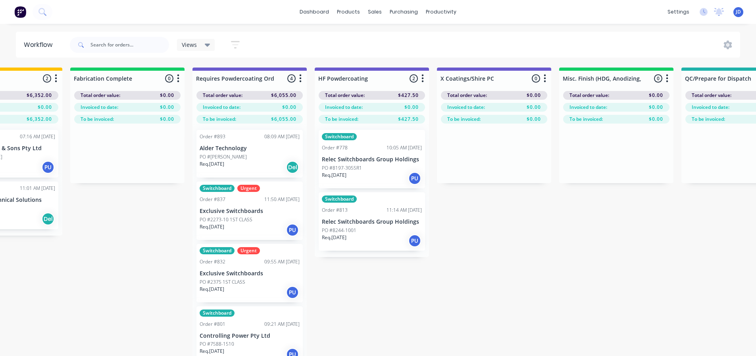
drag, startPoint x: 554, startPoint y: 295, endPoint x: 667, endPoint y: 277, distance: 113.8
drag, startPoint x: 663, startPoint y: 277, endPoint x: 640, endPoint y: 277, distance: 23.8
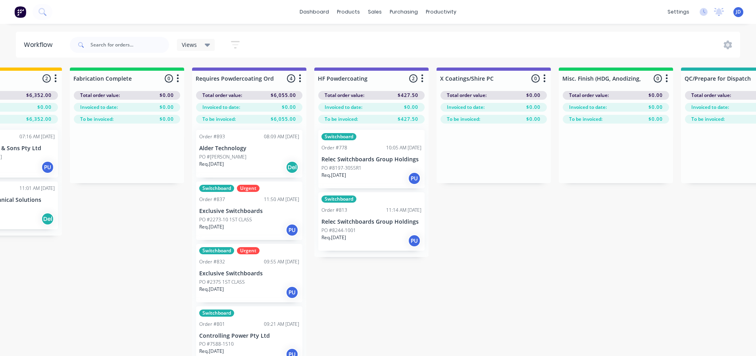
scroll to position [0, 2529]
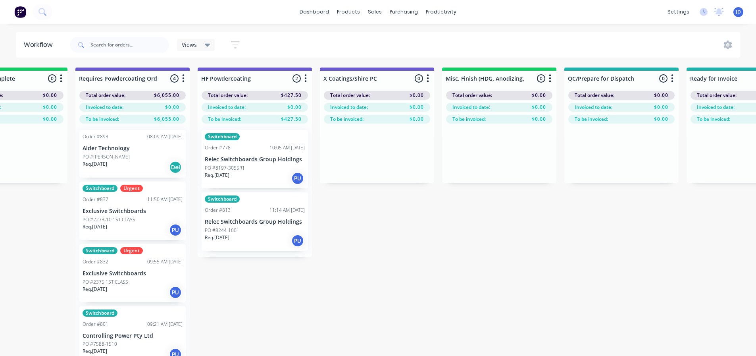
drag, startPoint x: 602, startPoint y: 264, endPoint x: 671, endPoint y: 256, distance: 70.3
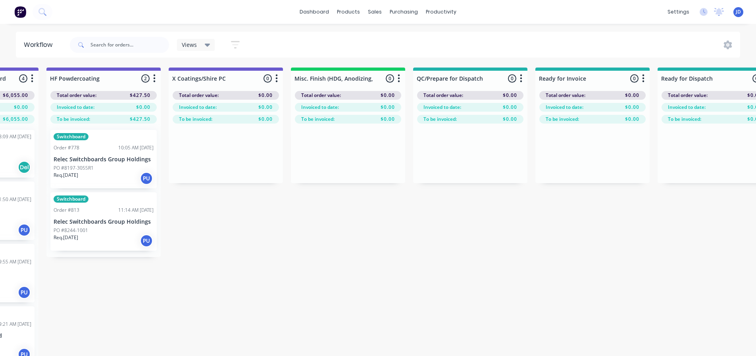
drag, startPoint x: 667, startPoint y: 257, endPoint x: 714, endPoint y: 250, distance: 47.4
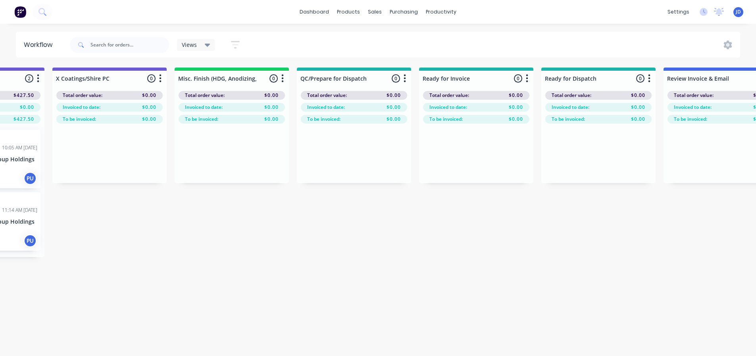
drag, startPoint x: 696, startPoint y: 251, endPoint x: 782, endPoint y: 249, distance: 86.1
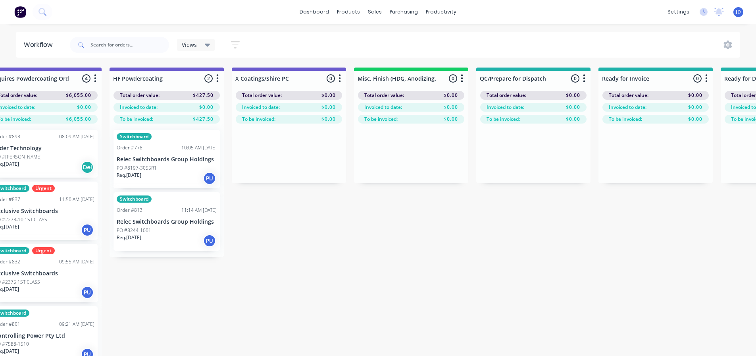
drag, startPoint x: 659, startPoint y: 274, endPoint x: 535, endPoint y: 254, distance: 125.4
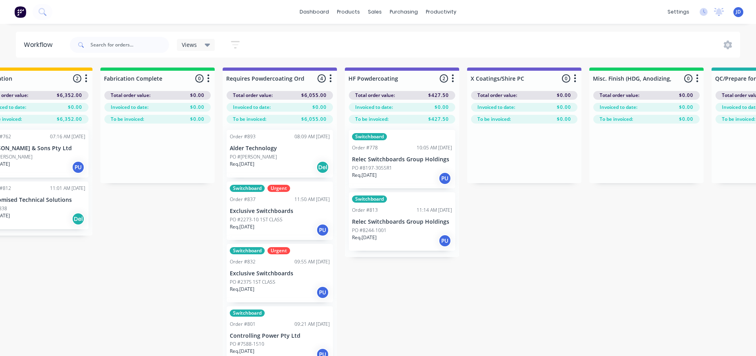
drag, startPoint x: 586, startPoint y: 275, endPoint x: 539, endPoint y: 268, distance: 47.6
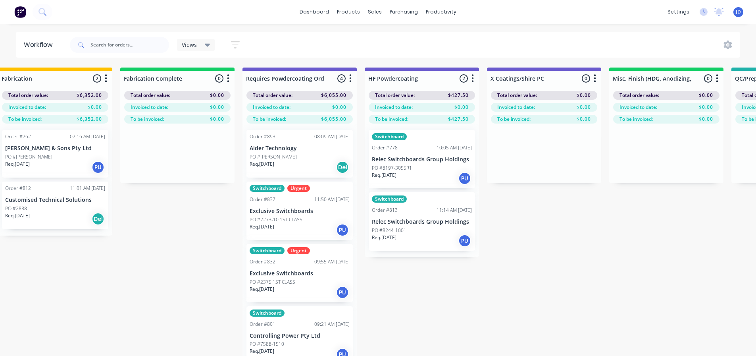
drag, startPoint x: 556, startPoint y: 283, endPoint x: 571, endPoint y: 301, distance: 24.2
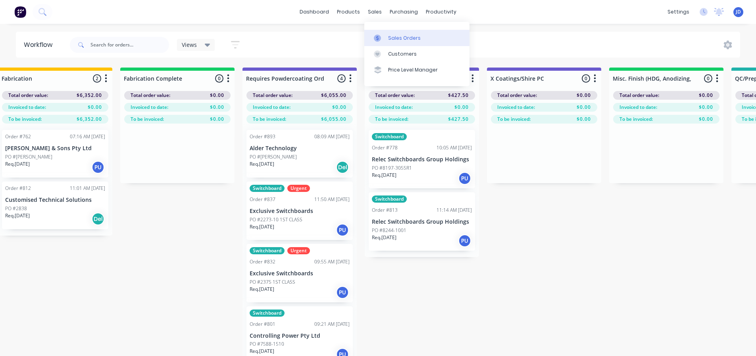
click at [372, 37] on link "Sales Orders" at bounding box center [416, 38] width 105 height 16
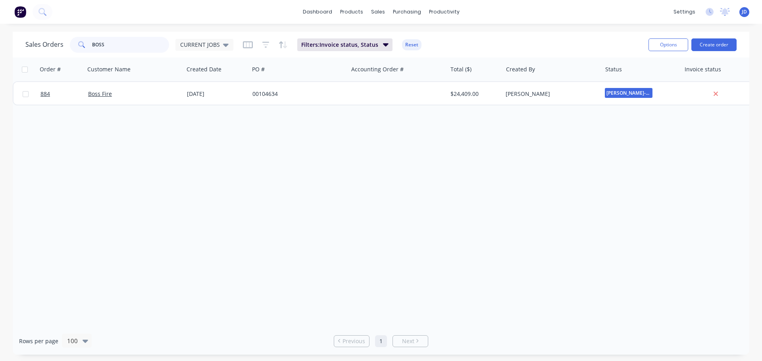
drag, startPoint x: 133, startPoint y: 48, endPoint x: 0, endPoint y: 0, distance: 141.6
click at [0, 46] on div "Sales Orders BOSS CURRENT JOBS Filters: Invoice status, Status Reset Options Cr…" at bounding box center [381, 193] width 762 height 323
type input "QUICK"
click at [474, 130] on div "Order # Customer Name Created Date PO # Accounting Order # Total ($) Created By…" at bounding box center [381, 193] width 736 height 270
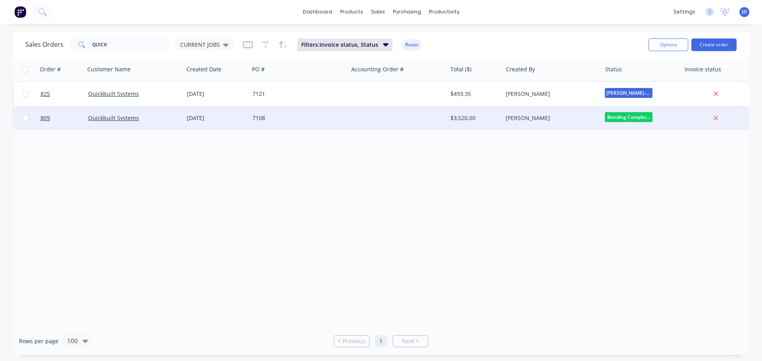
click at [477, 120] on div "$3,520.00" at bounding box center [473, 118] width 46 height 8
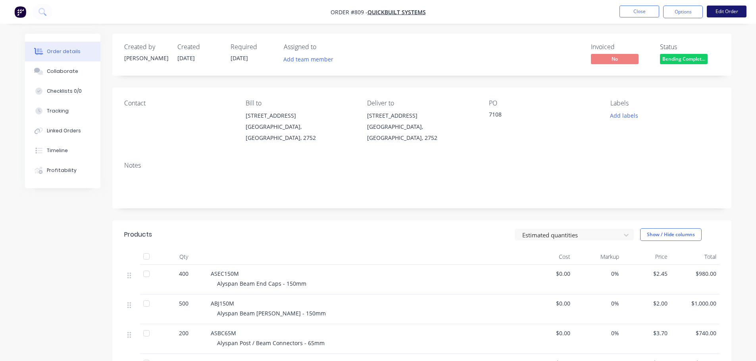
click at [722, 15] on button "Edit Order" at bounding box center [727, 12] width 40 height 12
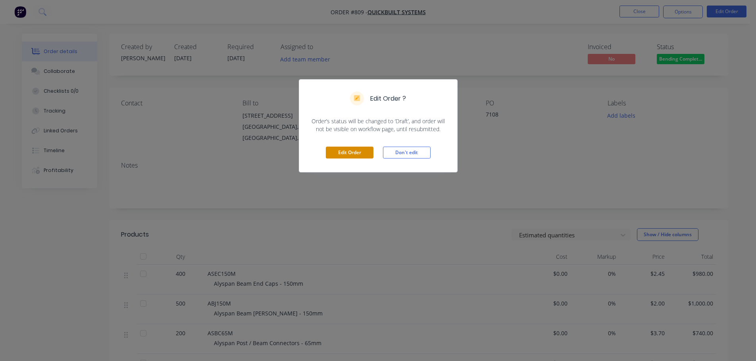
click at [344, 158] on button "Edit Order" at bounding box center [350, 153] width 48 height 12
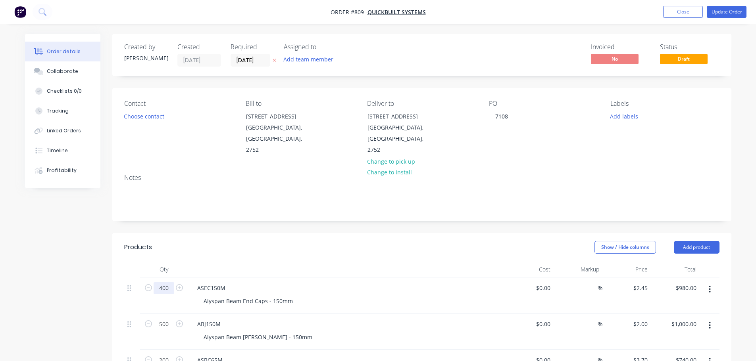
click at [165, 283] on input "400" at bounding box center [164, 289] width 21 height 12
type input "432"
type input "$1,058.40"
click at [167, 319] on input "500" at bounding box center [164, 325] width 21 height 12
type input "524"
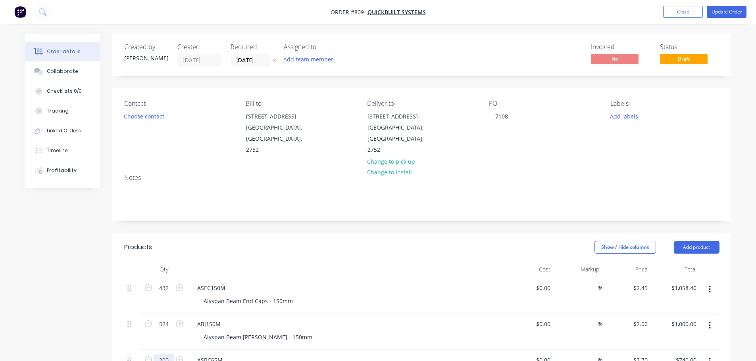
type input "$1,048.00"
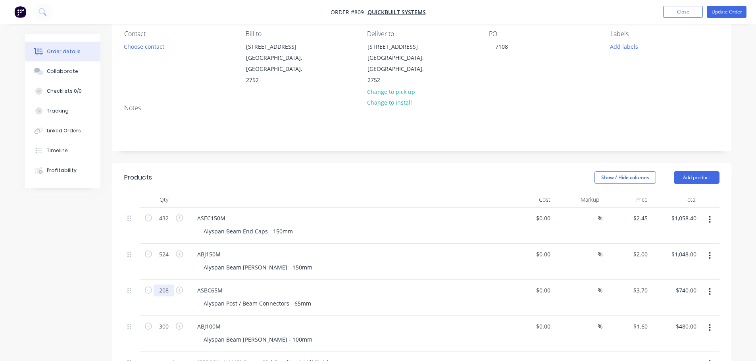
scroll to position [79, 0]
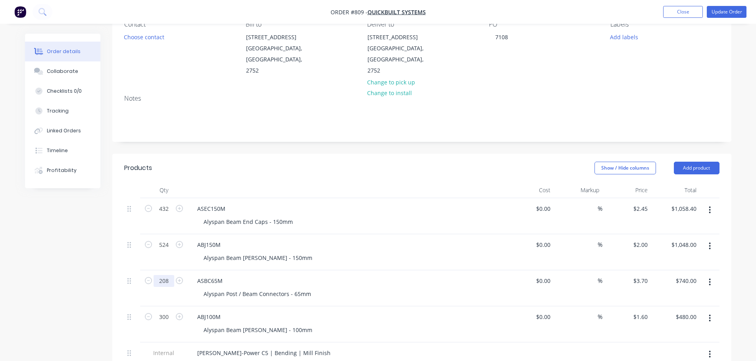
type input "208"
type input "$769.60"
click at [356, 325] on div "Alyspan Beam [PERSON_NAME] - 100mm" at bounding box center [349, 331] width 305 height 12
click at [729, 14] on button "Update Order" at bounding box center [727, 12] width 40 height 12
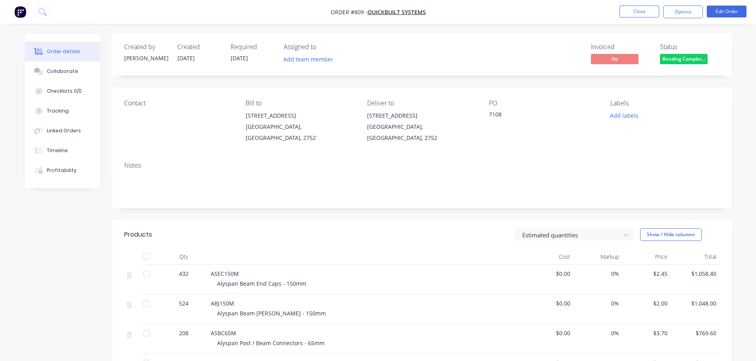
click at [680, 52] on div "Status Bending Complet..." at bounding box center [690, 54] width 60 height 23
click at [684, 56] on span "Bending Complet..." at bounding box center [684, 59] width 48 height 10
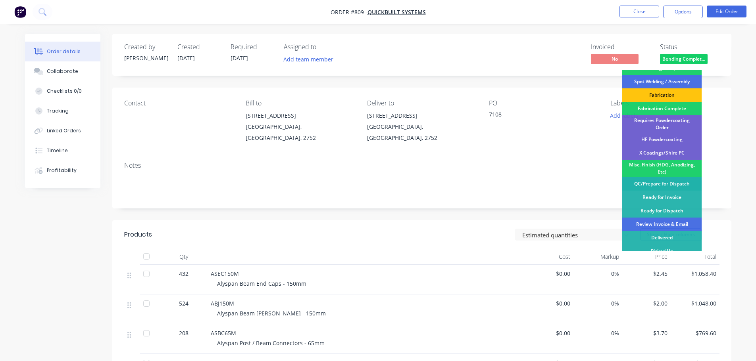
scroll to position [232, 0]
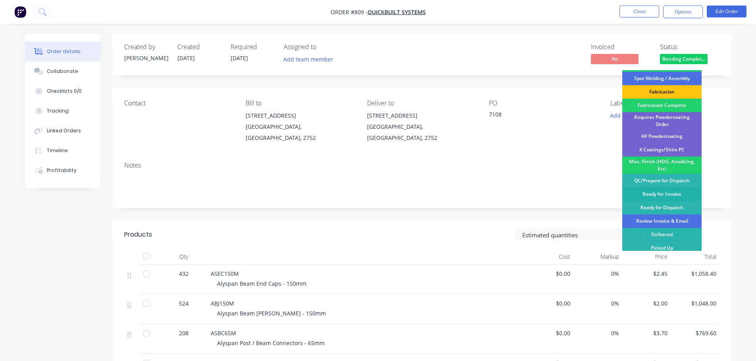
click at [680, 192] on div "Ready for Invoice" at bounding box center [661, 194] width 79 height 13
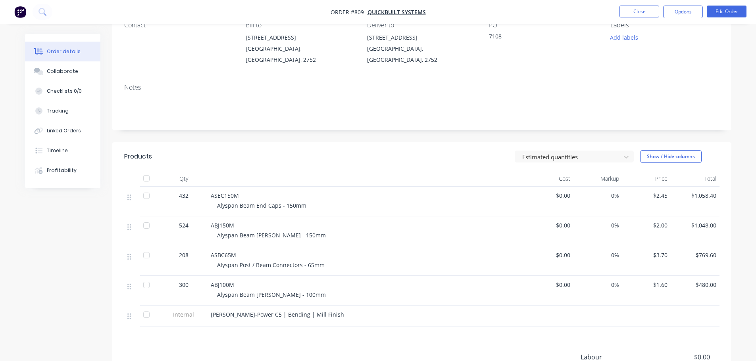
scroll to position [79, 0]
click at [675, 9] on button "Options" at bounding box center [683, 12] width 40 height 13
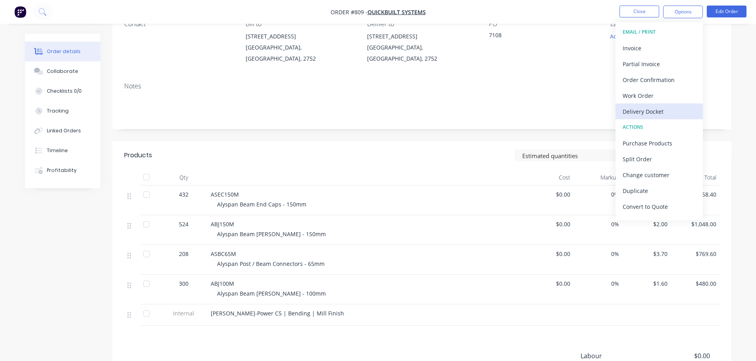
click at [641, 113] on div "Delivery Docket" at bounding box center [659, 112] width 73 height 12
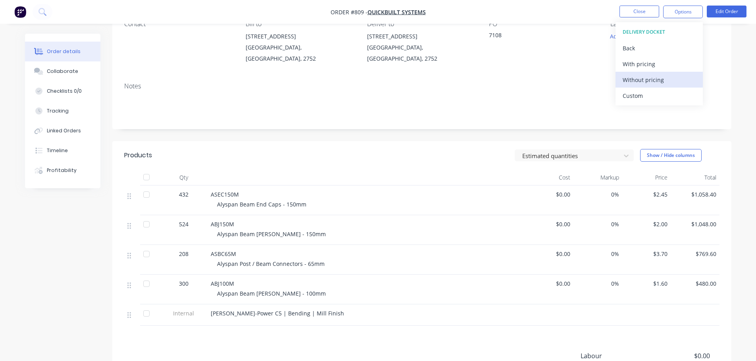
click at [657, 77] on div "Without pricing" at bounding box center [659, 80] width 73 height 12
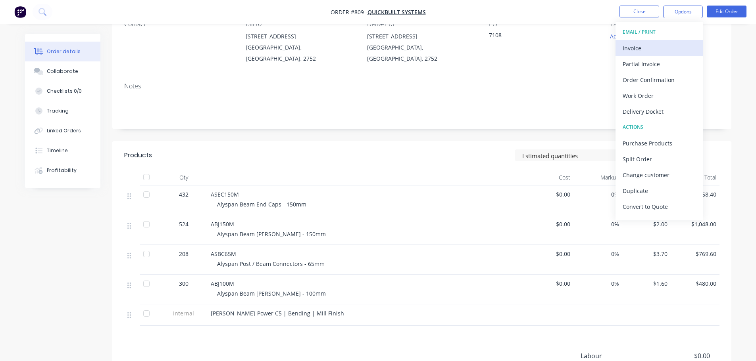
click at [636, 48] on div "Invoice" at bounding box center [659, 48] width 73 height 12
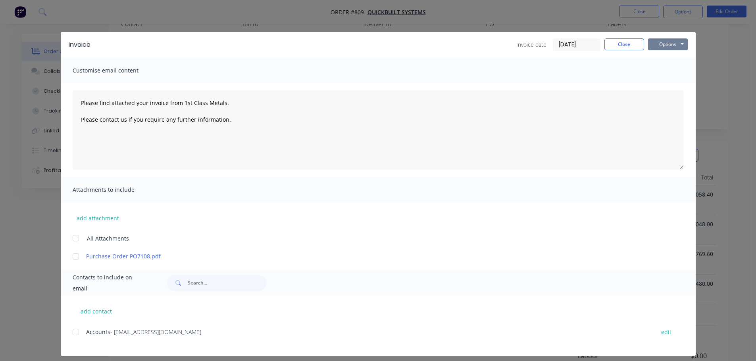
click at [657, 48] on button "Options" at bounding box center [668, 44] width 40 height 12
click at [665, 72] on button "Print" at bounding box center [673, 71] width 51 height 13
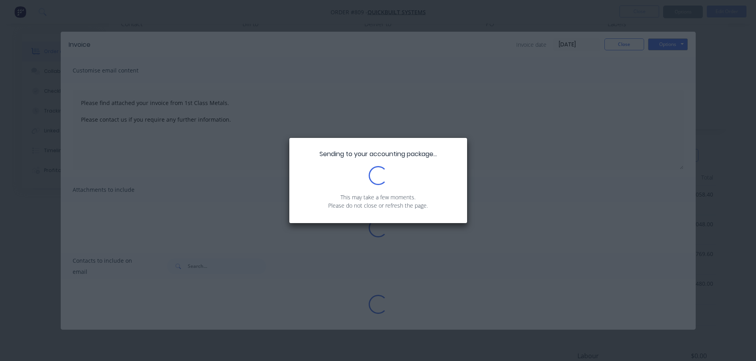
type textarea "Please find attached your invoice from 1st Class Metals. Please contact us if y…"
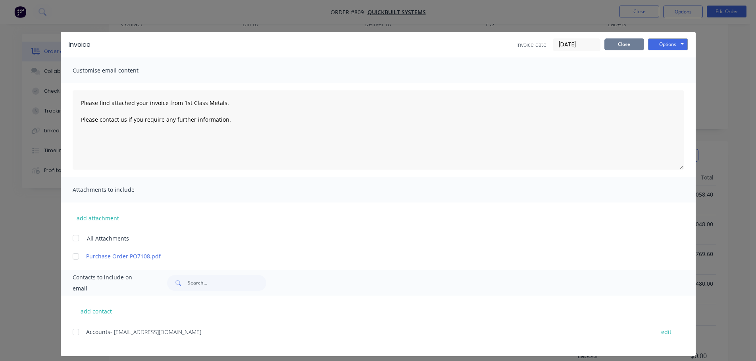
click at [627, 48] on button "Close" at bounding box center [624, 44] width 40 height 12
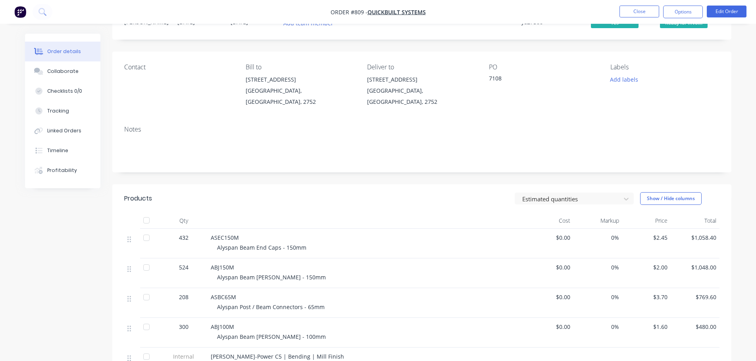
scroll to position [0, 0]
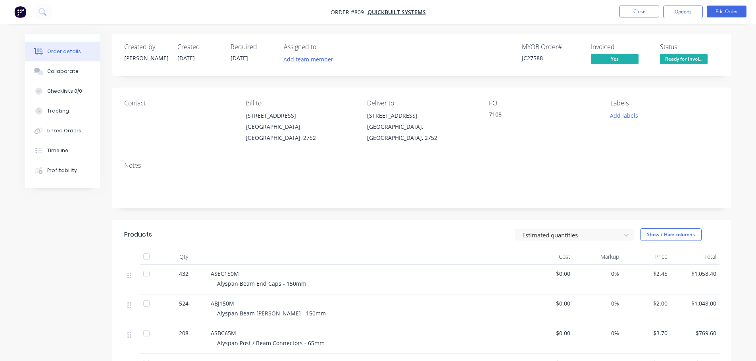
click at [675, 60] on span "Ready for Invoi..." at bounding box center [684, 59] width 48 height 10
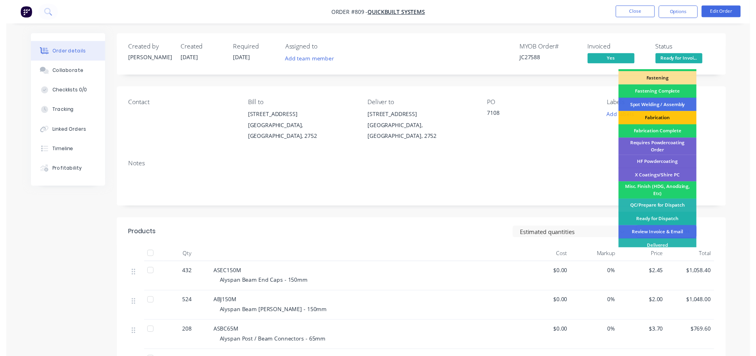
scroll to position [232, 0]
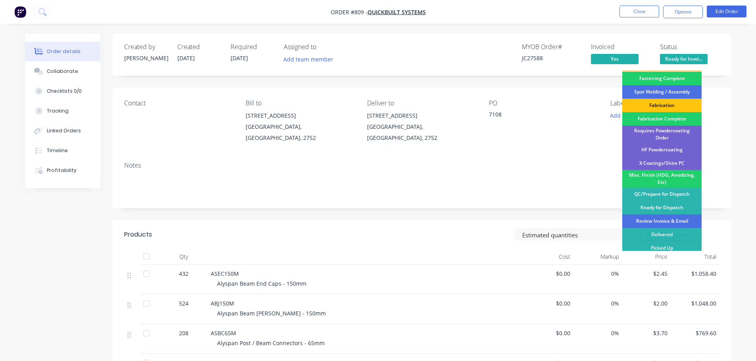
click at [670, 219] on div "Review Invoice & Email" at bounding box center [661, 221] width 79 height 13
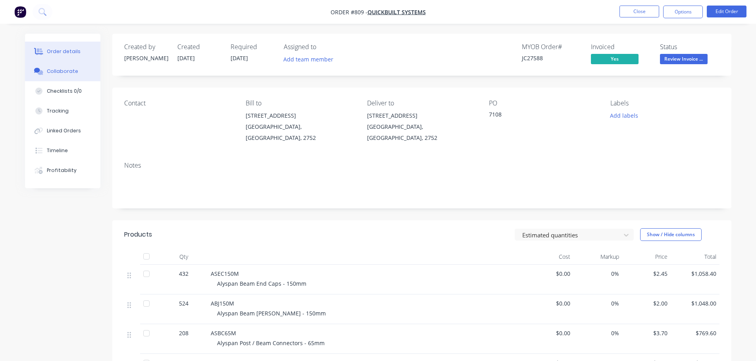
click at [71, 66] on button "Collaborate" at bounding box center [62, 72] width 75 height 20
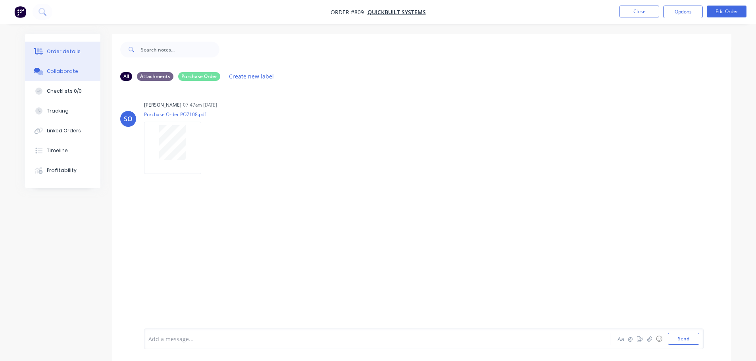
drag, startPoint x: 42, startPoint y: 51, endPoint x: 48, endPoint y: 50, distance: 6.9
click at [42, 52] on icon at bounding box center [40, 51] width 6 height 7
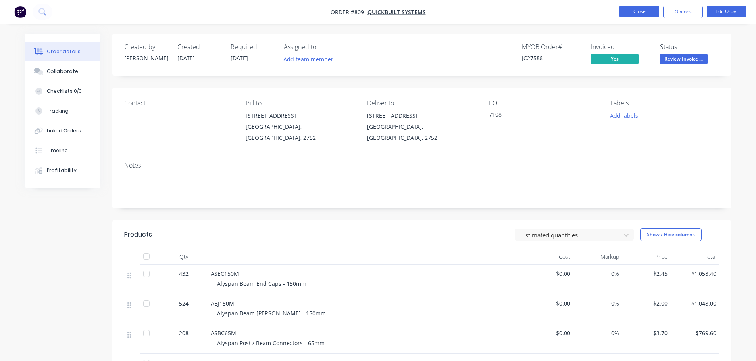
click at [646, 7] on button "Close" at bounding box center [639, 12] width 40 height 12
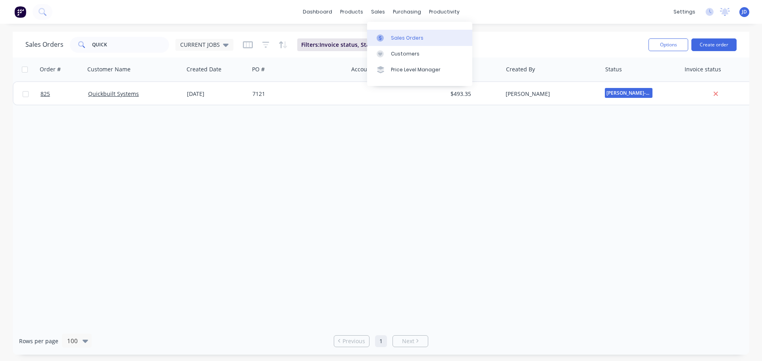
drag, startPoint x: 384, startPoint y: 36, endPoint x: 387, endPoint y: 40, distance: 4.8
click at [385, 36] on div at bounding box center [383, 38] width 12 height 7
click at [400, 38] on div "Sales Orders" at bounding box center [407, 38] width 33 height 7
click at [404, 43] on link "Sales Orders" at bounding box center [419, 38] width 105 height 16
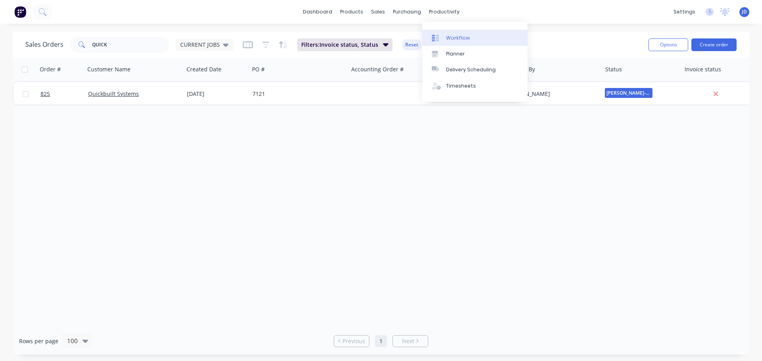
click at [437, 40] on icon at bounding box center [435, 38] width 7 height 7
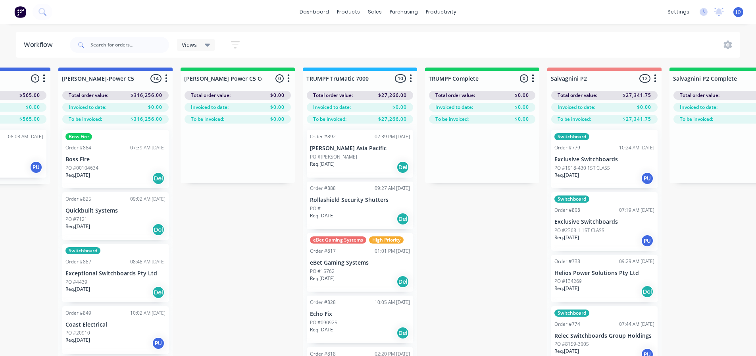
drag, startPoint x: 416, startPoint y: 293, endPoint x: 530, endPoint y: 278, distance: 114.5
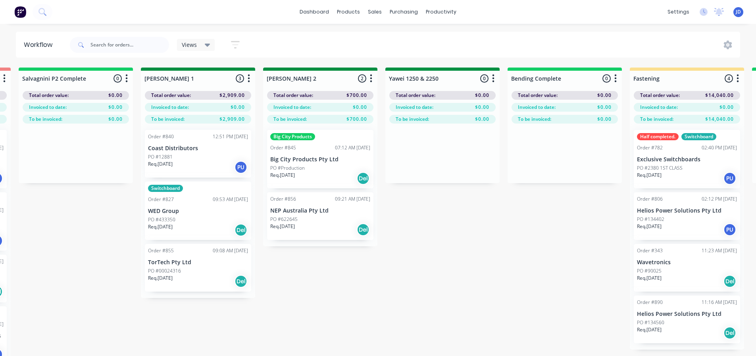
drag, startPoint x: 705, startPoint y: 308, endPoint x: 768, endPoint y: 307, distance: 62.7
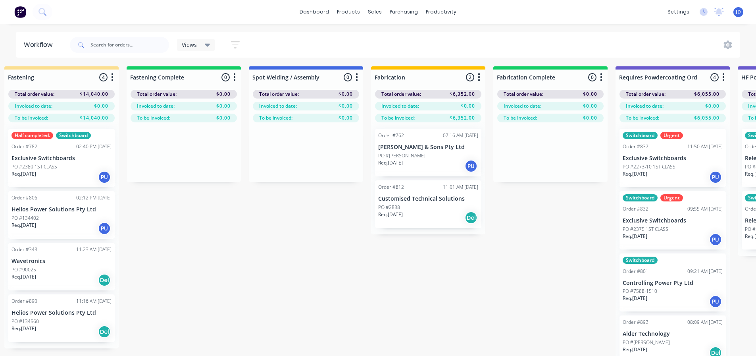
scroll to position [1, 2920]
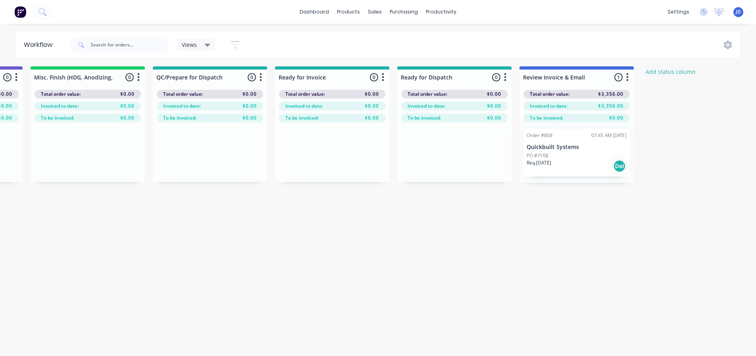
drag, startPoint x: 644, startPoint y: 317, endPoint x: 689, endPoint y: 313, distance: 45.3
drag, startPoint x: 561, startPoint y: 307, endPoint x: 593, endPoint y: 298, distance: 33.8
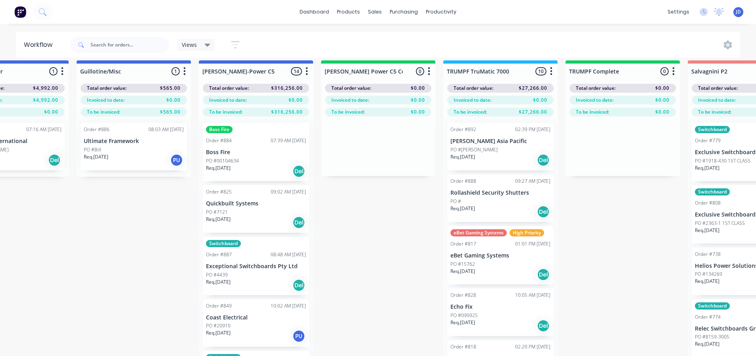
drag, startPoint x: 608, startPoint y: 308, endPoint x: 319, endPoint y: 300, distance: 288.6
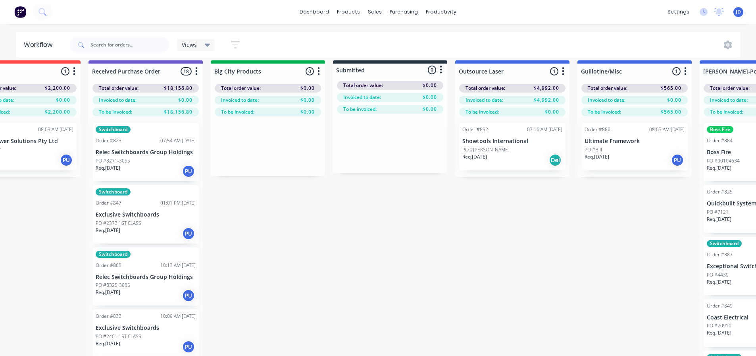
scroll to position [7, 1121]
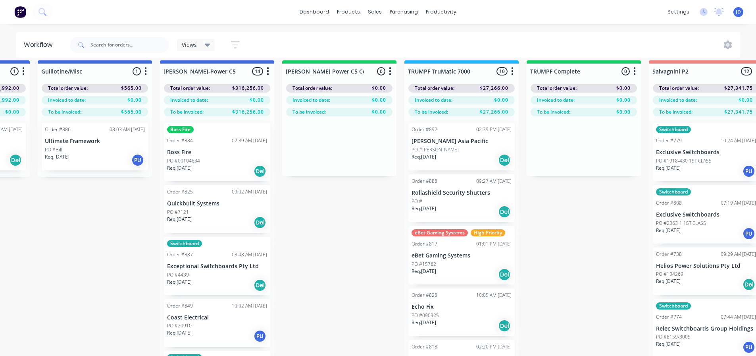
drag, startPoint x: 527, startPoint y: 295, endPoint x: 759, endPoint y: 283, distance: 232.9
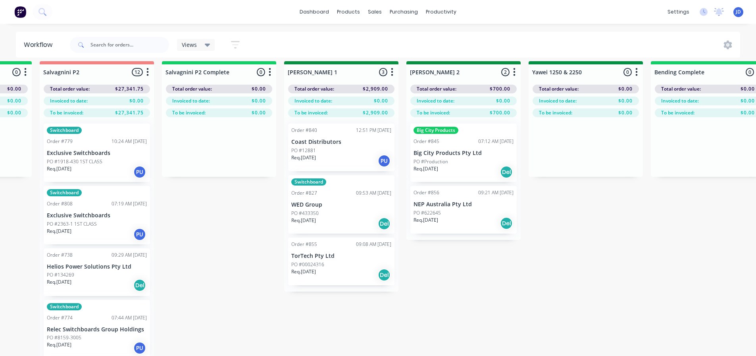
drag, startPoint x: 459, startPoint y: 313, endPoint x: 709, endPoint y: 290, distance: 251.4
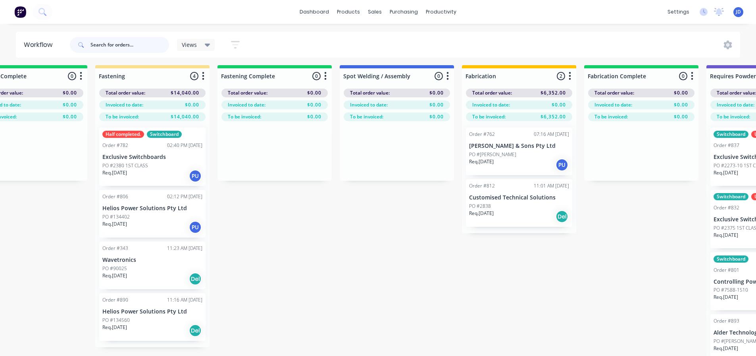
drag, startPoint x: 146, startPoint y: 45, endPoint x: 147, endPoint y: 37, distance: 8.4
click at [146, 45] on input "text" at bounding box center [129, 45] width 79 height 16
type input "QUICK"
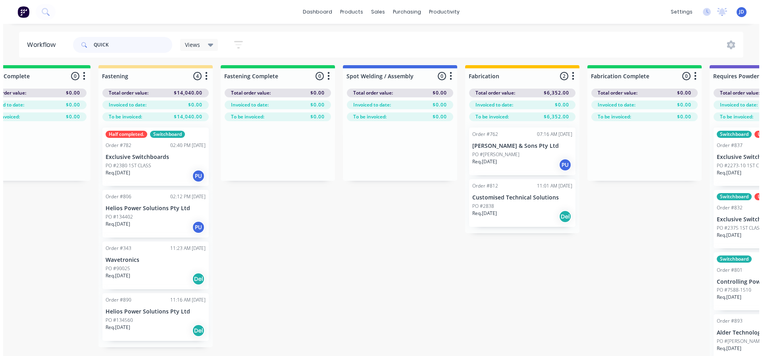
scroll to position [0, 0]
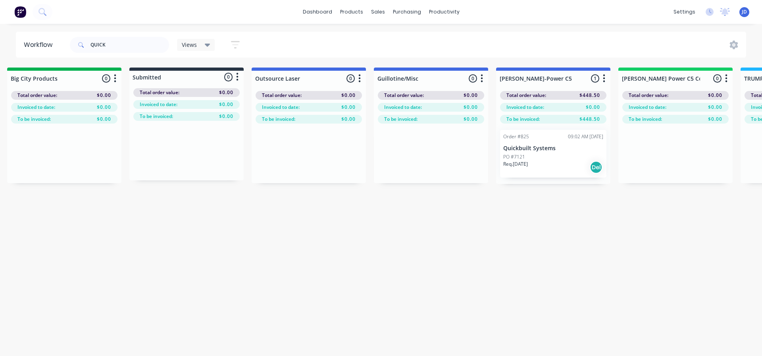
drag, startPoint x: 282, startPoint y: 227, endPoint x: 339, endPoint y: 206, distance: 61.2
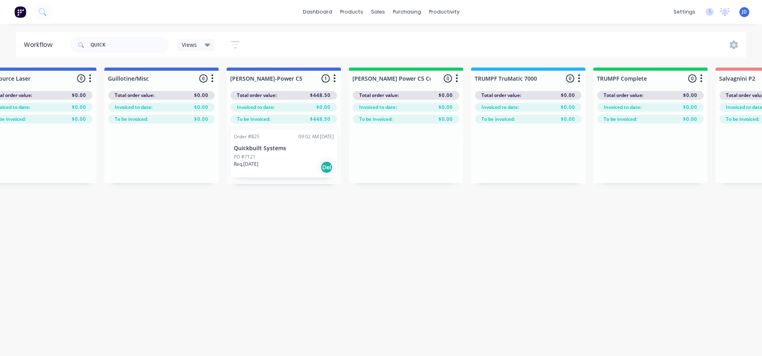
drag, startPoint x: 245, startPoint y: 241, endPoint x: 407, endPoint y: 221, distance: 162.7
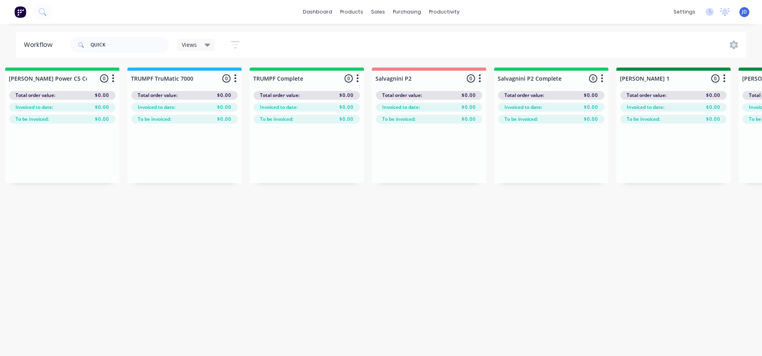
drag, startPoint x: 392, startPoint y: 284, endPoint x: 317, endPoint y: 254, distance: 80.8
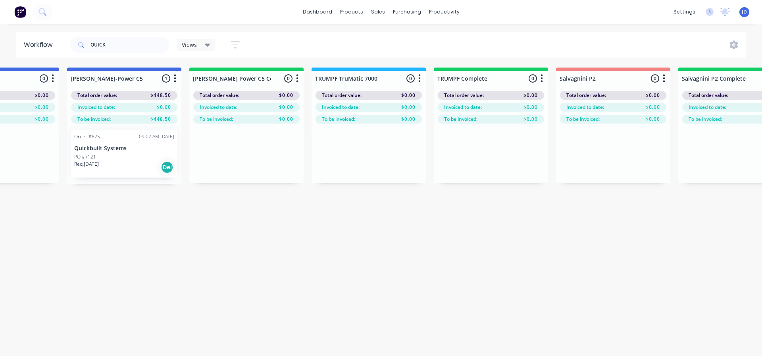
click at [105, 160] on div "Req. [DATE] Del" at bounding box center [124, 166] width 100 height 13
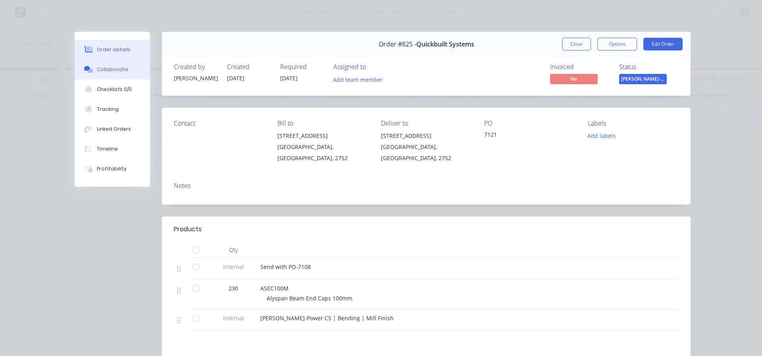
drag, startPoint x: 96, startPoint y: 48, endPoint x: 105, endPoint y: 66, distance: 19.9
click at [99, 53] on button "Order details" at bounding box center [112, 50] width 75 height 20
click at [106, 67] on div "Collaborate" at bounding box center [112, 69] width 31 height 7
